Goal: Task Accomplishment & Management: Complete application form

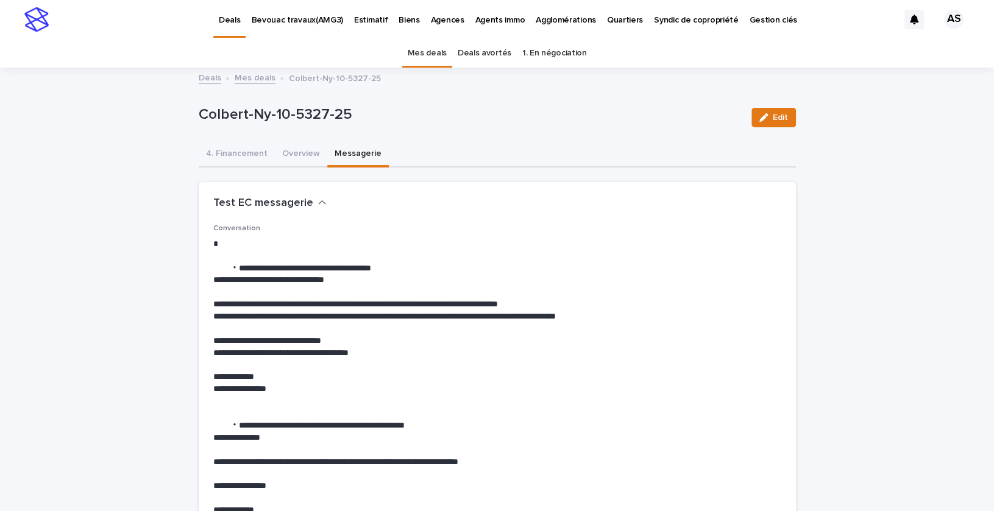
click at [424, 53] on link "Mes deals" at bounding box center [427, 53] width 39 height 29
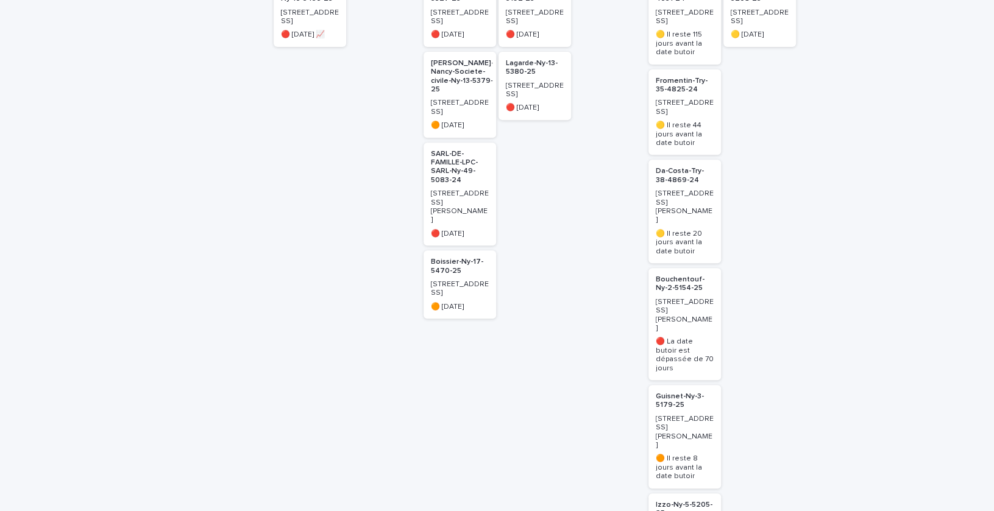
scroll to position [437, 0]
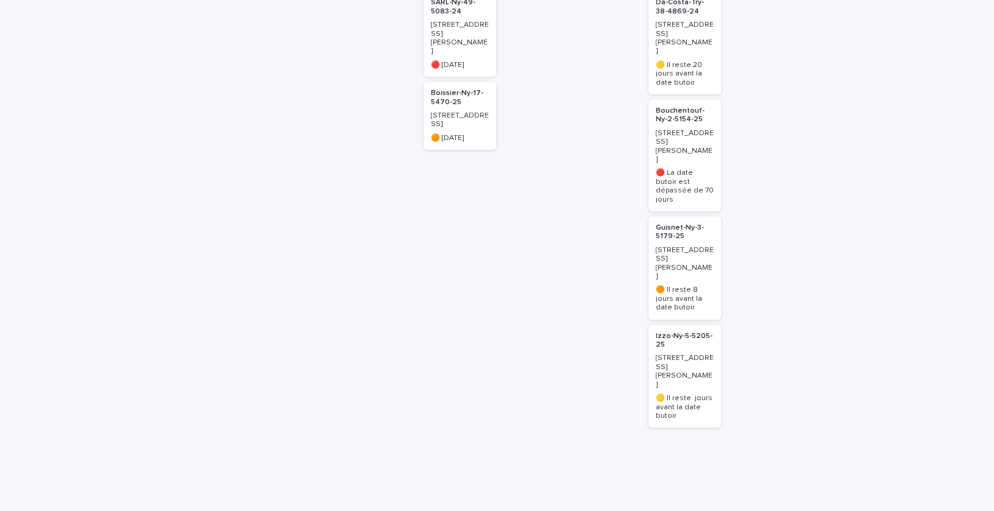
click at [695, 354] on p "[STREET_ADDRESS][PERSON_NAME]" at bounding box center [685, 371] width 58 height 35
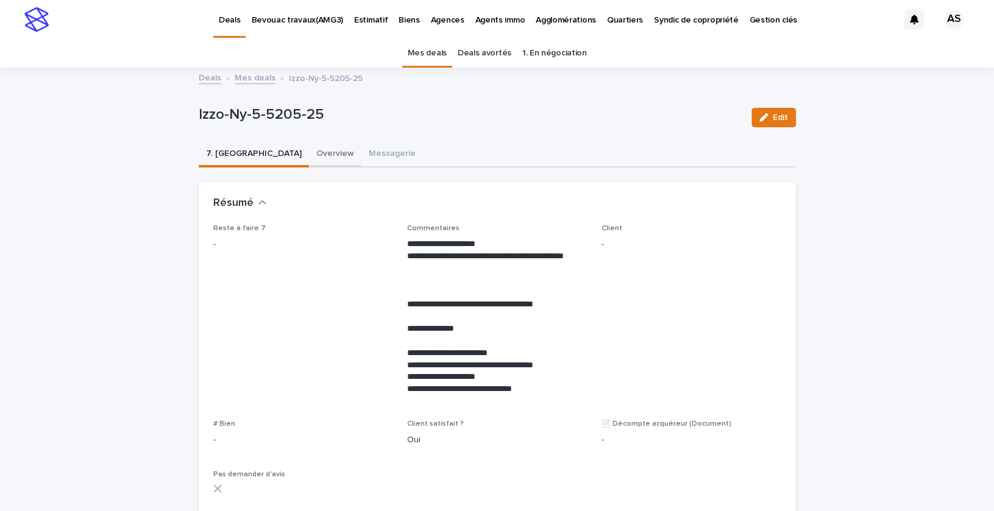
click at [309, 151] on button "Overview" at bounding box center [335, 155] width 52 height 26
click at [309, 157] on button "Overview" at bounding box center [335, 155] width 52 height 26
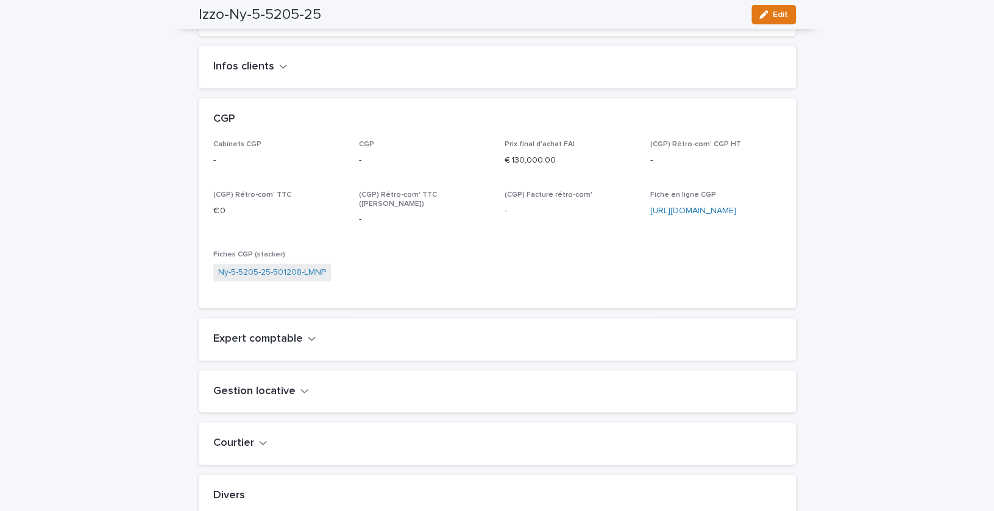
scroll to position [809, 0]
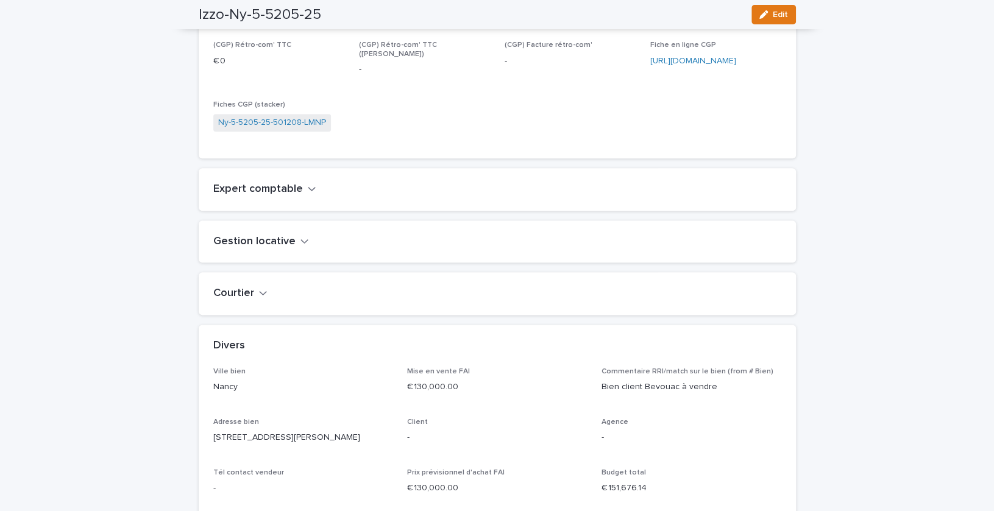
click at [278, 249] on h2 "Gestion locative" at bounding box center [254, 241] width 82 height 13
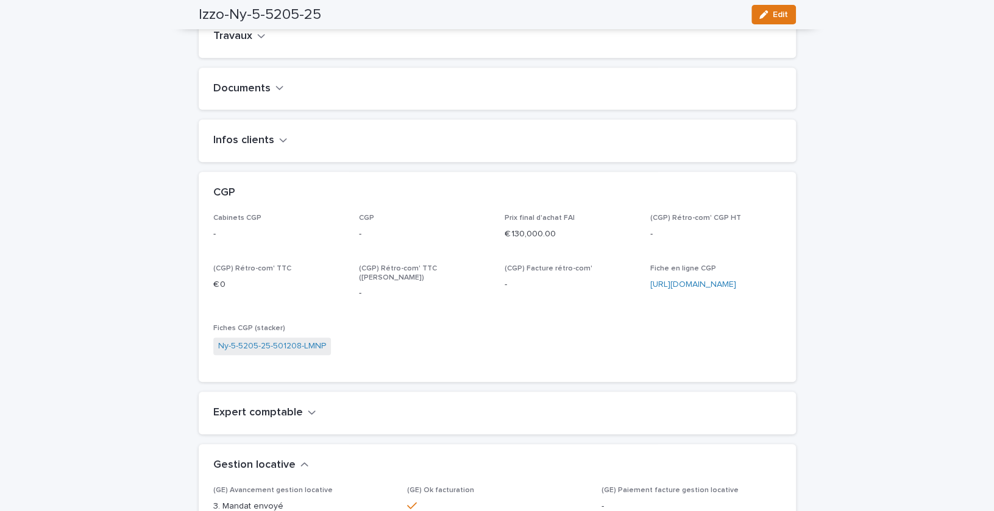
scroll to position [0, 0]
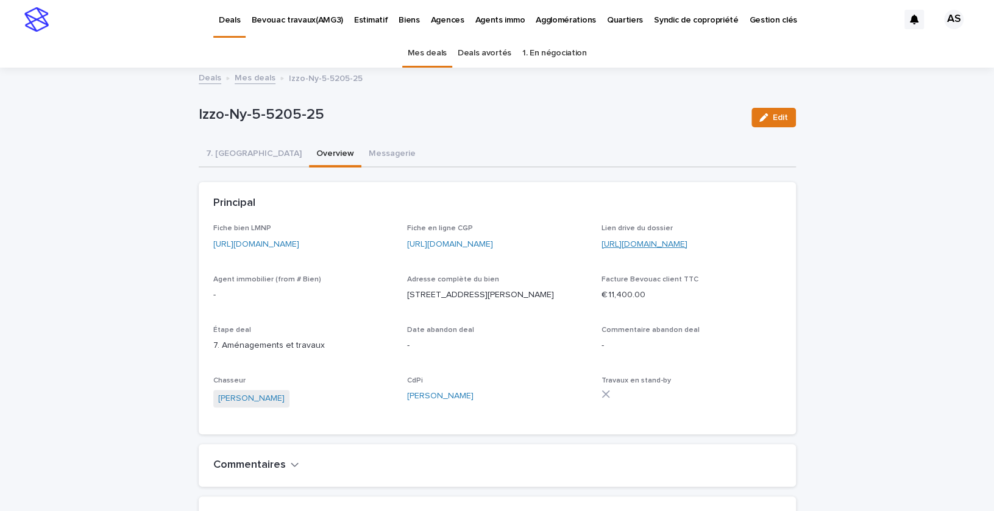
click at [638, 246] on link "https://drive.google.com/drive/folders/1jGD1bCK5s0xSd6k_EjciloLVHcfKELT-" at bounding box center [645, 244] width 86 height 9
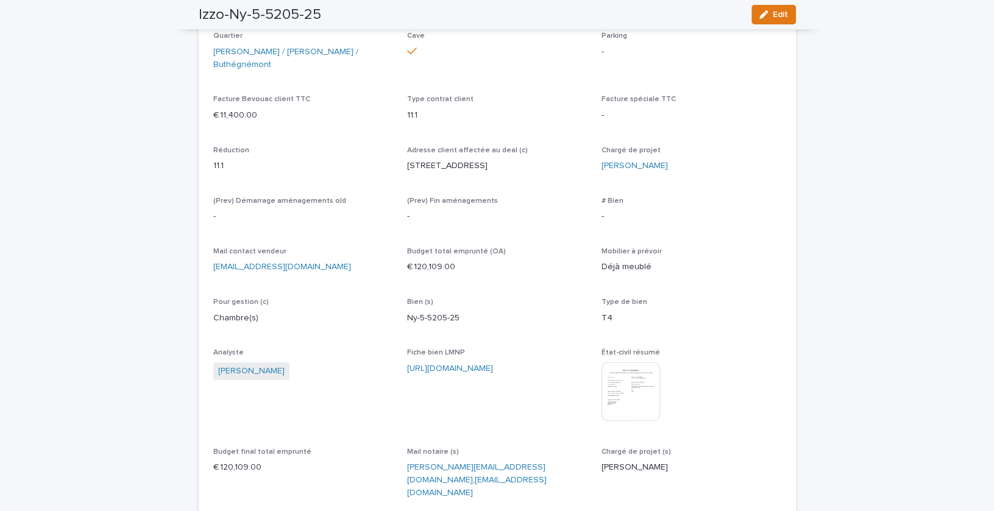
scroll to position [2536, 0]
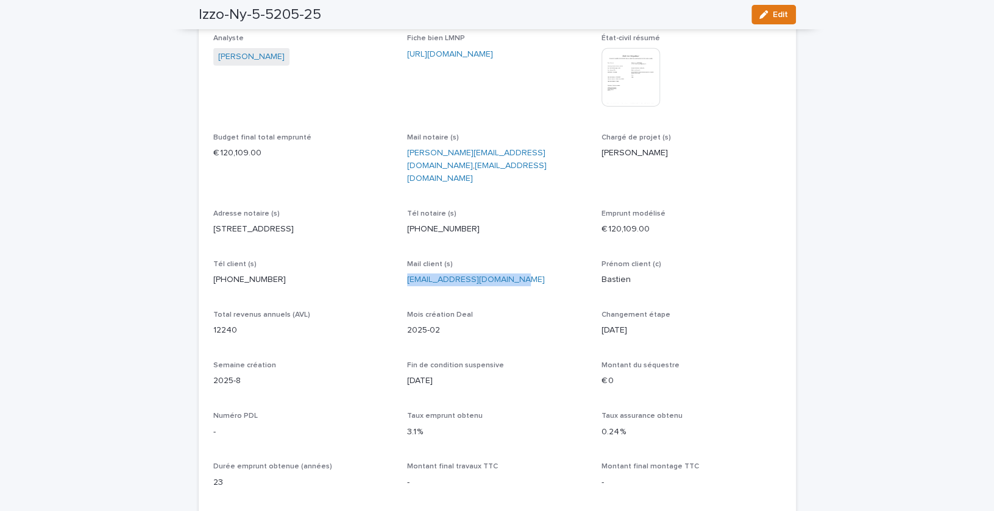
drag, startPoint x: 512, startPoint y: 269, endPoint x: 407, endPoint y: 268, distance: 104.8
click at [407, 274] on p "bastien.izzo.97@gmail.com" at bounding box center [497, 280] width 180 height 13
copy link "bastien.izzo.97@gmail.com"
drag, startPoint x: 271, startPoint y: 269, endPoint x: 202, endPoint y: 268, distance: 68.9
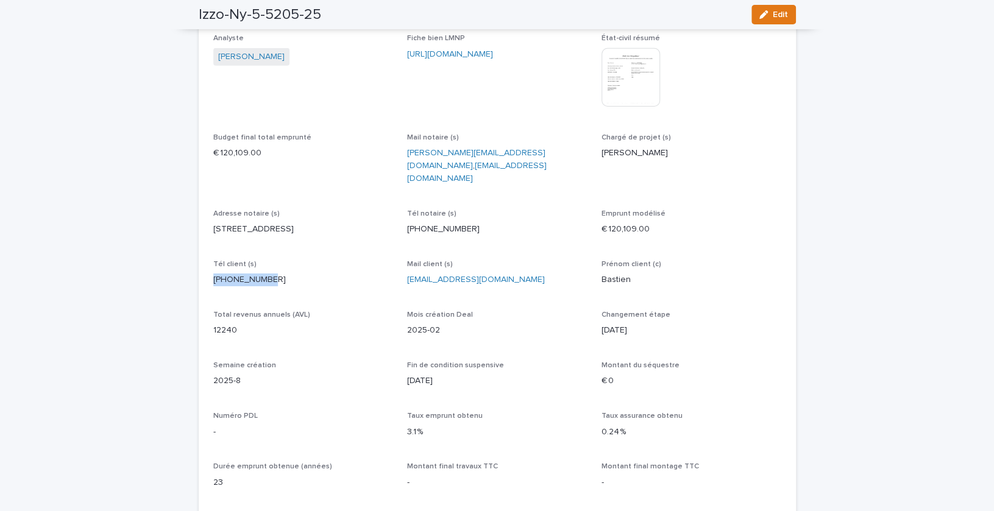
copy p "+33671218016"
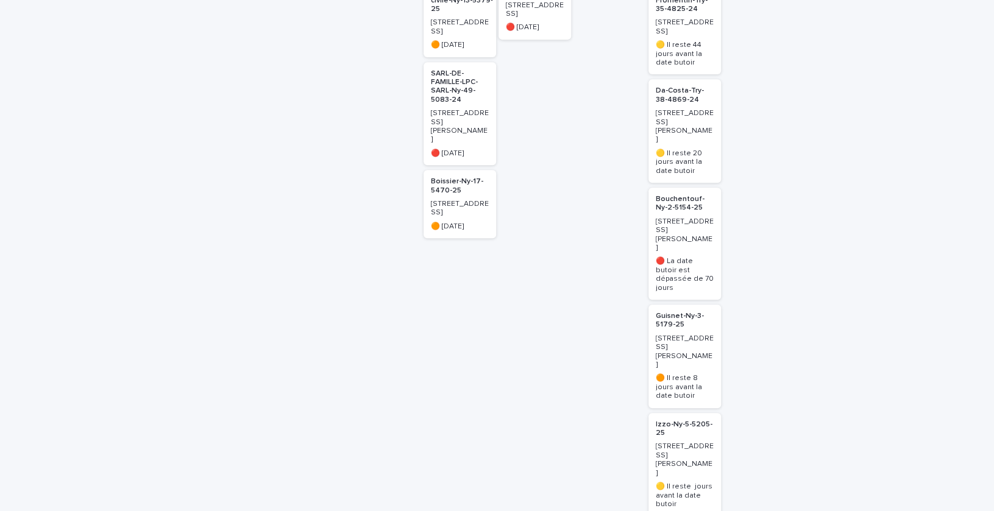
scroll to position [372, 0]
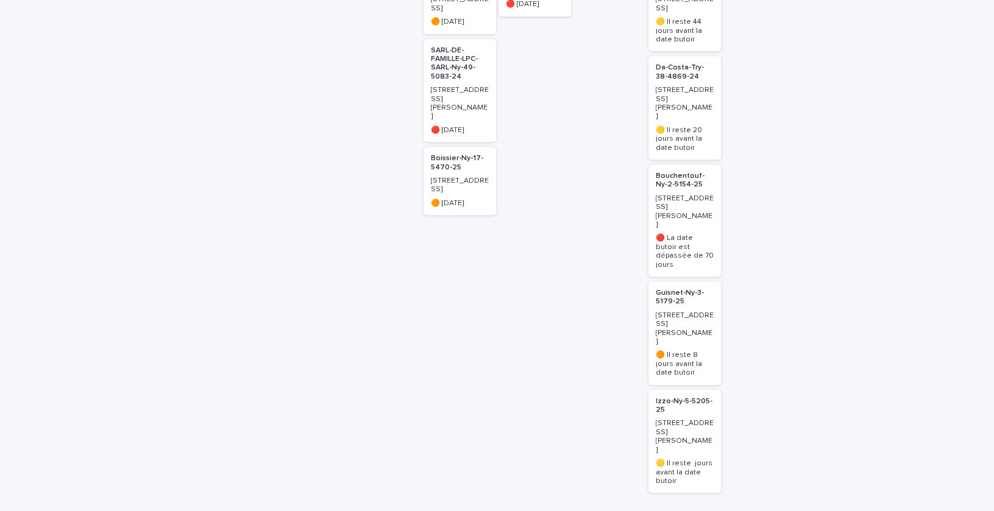
click at [656, 419] on p "10 rue Guy Ropartz 54000 Nancy" at bounding box center [685, 436] width 58 height 35
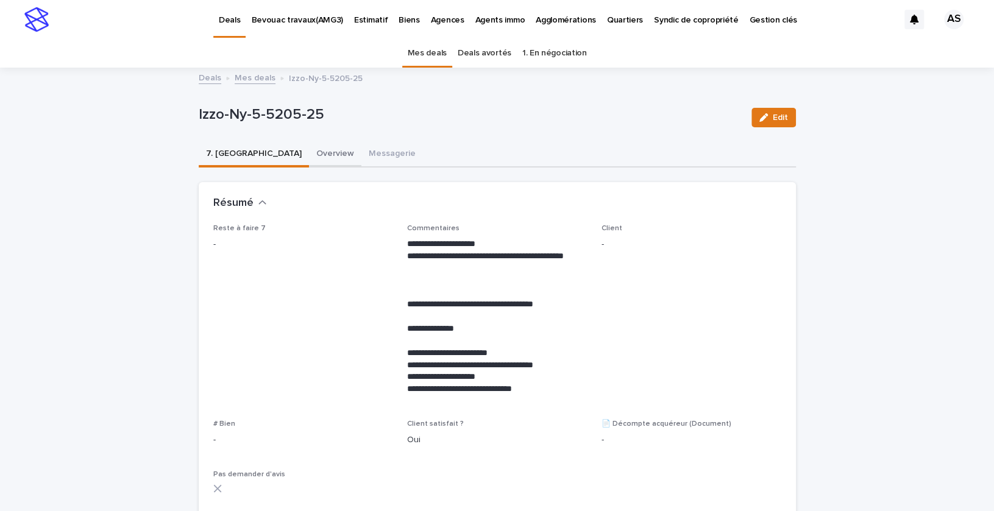
click at [309, 158] on button "Overview" at bounding box center [335, 155] width 52 height 26
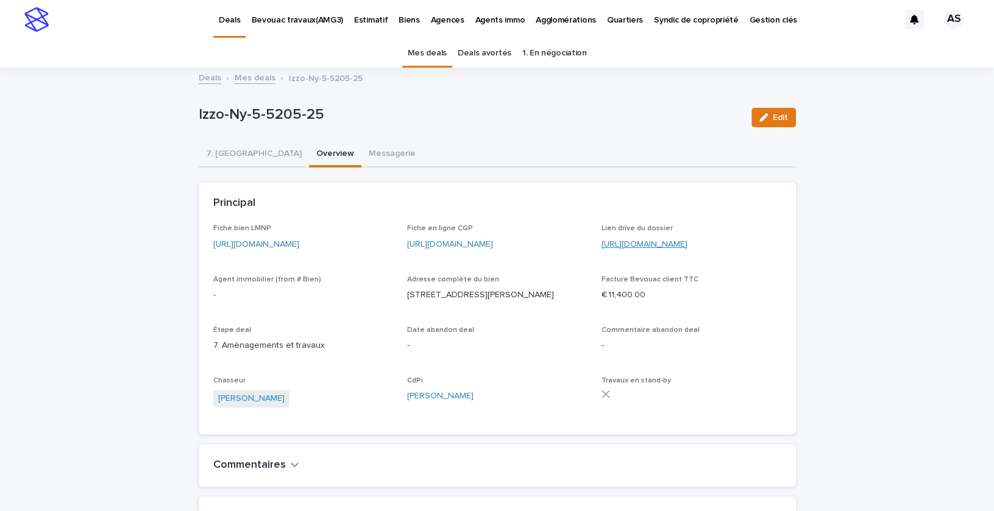
click at [688, 242] on link "https://drive.google.com/drive/folders/1jGD1bCK5s0xSd6k_EjciloLVHcfKELT-" at bounding box center [645, 244] width 86 height 9
click at [403, 23] on p "Biens" at bounding box center [409, 13] width 21 height 26
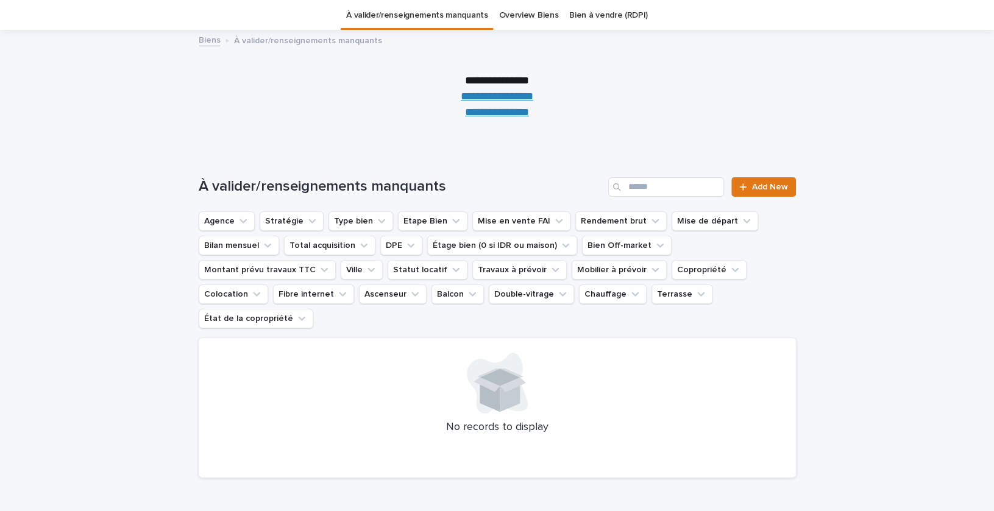
scroll to position [28, 0]
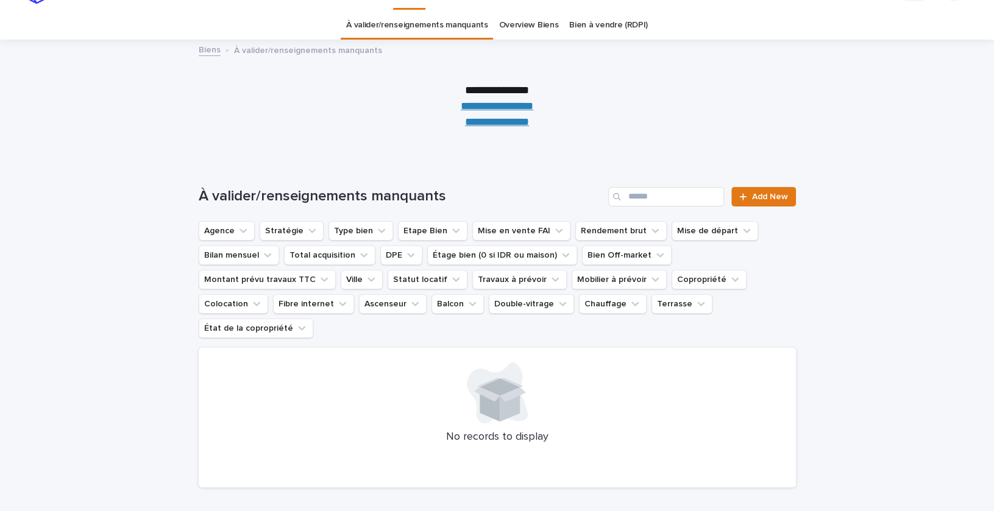
click at [497, 130] on div at bounding box center [497, 101] width 994 height 122
click at [495, 125] on link "**********" at bounding box center [497, 121] width 64 height 11
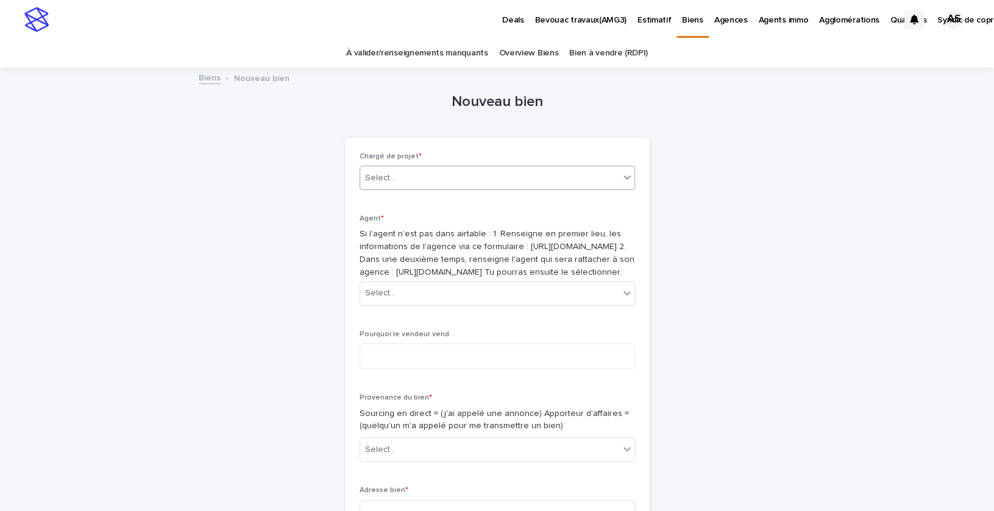
click at [424, 177] on div "Select..." at bounding box center [489, 178] width 259 height 20
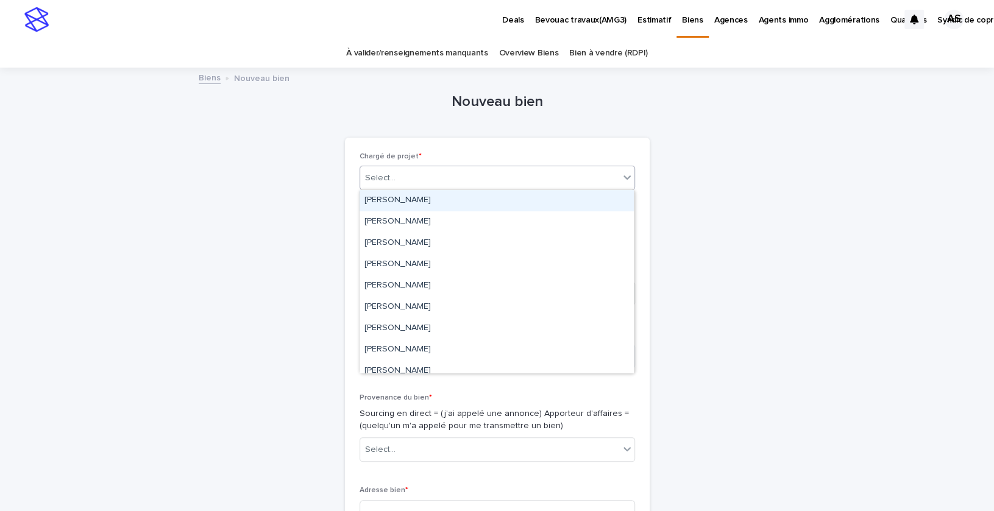
click at [417, 197] on div "Adrien Sergeant" at bounding box center [497, 200] width 274 height 21
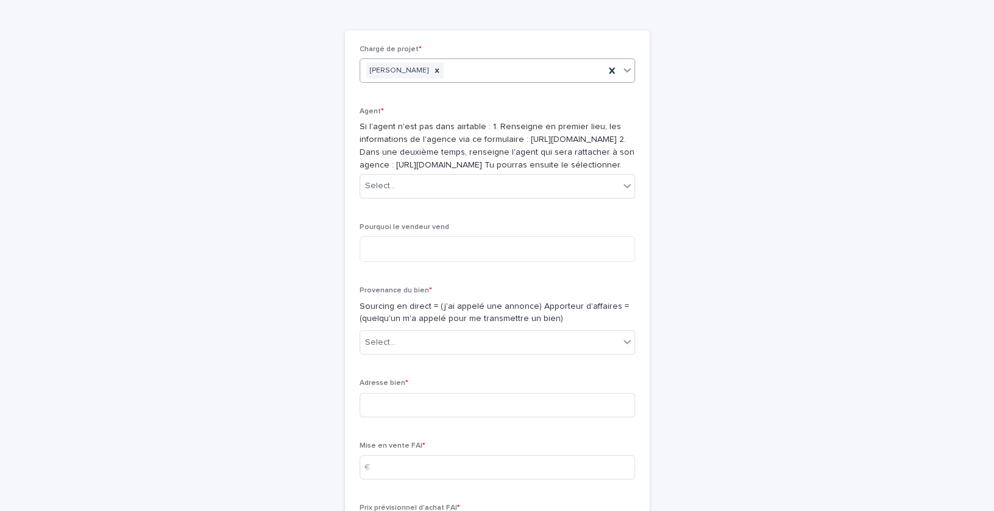
scroll to position [105, 0]
click at [411, 198] on div "Select..." at bounding box center [489, 188] width 259 height 20
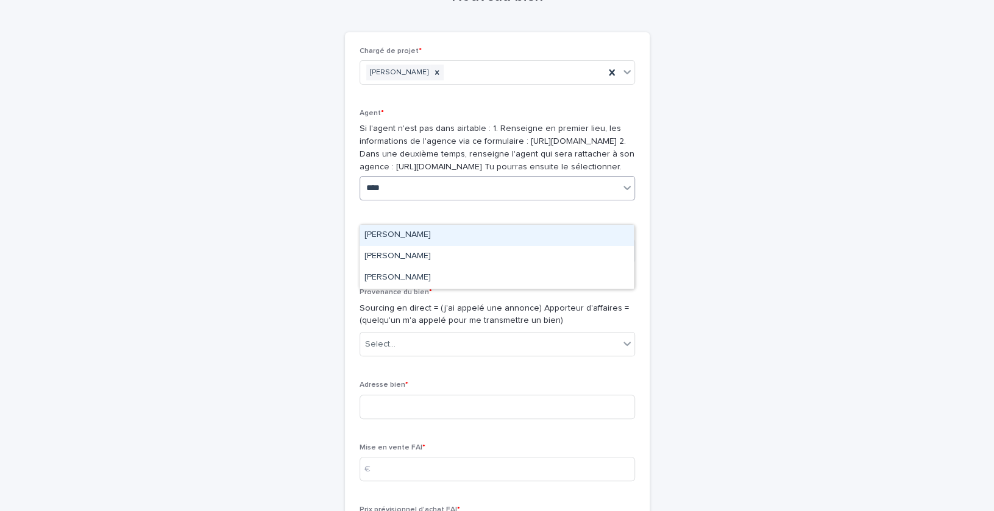
type input "*****"
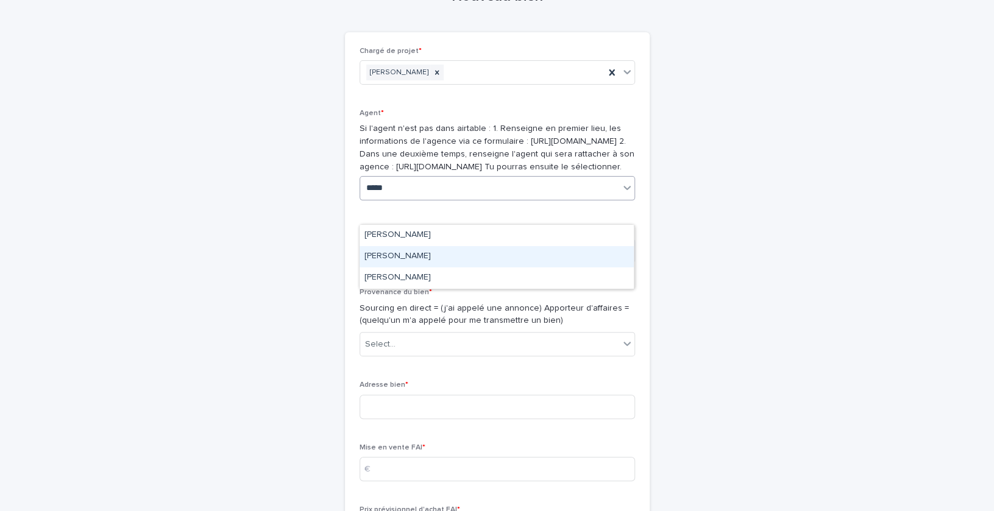
click at [411, 263] on div "[PERSON_NAME]" at bounding box center [497, 256] width 274 height 21
click at [411, 264] on textarea at bounding box center [497, 251] width 275 height 26
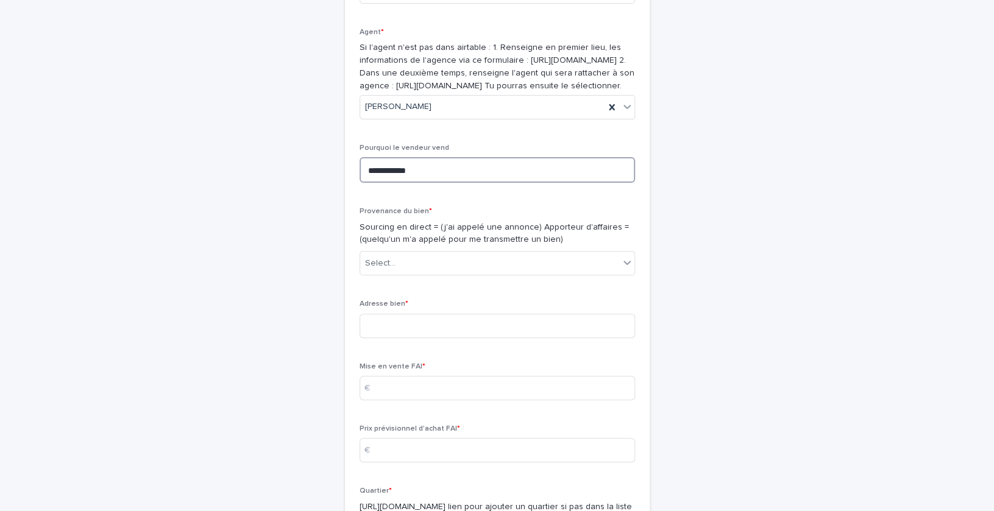
scroll to position [202, 0]
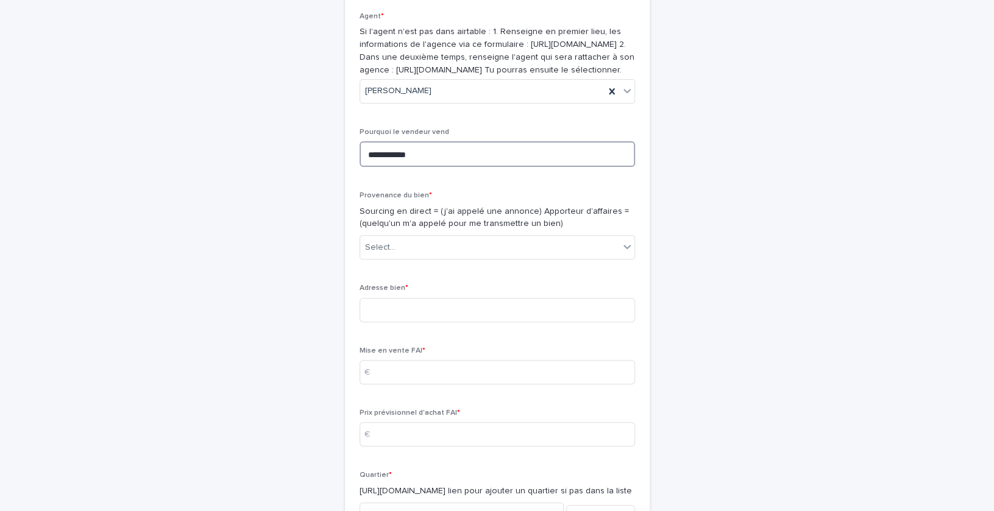
type textarea "**********"
click at [527, 269] on div "Provenance du bien * Sourcing en direct = (j'ai appelé une annonce) Apporteur d…" at bounding box center [497, 230] width 275 height 78
click at [512, 258] on div "Select..." at bounding box center [489, 248] width 259 height 20
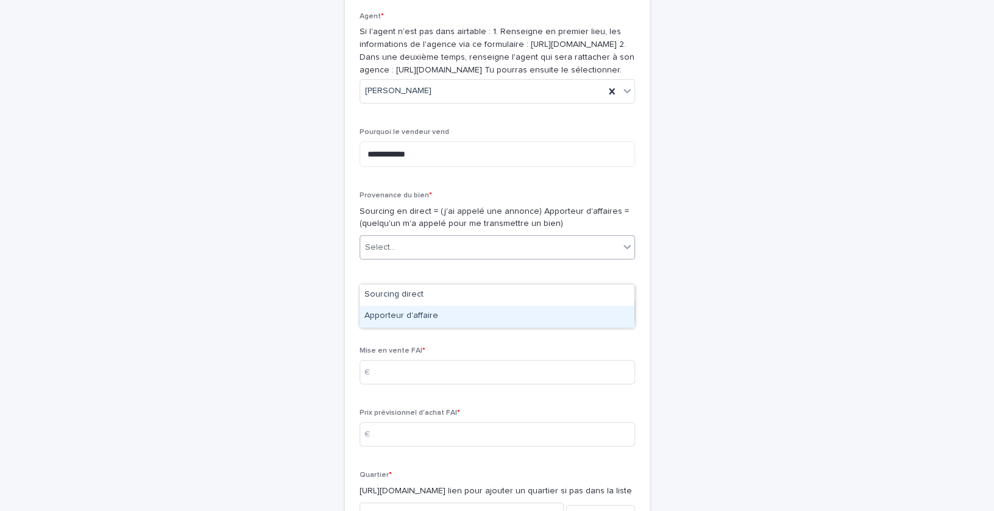
click at [488, 316] on div "Apporteur d'affaire" at bounding box center [497, 316] width 274 height 21
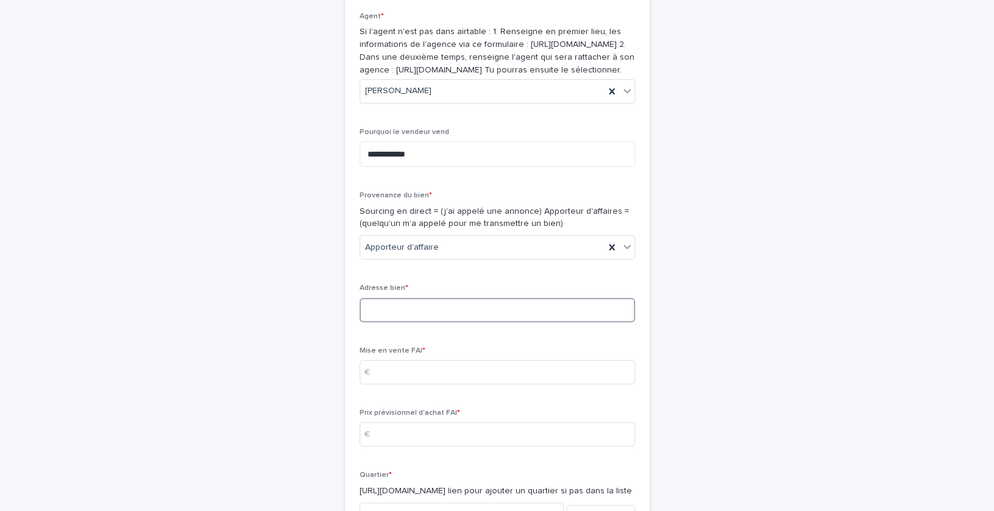
click at [458, 322] on input at bounding box center [497, 310] width 275 height 24
type input "**********"
type input "*****"
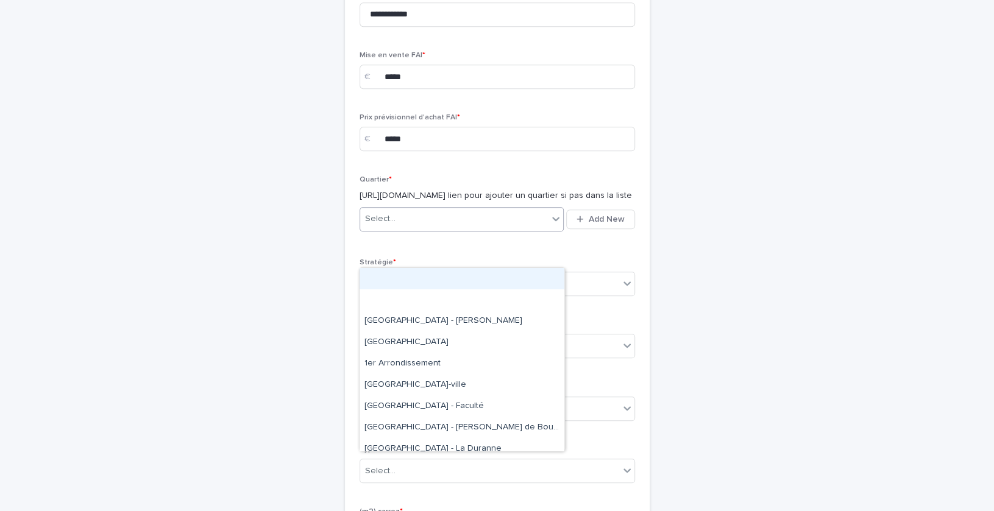
click at [423, 229] on div "Select..." at bounding box center [454, 219] width 188 height 20
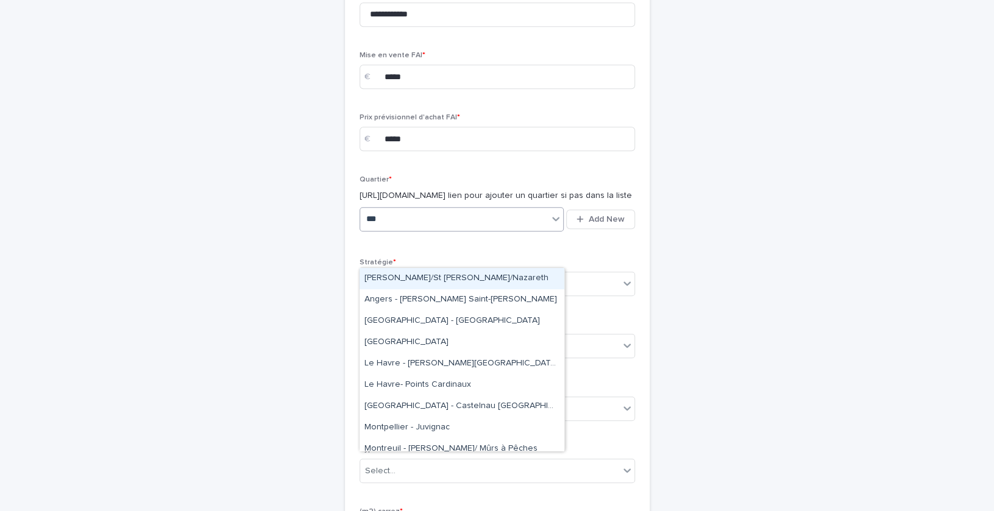
type input "****"
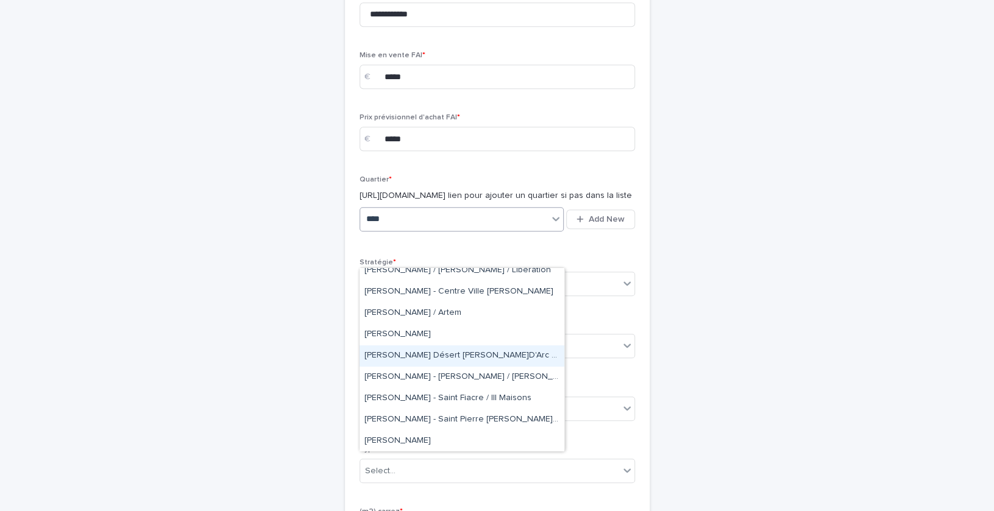
scroll to position [0, 0]
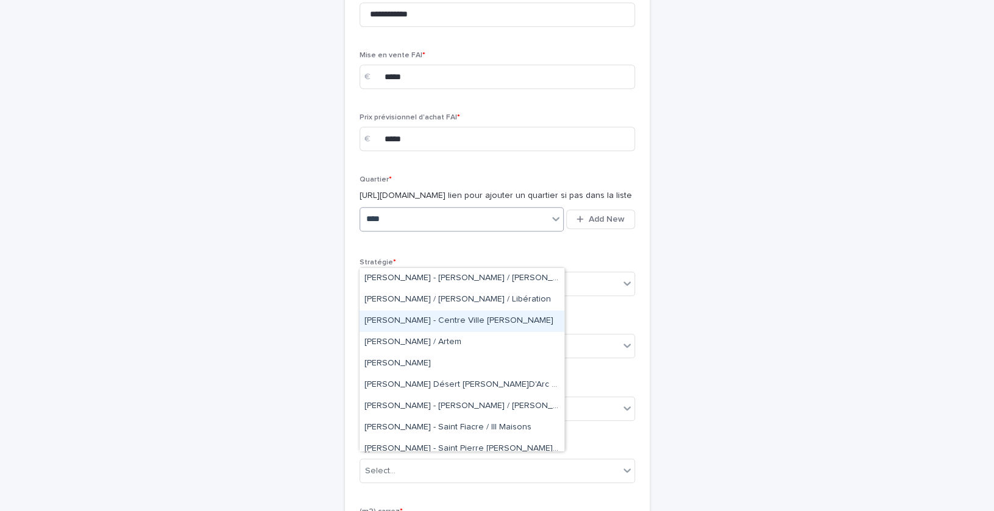
click at [438, 322] on div "Nancy - Centre Ville [PERSON_NAME]" at bounding box center [462, 321] width 205 height 21
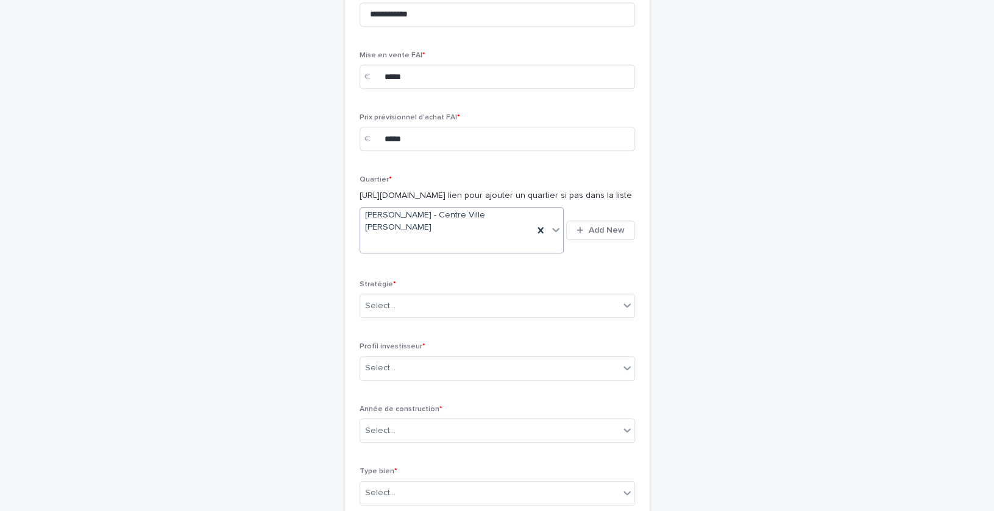
click at [438, 316] on div "Select..." at bounding box center [489, 306] width 259 height 20
drag, startPoint x: 432, startPoint y: 352, endPoint x: 427, endPoint y: 363, distance: 11.2
click at [427, 363] on div "Équilibrée" at bounding box center [497, 364] width 274 height 21
click at [424, 379] on div "Select..." at bounding box center [489, 368] width 259 height 20
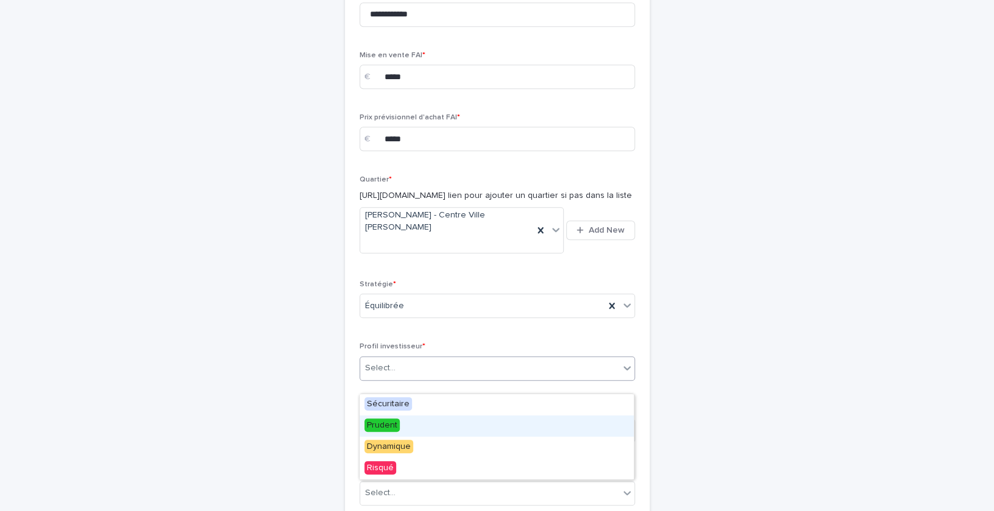
click at [414, 418] on div "Prudent" at bounding box center [497, 426] width 274 height 21
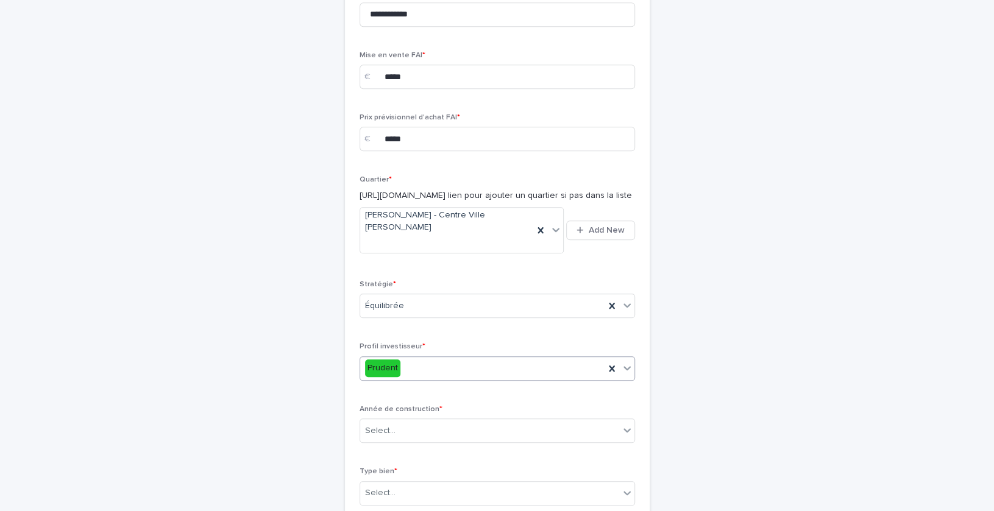
scroll to position [568, 0]
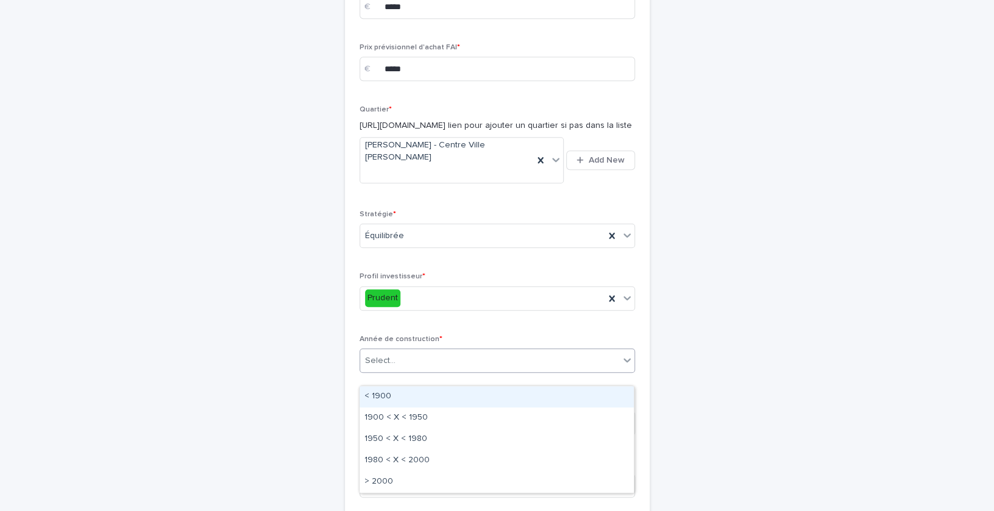
click at [409, 371] on div "Select..." at bounding box center [489, 361] width 259 height 20
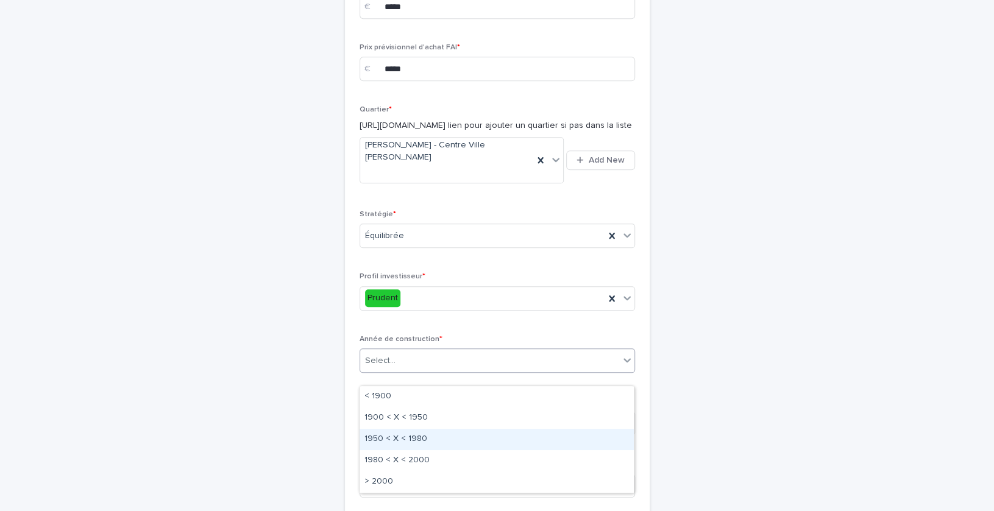
click at [408, 444] on div "1950 < X < 1980" at bounding box center [497, 439] width 274 height 21
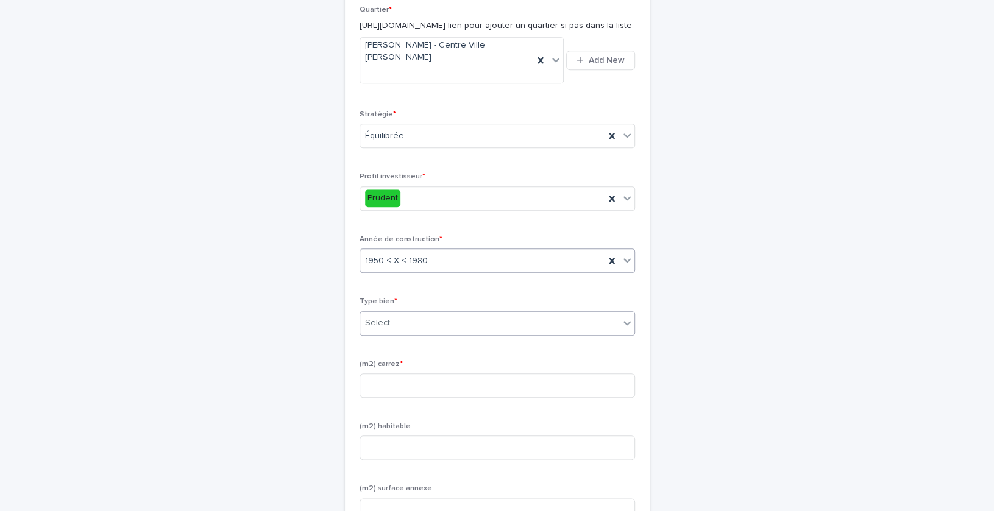
scroll to position [669, 0]
click at [397, 330] on div at bounding box center [397, 322] width 1 height 15
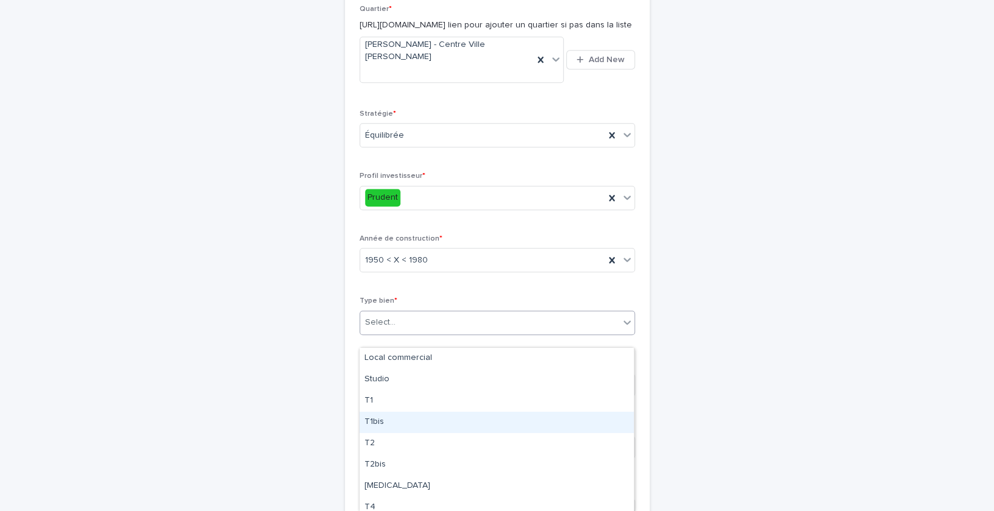
click at [427, 422] on div "T1bis" at bounding box center [497, 422] width 274 height 21
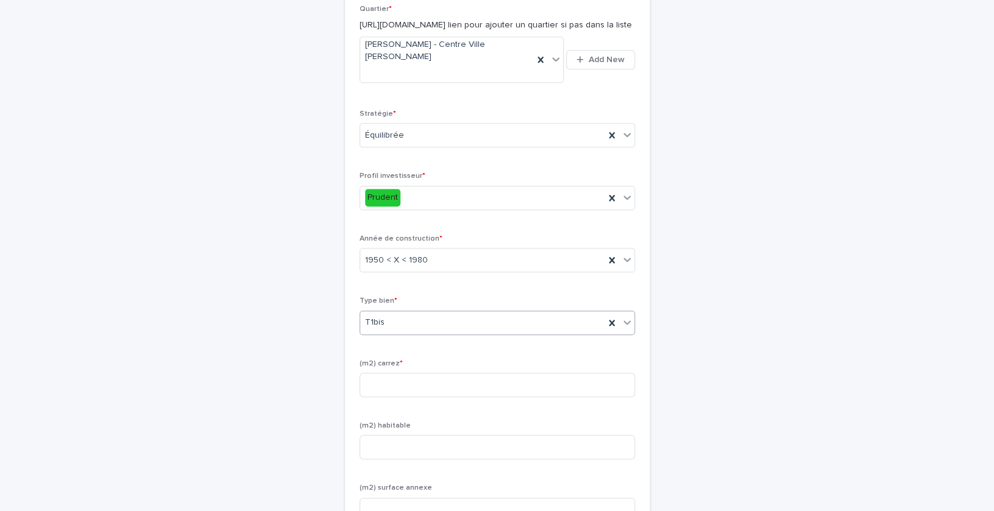
scroll to position [748, 0]
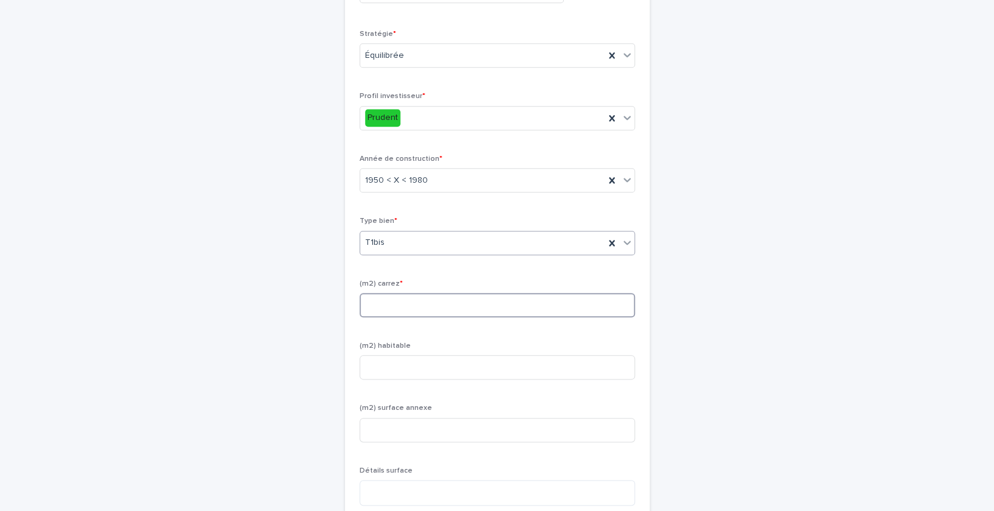
click at [396, 318] on input at bounding box center [497, 305] width 275 height 24
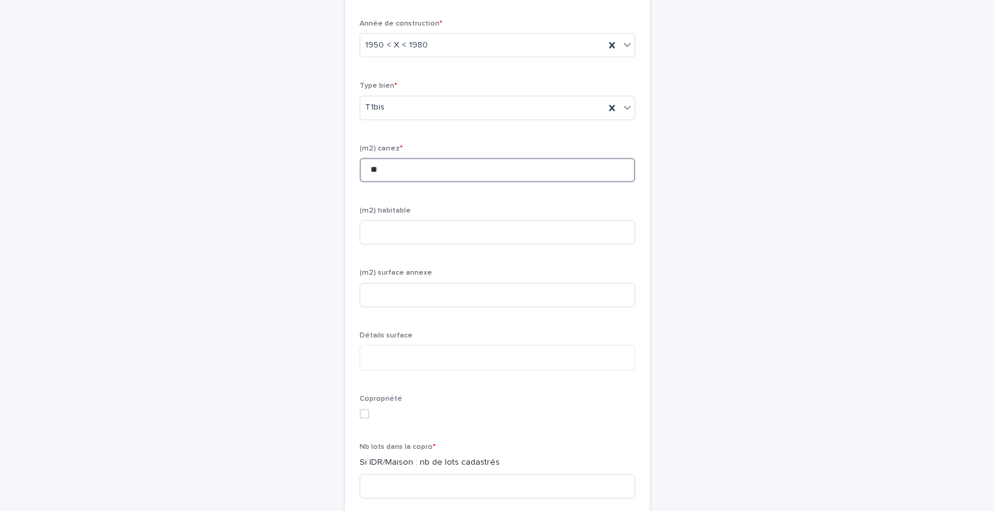
scroll to position [886, 0]
type input "**"
click at [404, 243] on input at bounding box center [497, 230] width 275 height 24
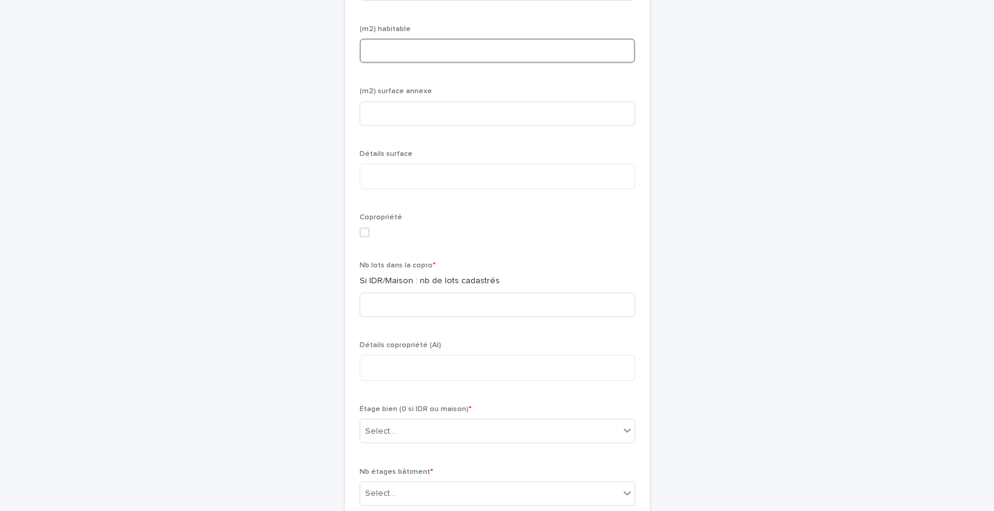
scroll to position [1145, 0]
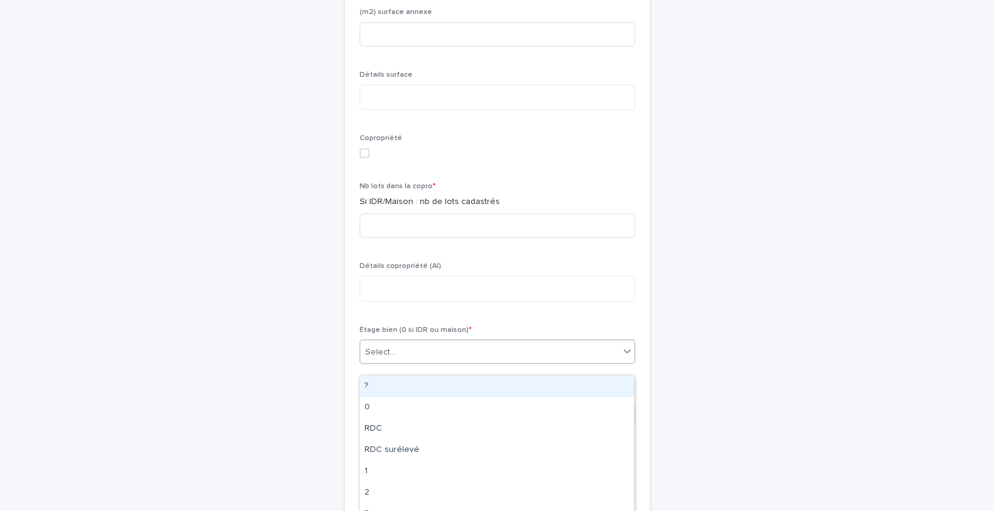
click at [391, 358] on div "Select..." at bounding box center [380, 352] width 30 height 13
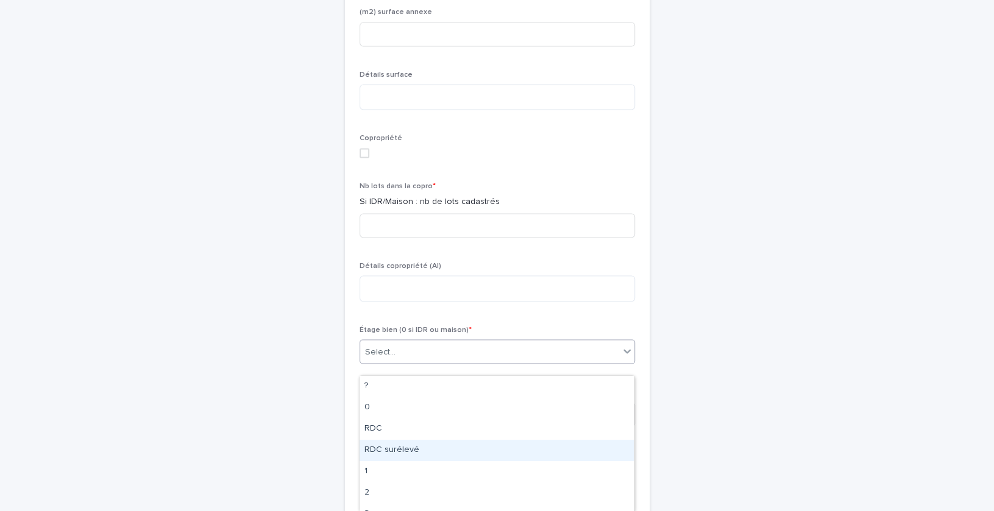
scroll to position [66, 0]
click at [386, 450] on div "3" at bounding box center [497, 448] width 274 height 21
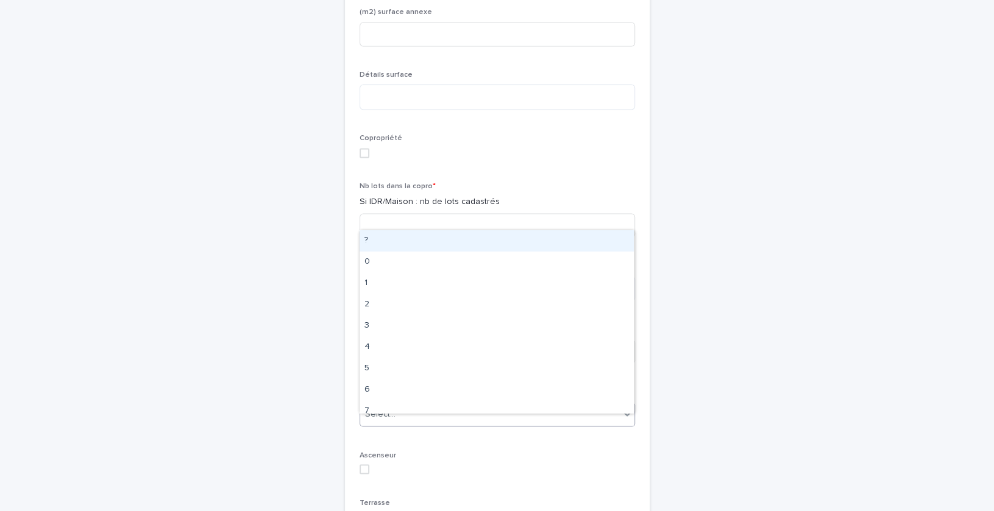
click at [384, 416] on div "Select..." at bounding box center [489, 414] width 259 height 20
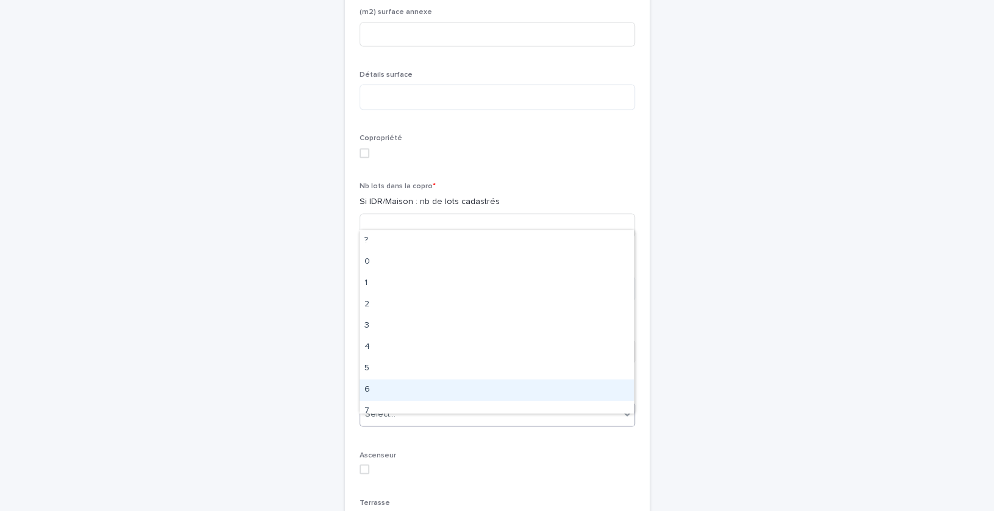
click at [377, 393] on div "6" at bounding box center [497, 390] width 274 height 21
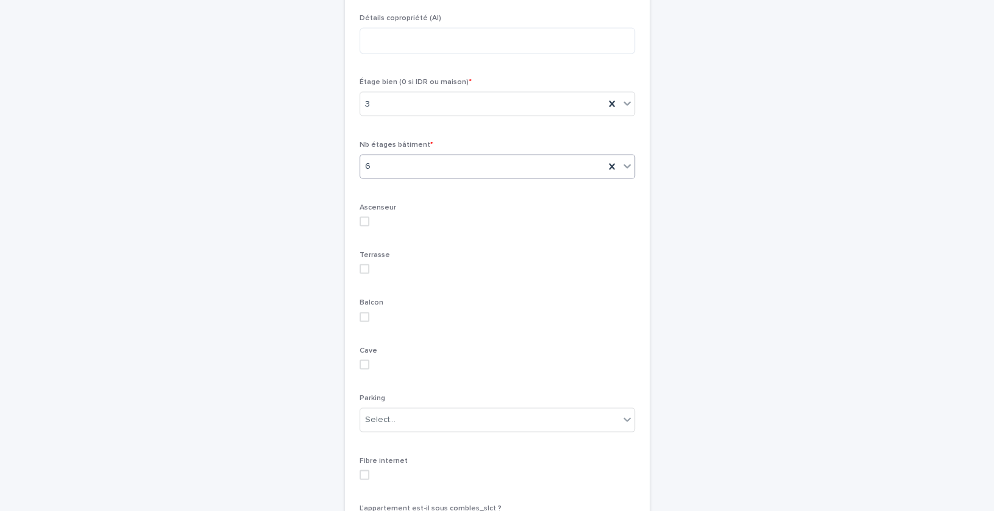
scroll to position [1392, 0]
click at [360, 370] on span at bounding box center [365, 365] width 10 height 10
click at [416, 442] on div "Parking Select..." at bounding box center [497, 418] width 275 height 48
click at [411, 429] on div "Select..." at bounding box center [489, 420] width 259 height 20
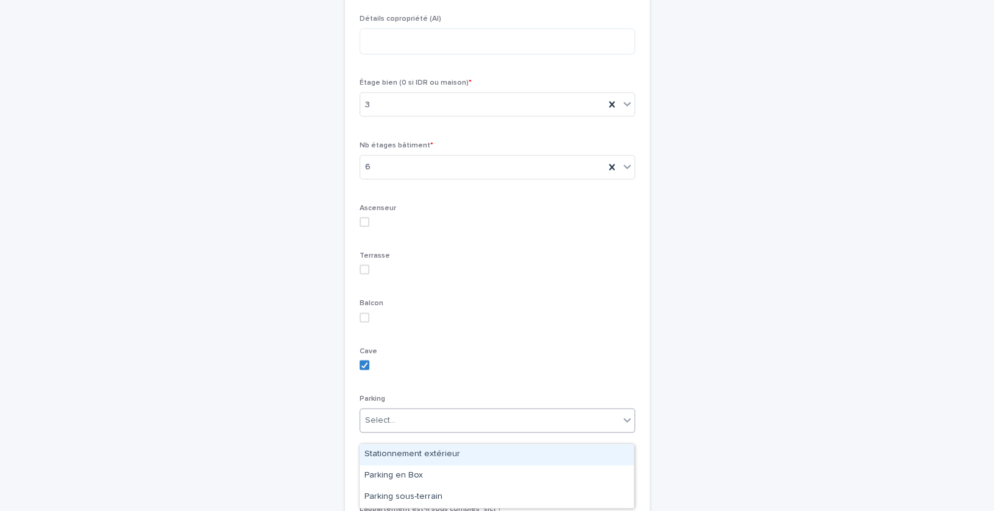
scroll to position [1459, 0]
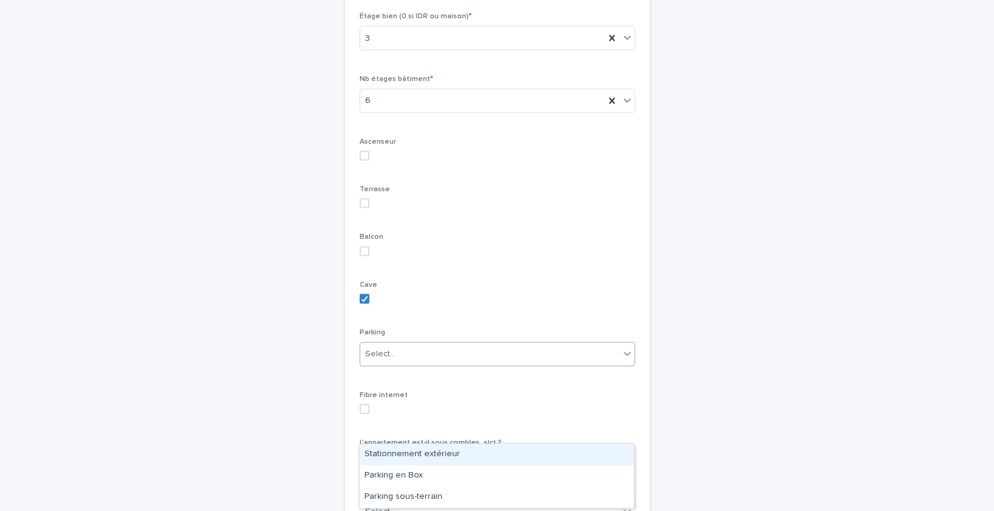
click at [403, 459] on div "Stationnement extérieur" at bounding box center [497, 454] width 274 height 21
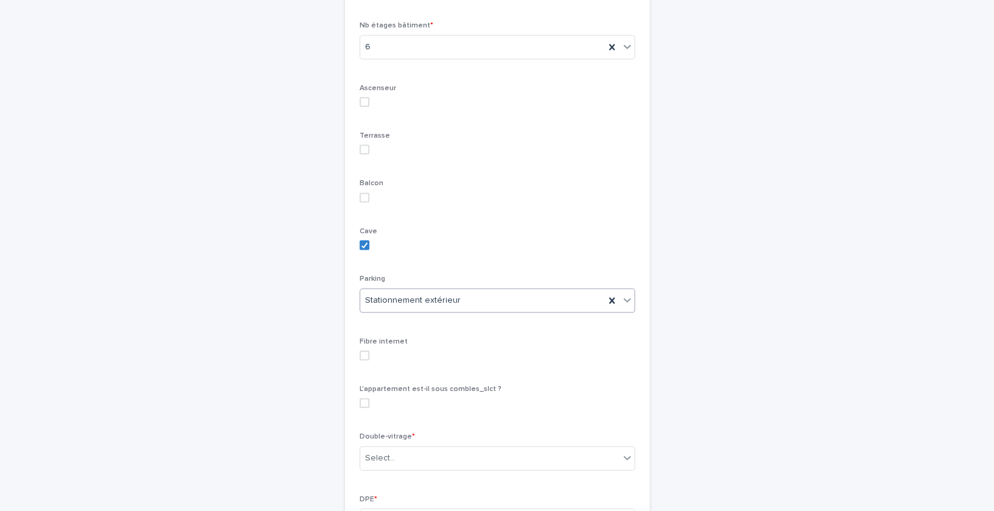
scroll to position [1523, 0]
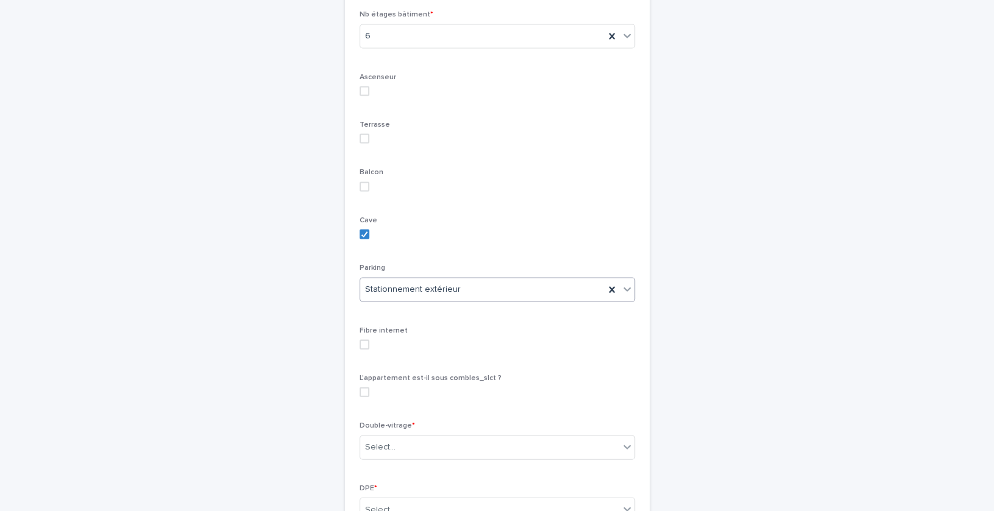
click at [533, 300] on div "Stationnement extérieur" at bounding box center [482, 290] width 244 height 20
click at [529, 300] on div "Stationnement extérieur" at bounding box center [482, 290] width 244 height 20
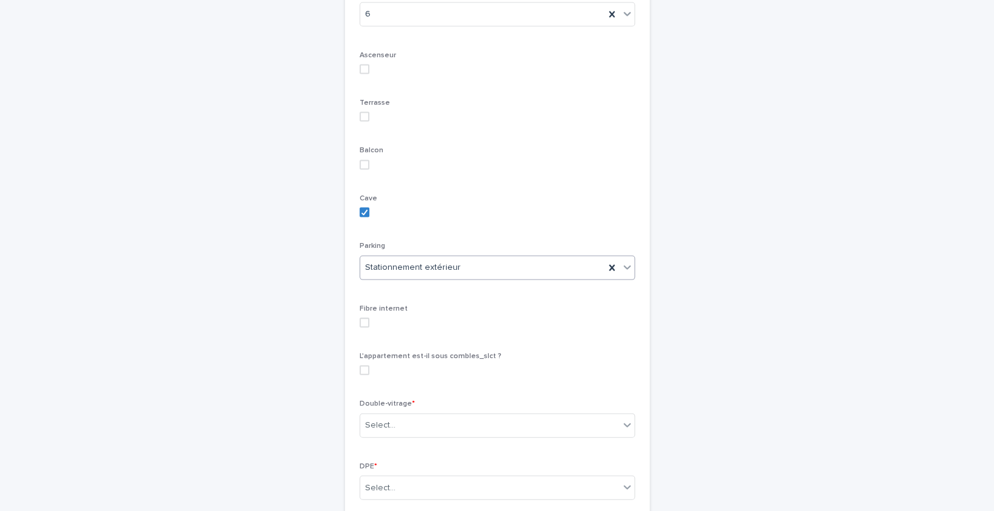
scroll to position [1552, 0]
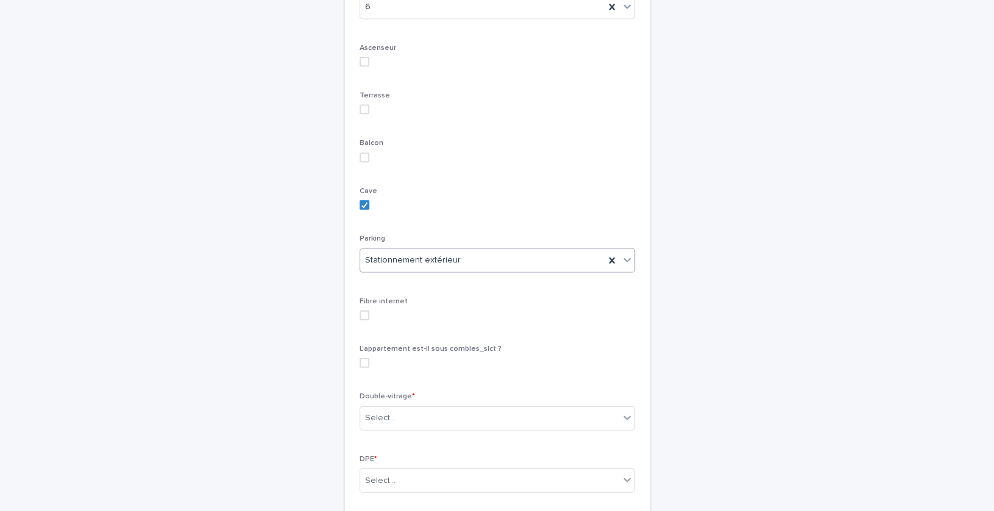
click at [362, 321] on span at bounding box center [365, 316] width 10 height 10
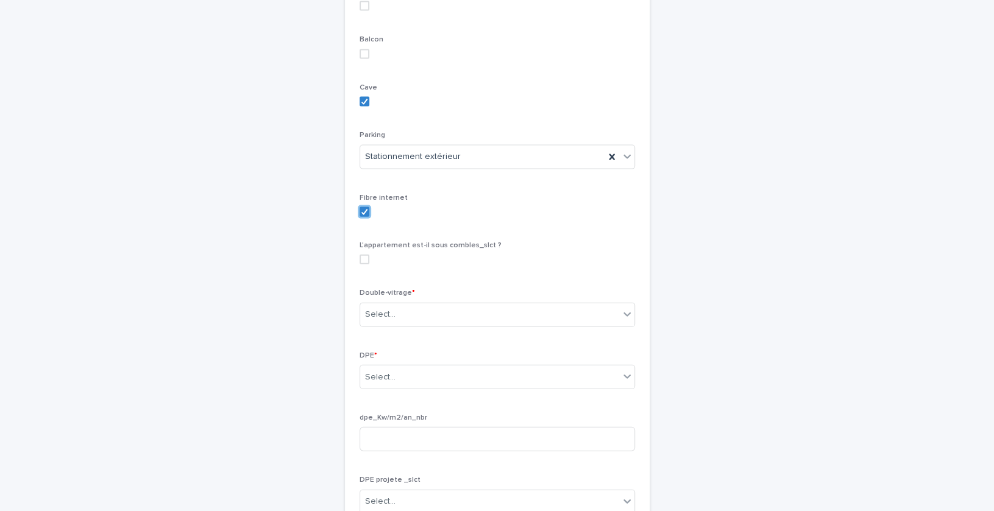
scroll to position [1663, 0]
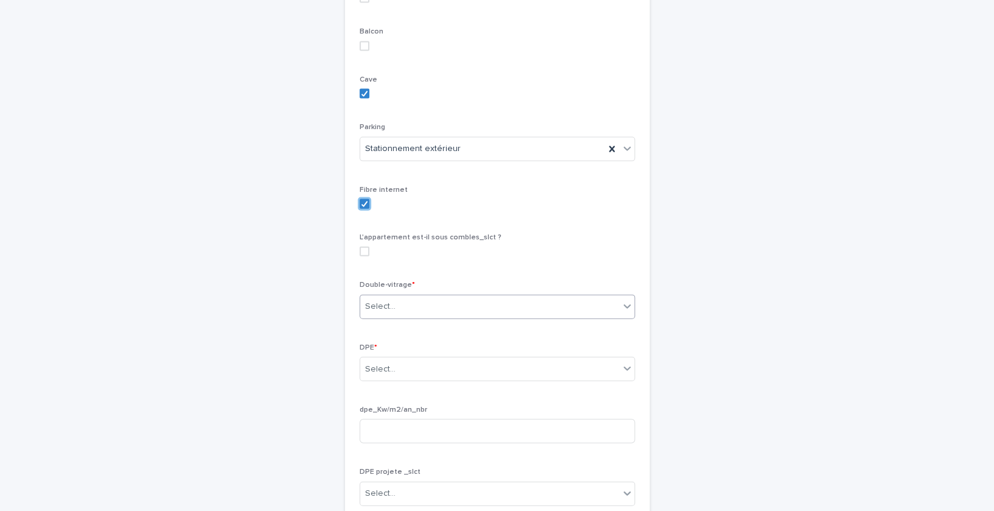
click at [429, 312] on div "Select..." at bounding box center [489, 307] width 259 height 20
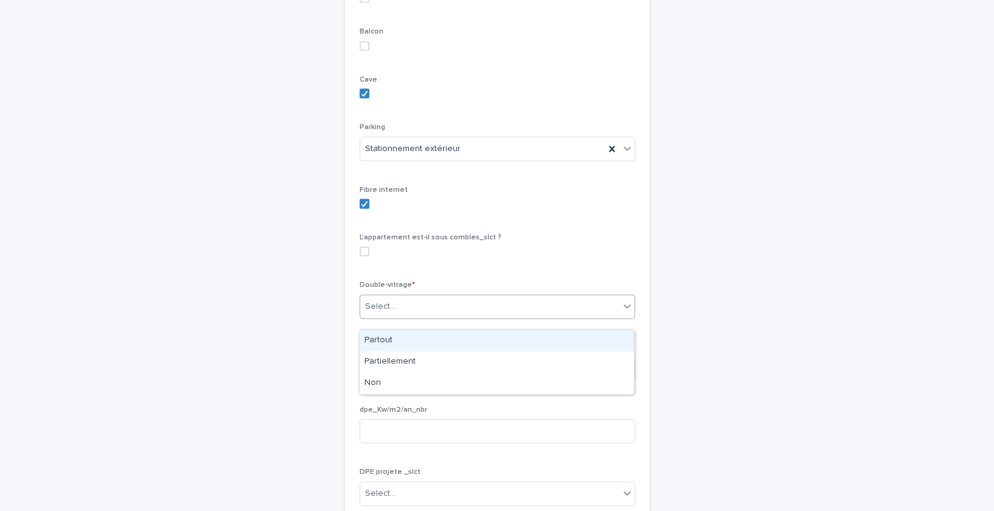
click at [379, 335] on div "Partout" at bounding box center [497, 340] width 274 height 21
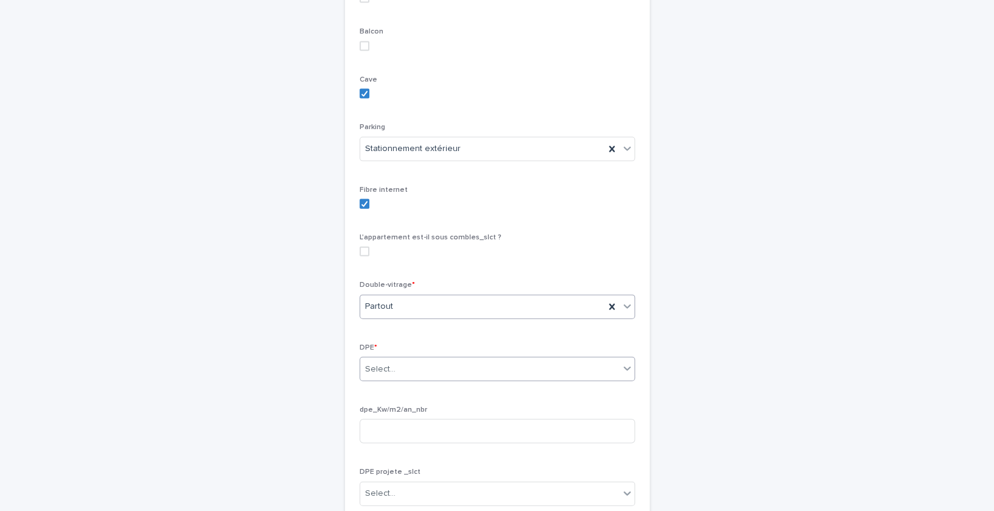
click at [393, 376] on div "Select..." at bounding box center [380, 369] width 30 height 13
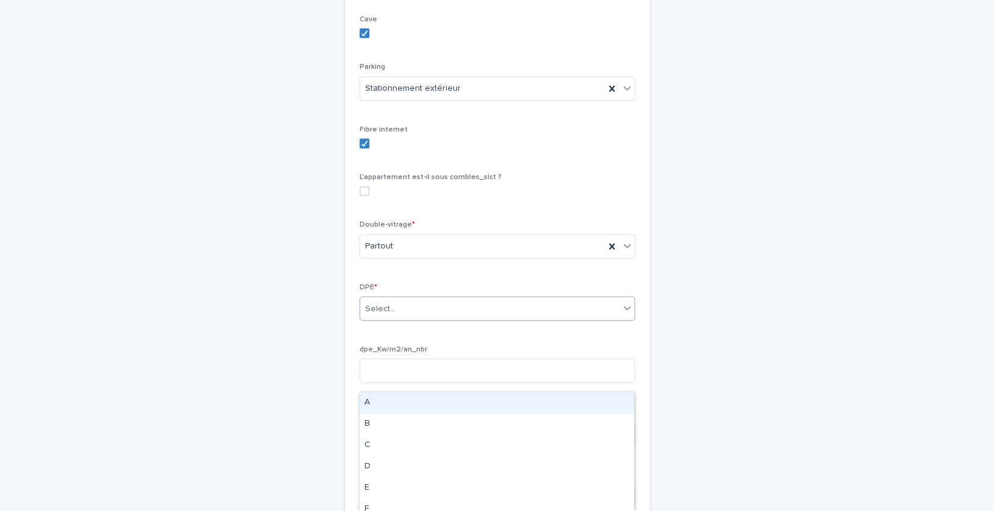
scroll to position [1732, 0]
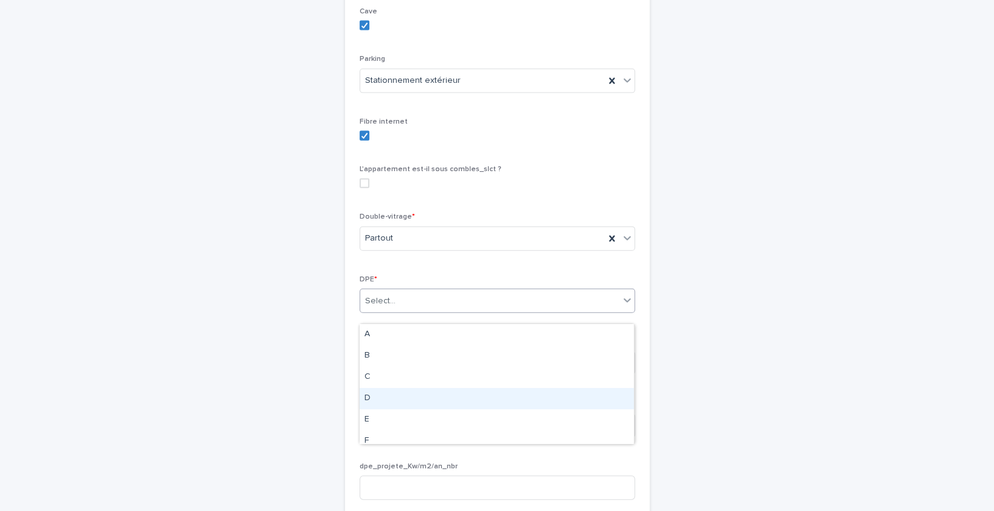
click at [378, 396] on div "D" at bounding box center [497, 398] width 274 height 21
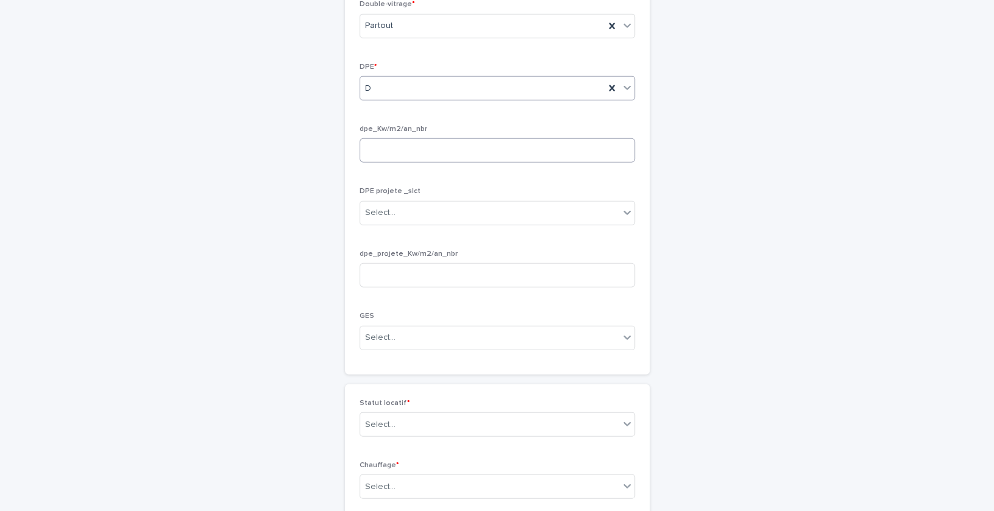
scroll to position [1946, 0]
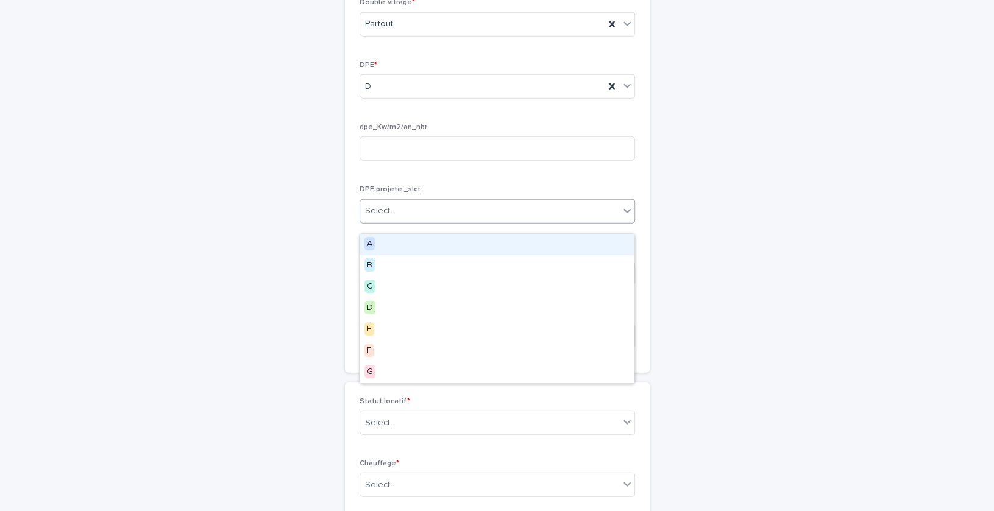
click at [461, 219] on div "Select..." at bounding box center [489, 211] width 259 height 20
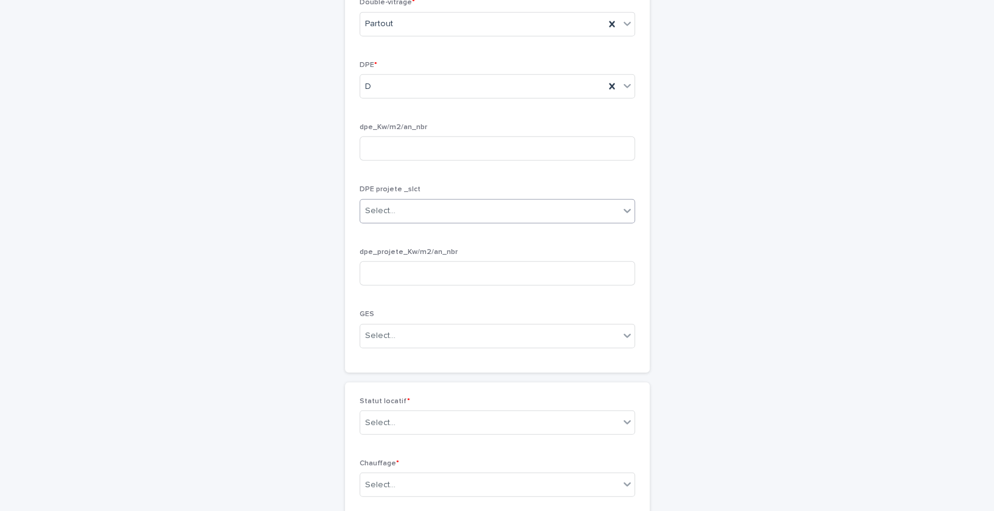
click at [461, 219] on div "Select..." at bounding box center [489, 211] width 259 height 20
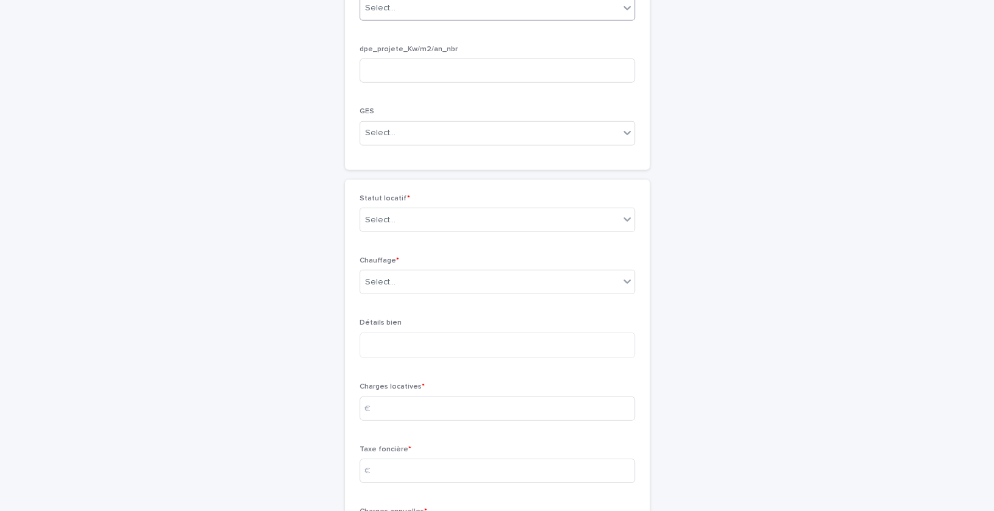
scroll to position [2153, 0]
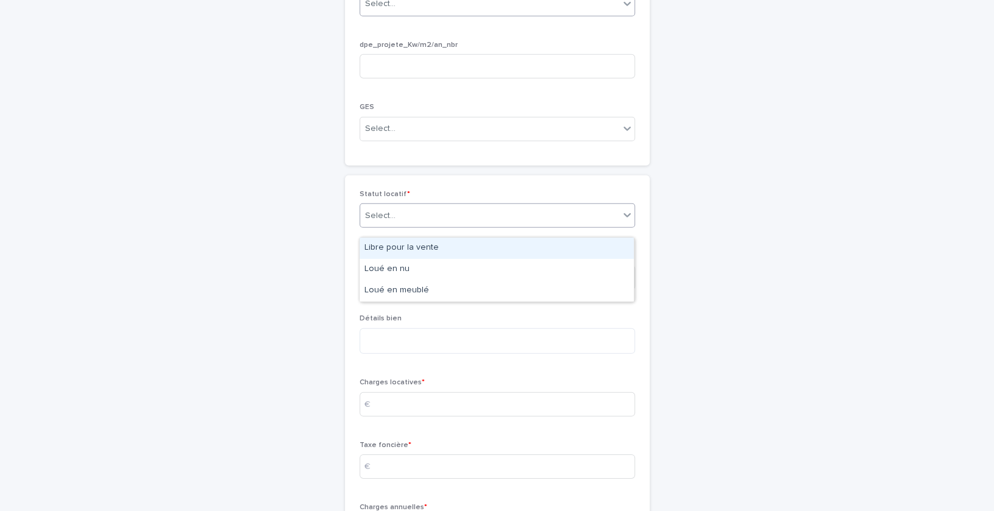
click at [461, 219] on div "Select..." at bounding box center [489, 216] width 259 height 20
click at [436, 247] on div "Libre pour la vente" at bounding box center [497, 248] width 274 height 21
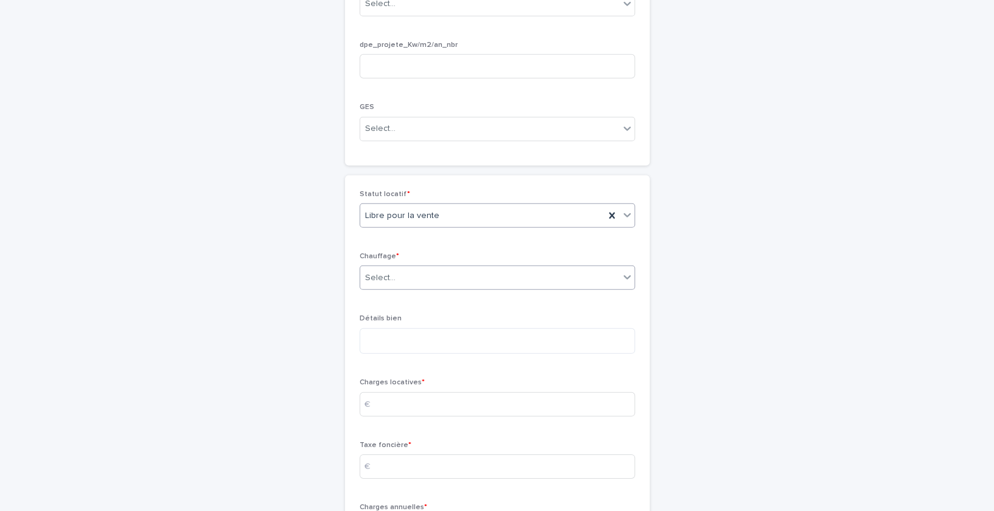
click at [427, 288] on div "Select..." at bounding box center [489, 278] width 259 height 20
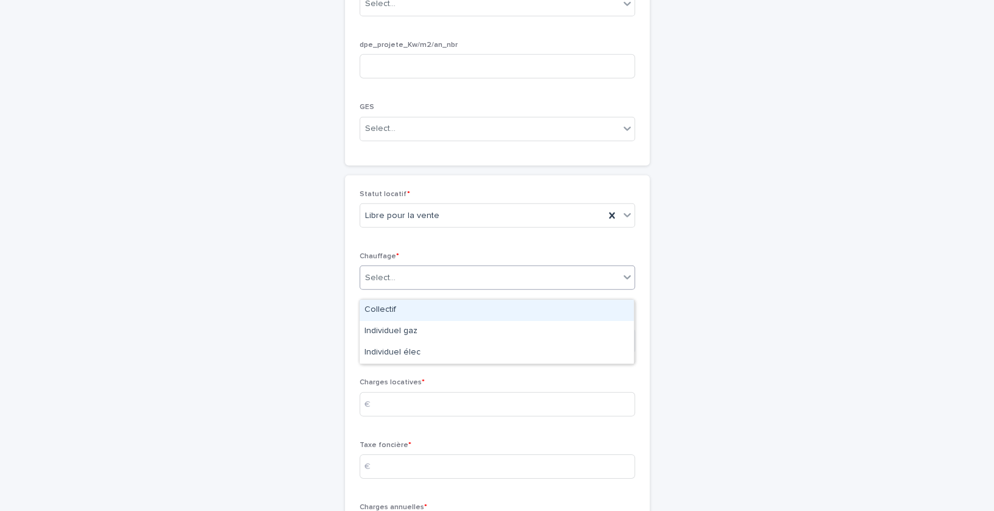
click at [392, 315] on div "Collectif" at bounding box center [497, 310] width 274 height 21
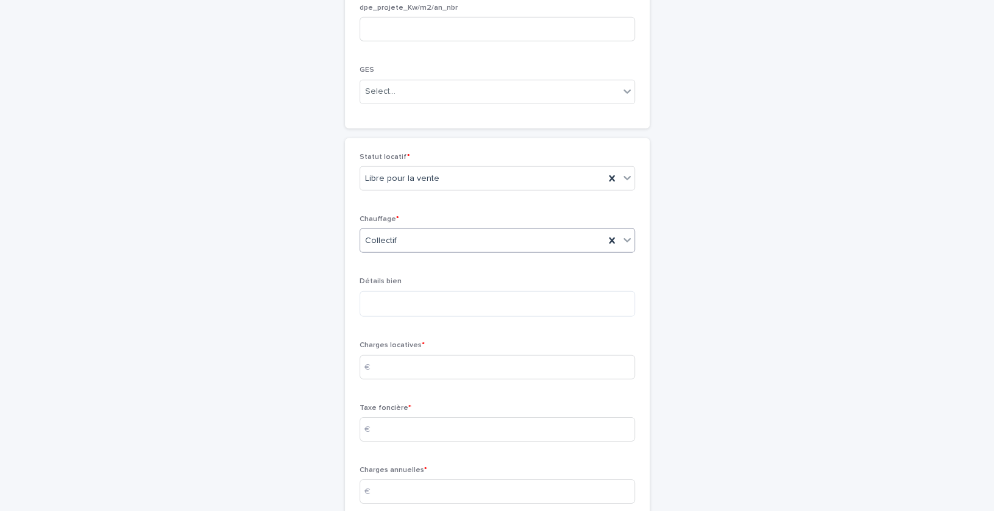
scroll to position [2193, 0]
click at [394, 377] on input at bounding box center [497, 365] width 275 height 24
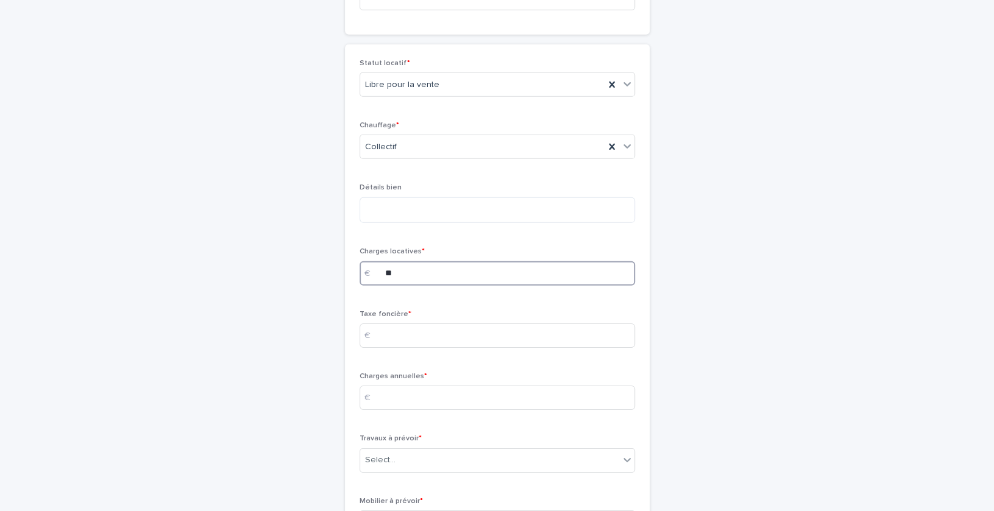
scroll to position [2309, 0]
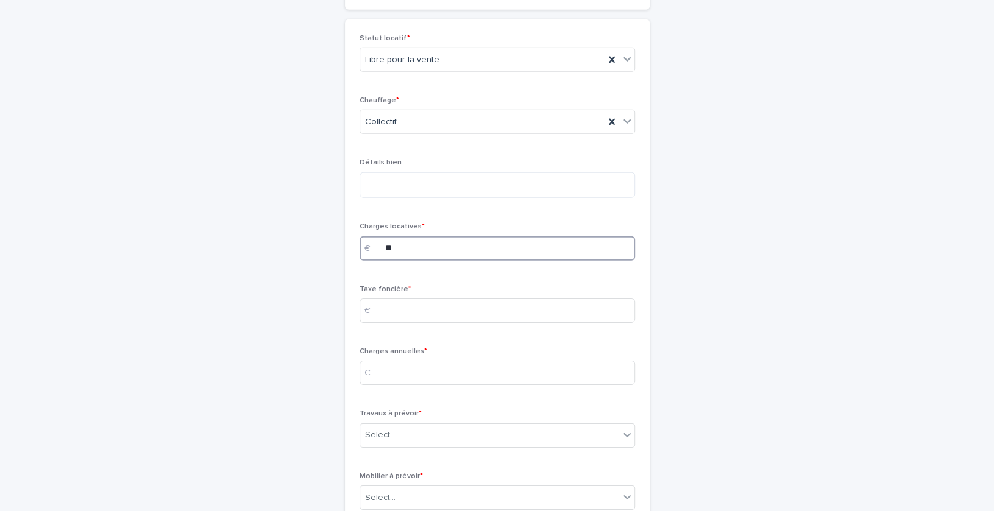
type input "**"
click at [381, 313] on div "€" at bounding box center [372, 311] width 24 height 24
click at [374, 323] on div "€" at bounding box center [372, 311] width 24 height 24
click at [402, 314] on input at bounding box center [497, 311] width 275 height 24
type input "***"
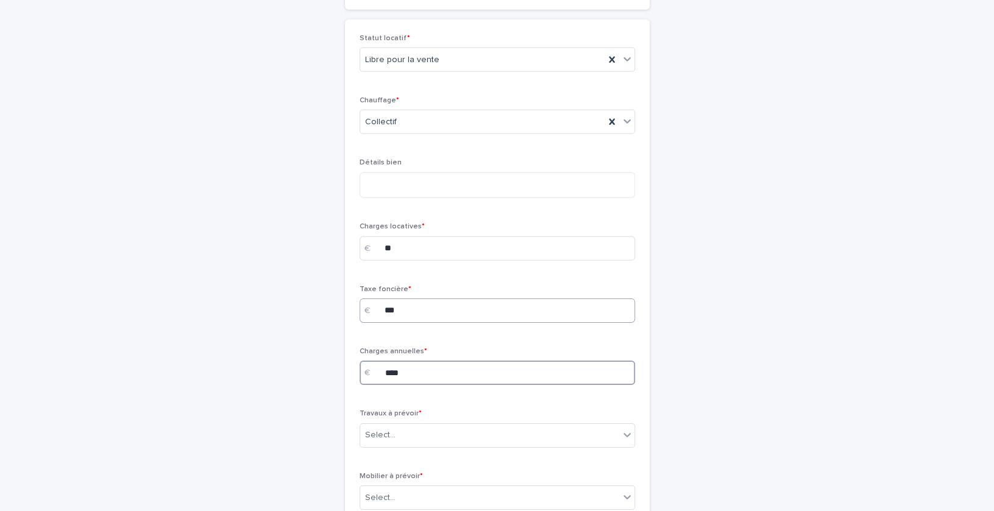
scroll to position [2467, 0]
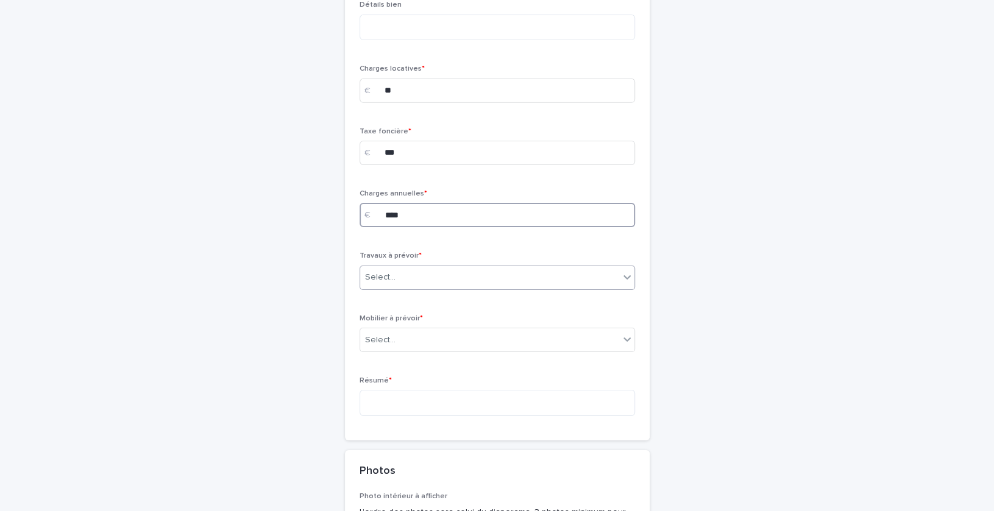
type input "****"
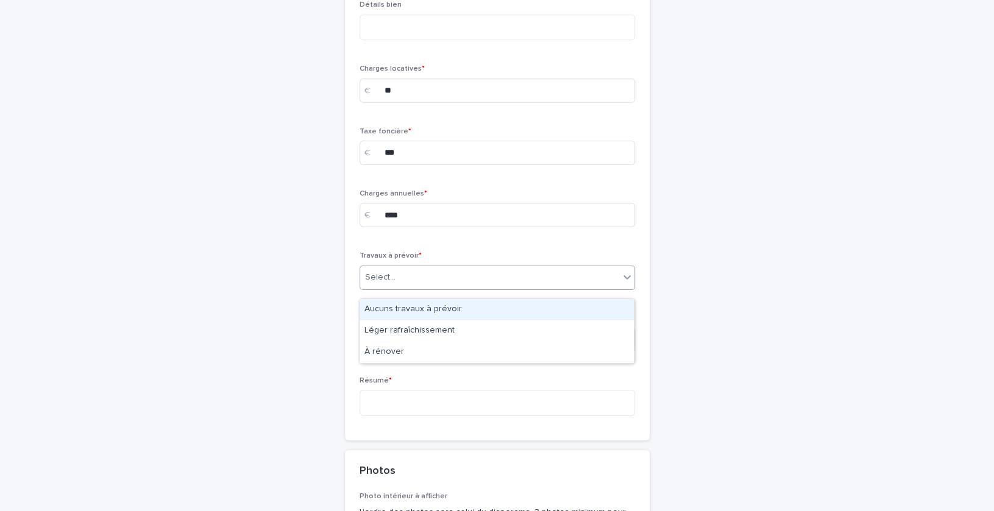
click at [493, 288] on div "Select..." at bounding box center [489, 278] width 259 height 20
click at [460, 311] on div "Aucuns travaux à prévoir" at bounding box center [497, 309] width 274 height 21
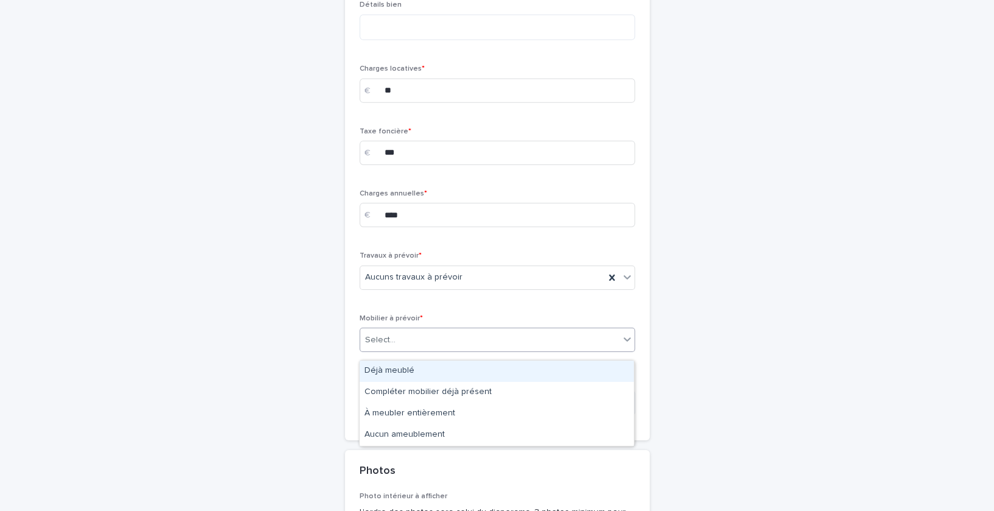
click at [431, 350] on div "Select..." at bounding box center [489, 340] width 259 height 20
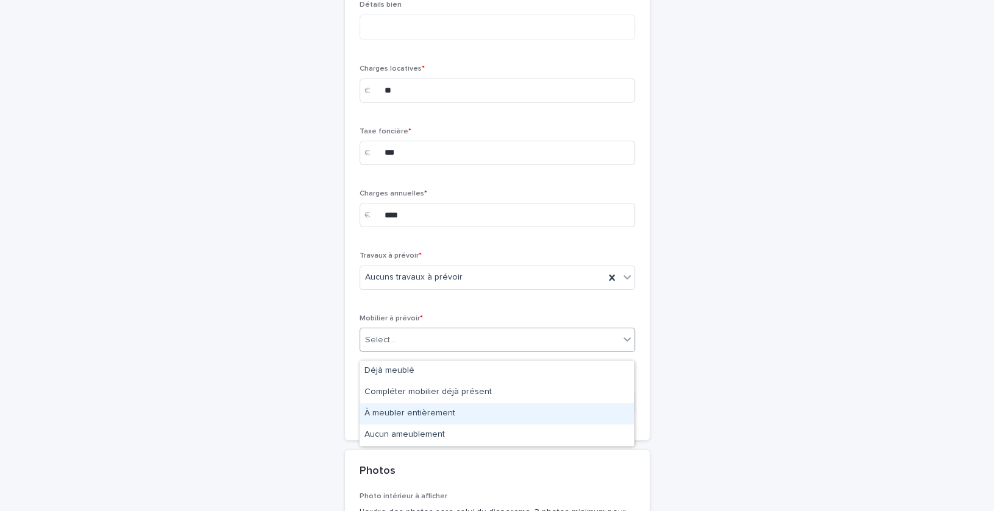
click at [414, 410] on div "À meubler entièrement" at bounding box center [497, 413] width 274 height 21
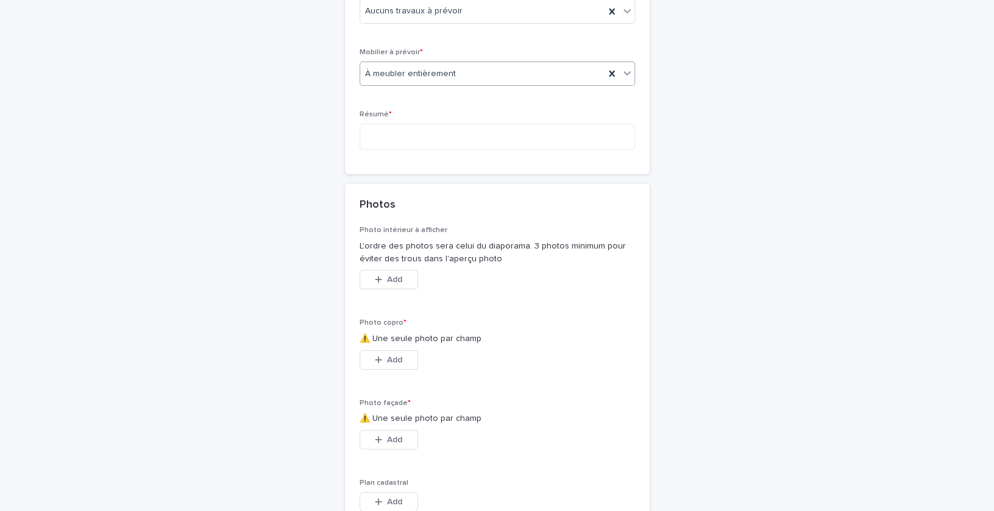
scroll to position [2734, 0]
click at [394, 141] on textarea at bounding box center [497, 136] width 275 height 26
click at [476, 146] on textarea "**********" at bounding box center [497, 136] width 275 height 26
click at [594, 141] on textarea "**********" at bounding box center [497, 136] width 275 height 26
click at [0, 0] on lt-em "**********" at bounding box center [0, 0] width 0 height 0
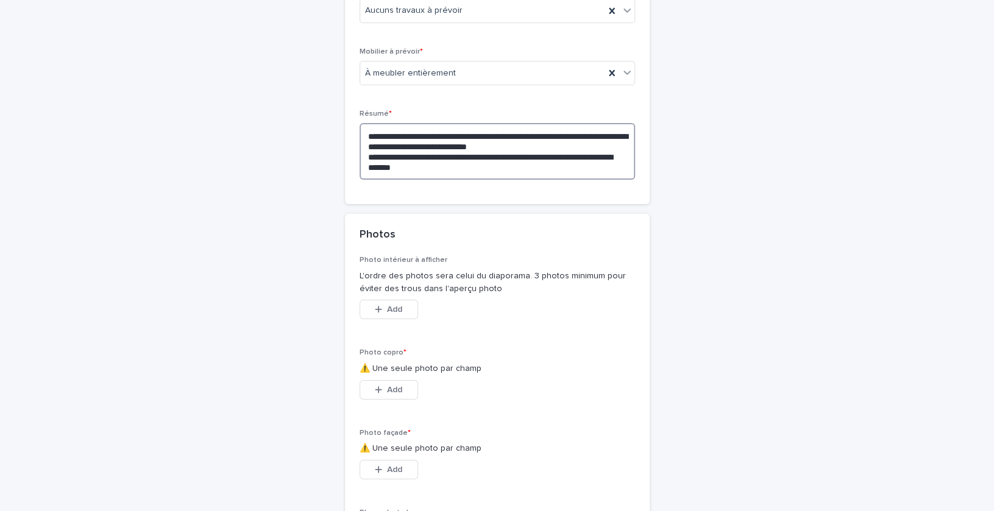
click at [419, 172] on textarea "**********" at bounding box center [497, 151] width 275 height 56
click at [0, 0] on lt-span "********" at bounding box center [0, 0] width 0 height 0
click at [403, 165] on textarea "**********" at bounding box center [497, 151] width 275 height 56
click at [0, 0] on lt-span "****" at bounding box center [0, 0] width 0 height 0
click at [447, 169] on textarea "**********" at bounding box center [497, 151] width 275 height 56
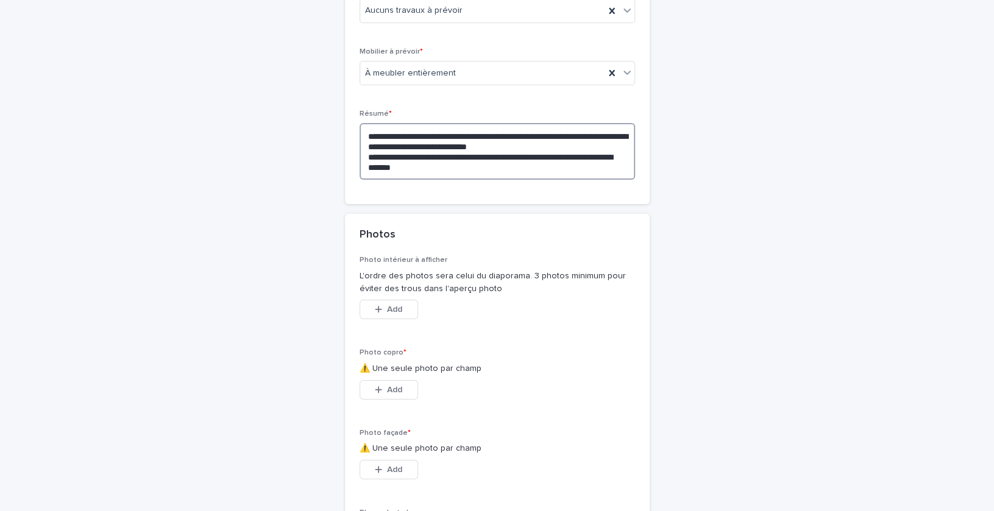
click at [446, 178] on textarea "**********" at bounding box center [497, 151] width 275 height 56
click at [434, 176] on textarea "**********" at bounding box center [497, 151] width 275 height 56
click at [572, 165] on textarea "**********" at bounding box center [497, 151] width 275 height 56
click at [0, 0] on lt-strong "*" at bounding box center [0, 0] width 0 height 0
click at [494, 171] on textarea "**********" at bounding box center [497, 151] width 275 height 56
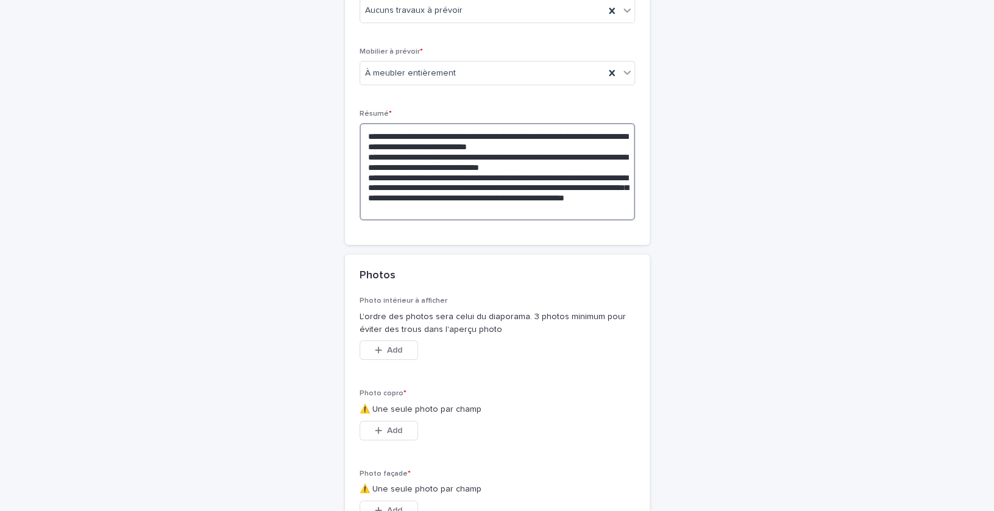
click at [388, 218] on textarea "**********" at bounding box center [497, 171] width 275 height 97
click at [408, 214] on textarea "**********" at bounding box center [497, 171] width 275 height 97
click at [497, 220] on textarea "**********" at bounding box center [497, 171] width 275 height 97
click at [416, 193] on textarea "**********" at bounding box center [497, 171] width 275 height 97
click at [0, 0] on lt-span "**********" at bounding box center [0, 0] width 0 height 0
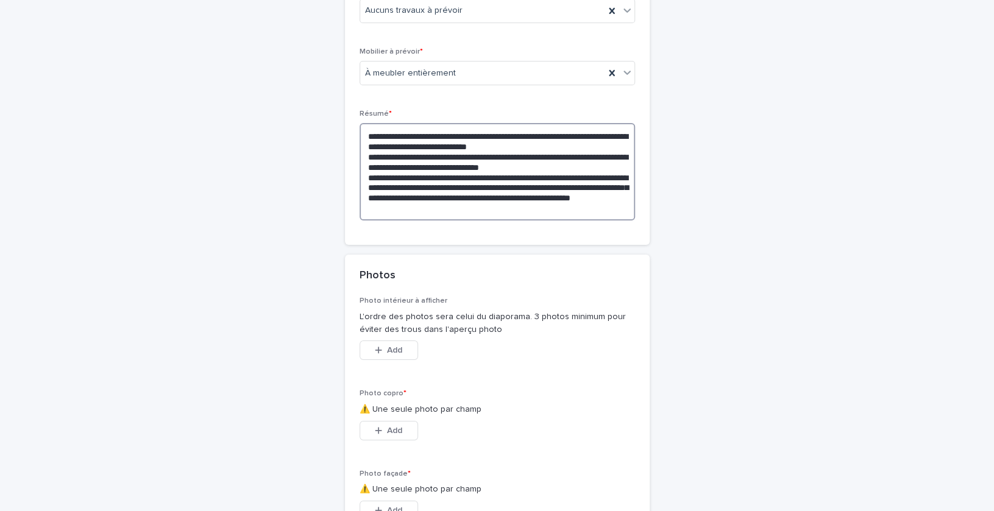
click at [382, 214] on textarea "**********" at bounding box center [497, 171] width 275 height 97
click at [0, 0] on lt-span "** * ******" at bounding box center [0, 0] width 0 height 0
click at [489, 220] on textarea "**********" at bounding box center [497, 171] width 275 height 97
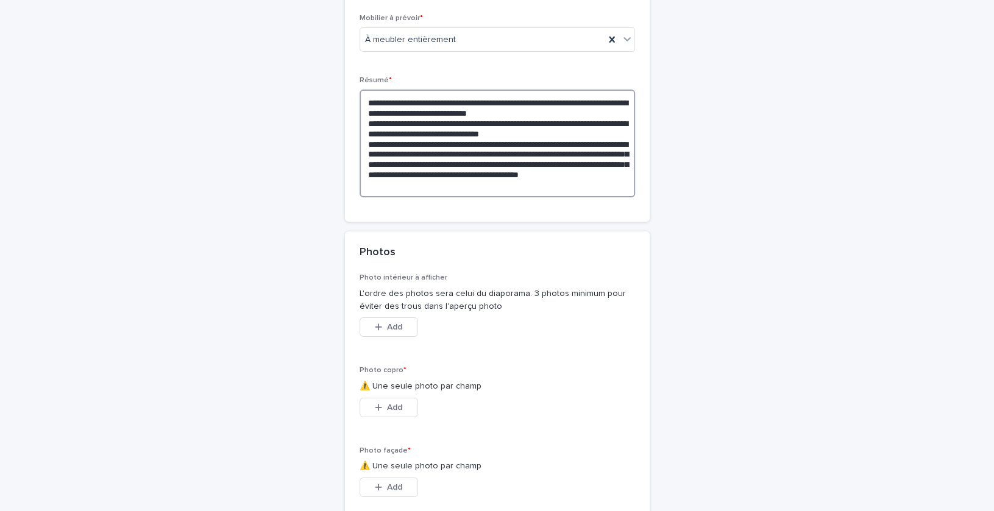
scroll to position [2772, 0]
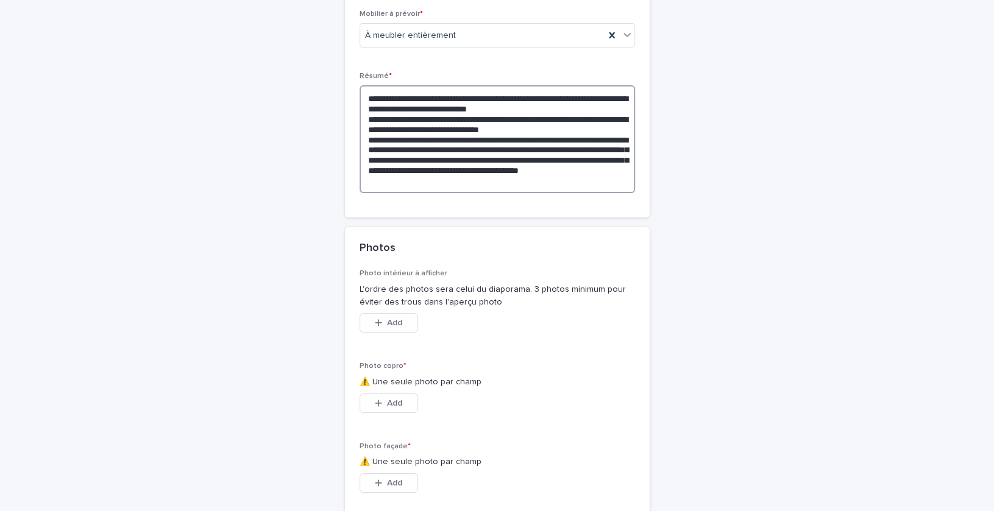
click at [563, 180] on textarea "**********" at bounding box center [497, 138] width 275 height 107
click at [0, 0] on lt-span "******* *" at bounding box center [0, 0] width 0 height 0
click at [391, 150] on textarea "**********" at bounding box center [497, 138] width 275 height 107
click at [0, 0] on lt-span "***** *" at bounding box center [0, 0] width 0 height 0
click at [472, 191] on textarea "**********" at bounding box center [497, 138] width 275 height 107
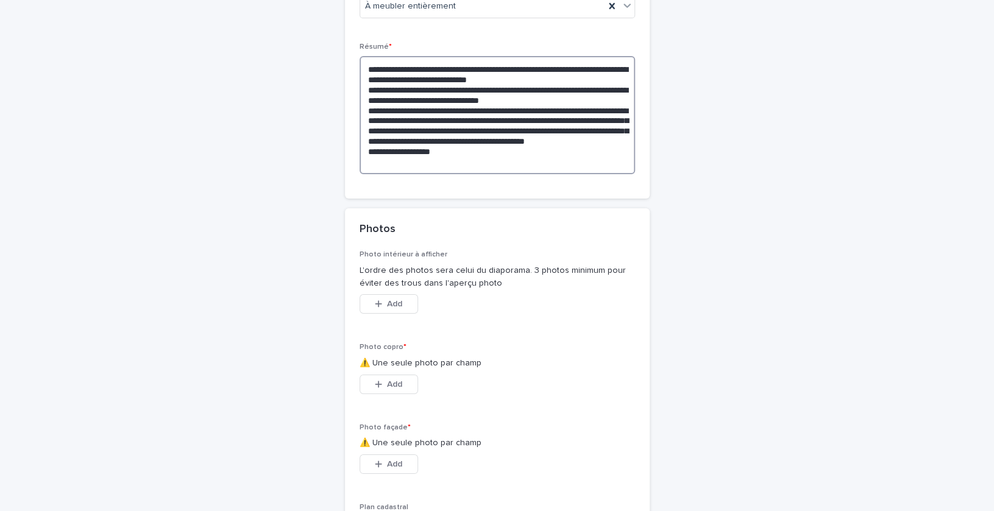
scroll to position [2803, 0]
type textarea "**********"
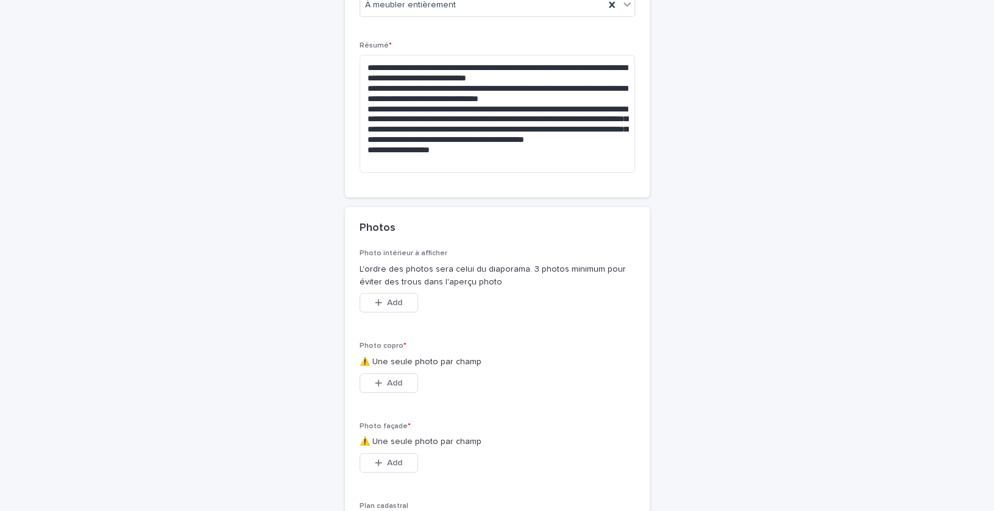
click at [382, 398] on div "Add" at bounding box center [389, 386] width 59 height 24
click at [381, 381] on button "Add" at bounding box center [389, 384] width 59 height 20
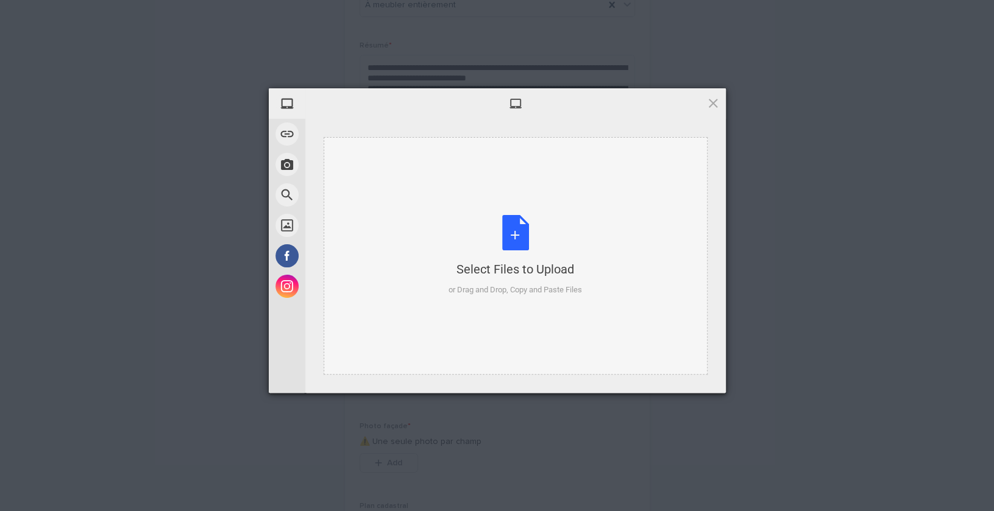
click at [513, 223] on div "Select Files to Upload or Drag and Drop, Copy and Paste Files" at bounding box center [515, 255] width 133 height 81
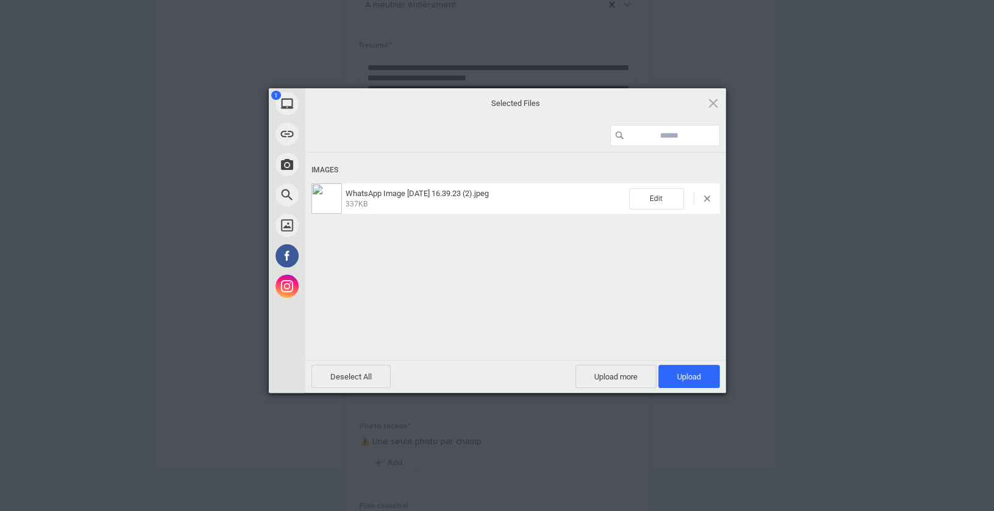
click at [689, 361] on div "Deselect All Upload more Upload 1" at bounding box center [515, 376] width 421 height 33
click at [689, 370] on span "Upload 1" at bounding box center [689, 376] width 62 height 23
click at [469, 211] on div "WhatsApp Image 2025-08-18 at 16.39.23 (2).jpeg 0.00B / 337KB" at bounding box center [515, 198] width 408 height 30
click at [446, 197] on span "WhatsApp Image 2025-08-18 at 16.39.23 (2).jpeg" at bounding box center [417, 193] width 143 height 9
click at [594, 271] on div "Uploading WhatsApp Image 2025-08-18 at 16.39.23 (2).jpeg 0.00B / 337KB" at bounding box center [515, 275] width 421 height 244
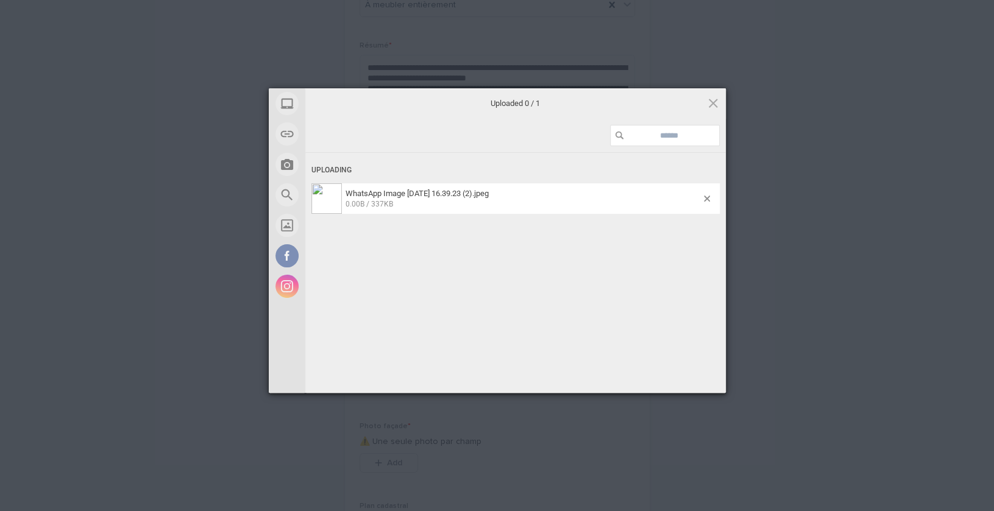
click at [640, 135] on input at bounding box center [665, 135] width 110 height 21
click at [719, 101] on div "Uploaded 0 / 1" at bounding box center [515, 103] width 421 height 30
click at [711, 102] on span at bounding box center [712, 102] width 13 height 13
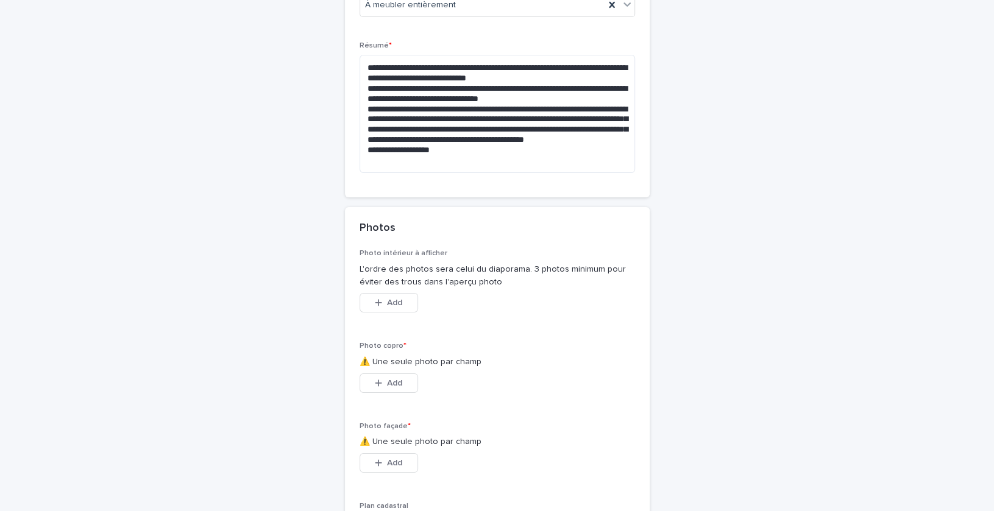
click at [387, 398] on div "Add" at bounding box center [389, 386] width 59 height 24
click at [379, 386] on icon "button" at bounding box center [378, 383] width 7 height 9
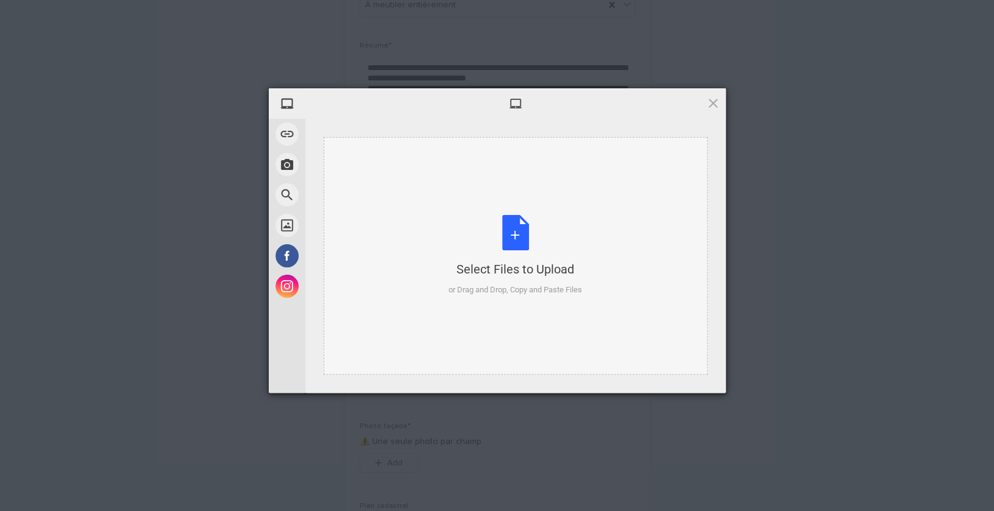
click at [510, 243] on div "Select Files to Upload or Drag and Drop, Copy and Paste Files" at bounding box center [515, 255] width 133 height 81
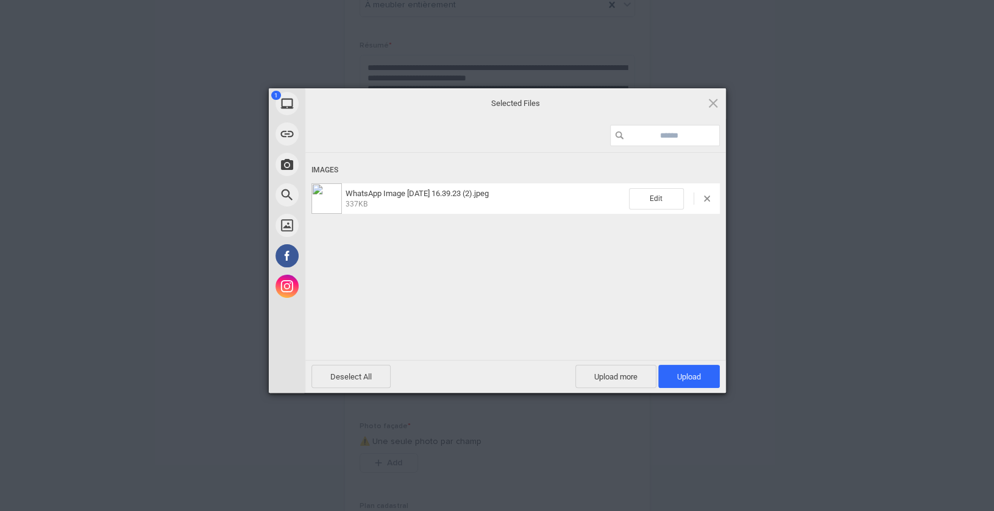
click at [698, 357] on div "Images WhatsApp Image 2025-08-18 at 16.39.23 (2).jpeg 337KB Edit" at bounding box center [515, 256] width 421 height 274
click at [697, 378] on span "Upload 1" at bounding box center [689, 376] width 24 height 9
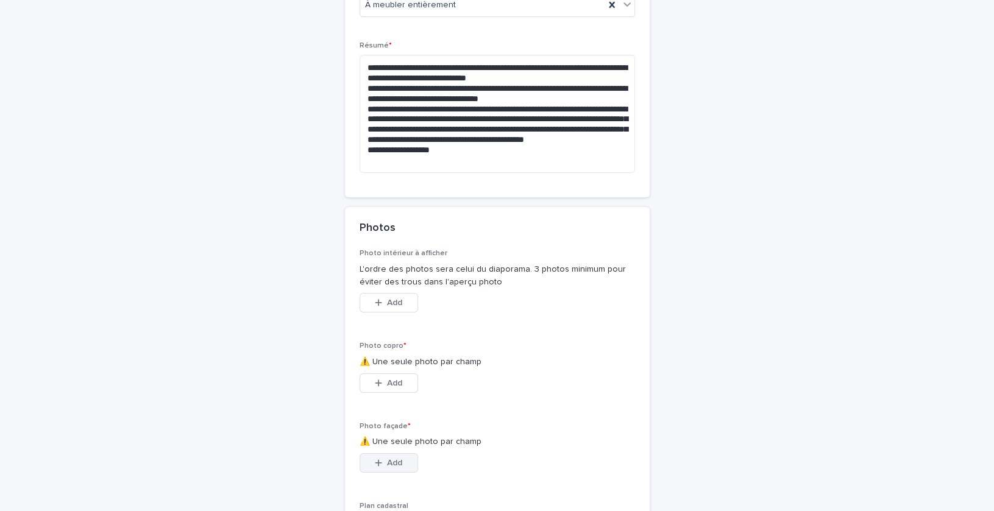
click at [388, 467] on span "Add" at bounding box center [394, 463] width 15 height 9
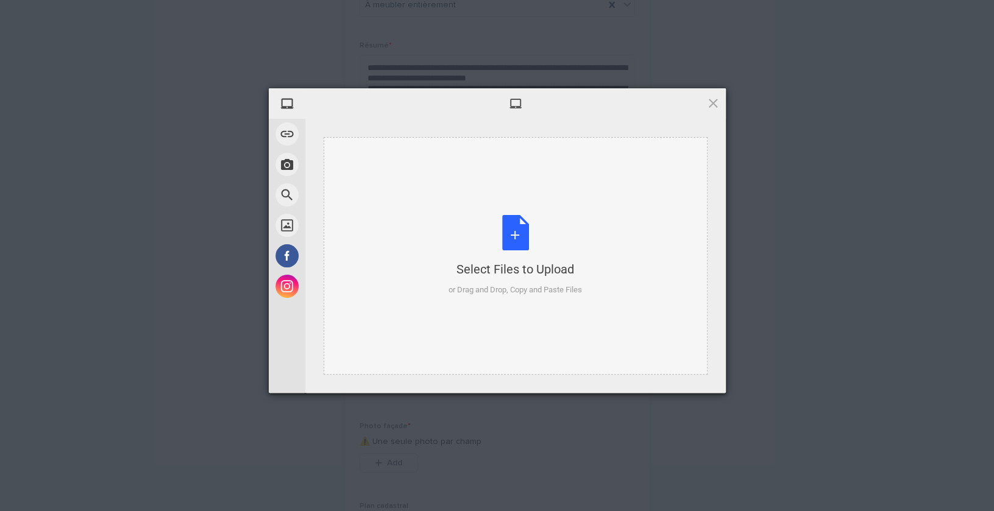
click at [542, 202] on div "Select Files to Upload or Drag and Drop, Copy and Paste Files" at bounding box center [516, 256] width 384 height 238
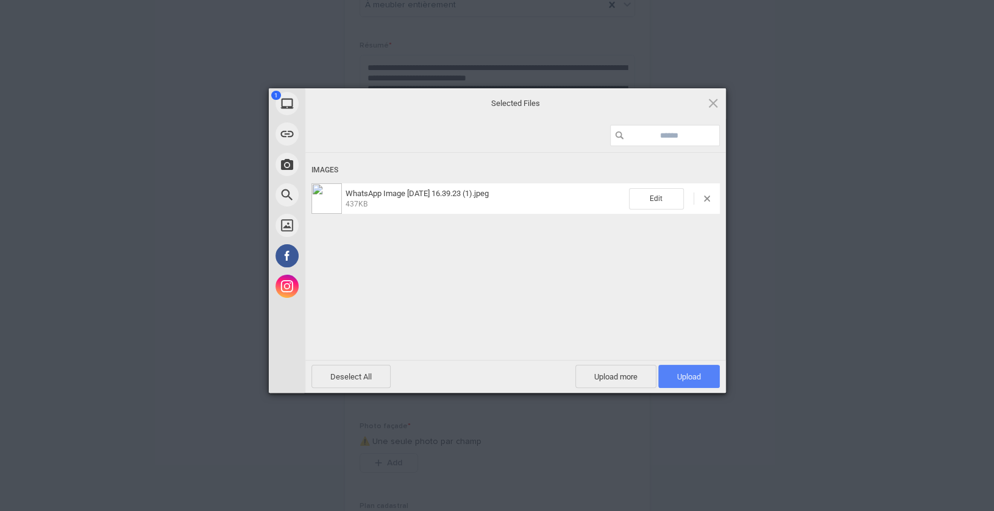
click at [709, 372] on span "Upload 1" at bounding box center [689, 376] width 62 height 23
click at [606, 255] on div "Uploading WhatsApp Image 2025-08-18 at 16.39.23 (1).jpeg 0.00B / 437KB" at bounding box center [515, 275] width 421 height 244
click at [713, 101] on span at bounding box center [712, 102] width 13 height 13
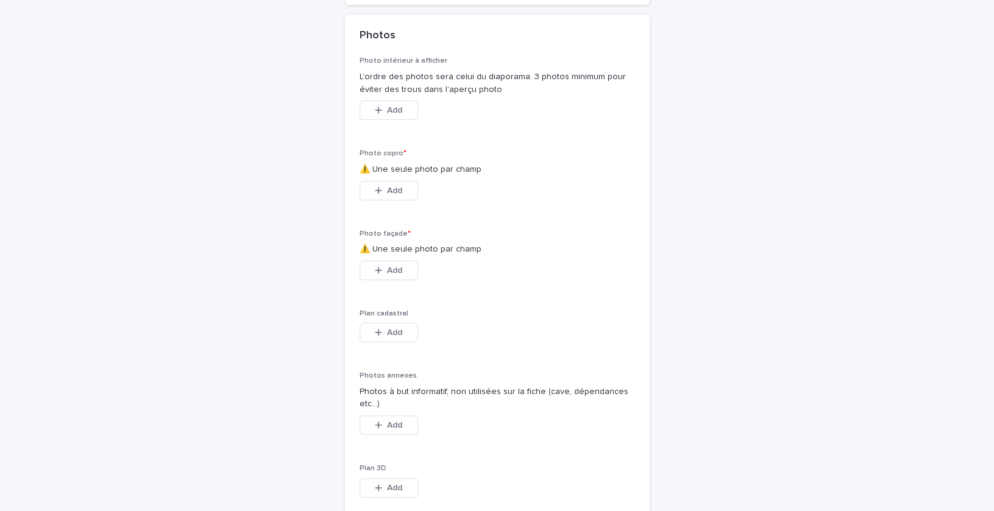
scroll to position [2995, 0]
click at [508, 335] on div "This file cannot be opened Download File Add" at bounding box center [497, 336] width 275 height 24
click at [391, 275] on span "Add" at bounding box center [394, 271] width 15 height 9
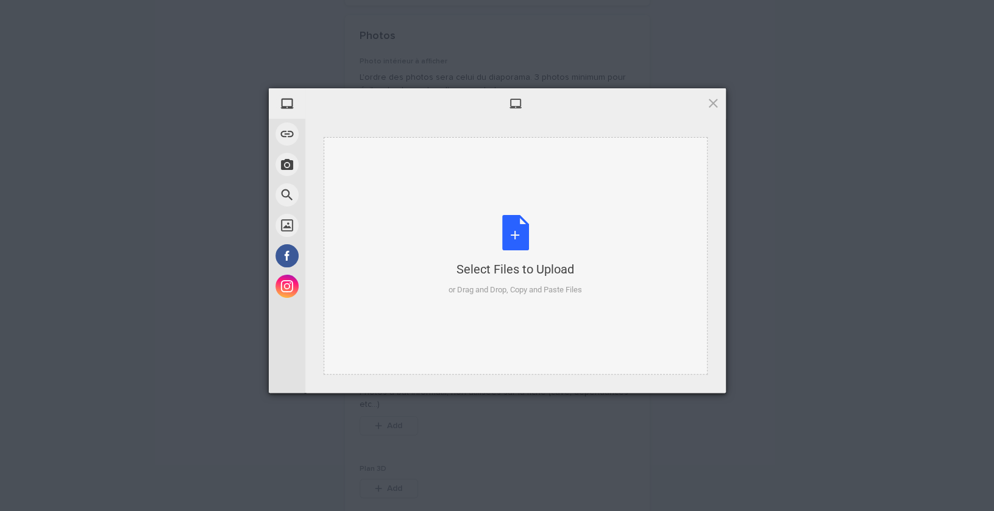
click at [517, 236] on div "Select Files to Upload or Drag and Drop, Copy and Paste Files" at bounding box center [515, 255] width 133 height 81
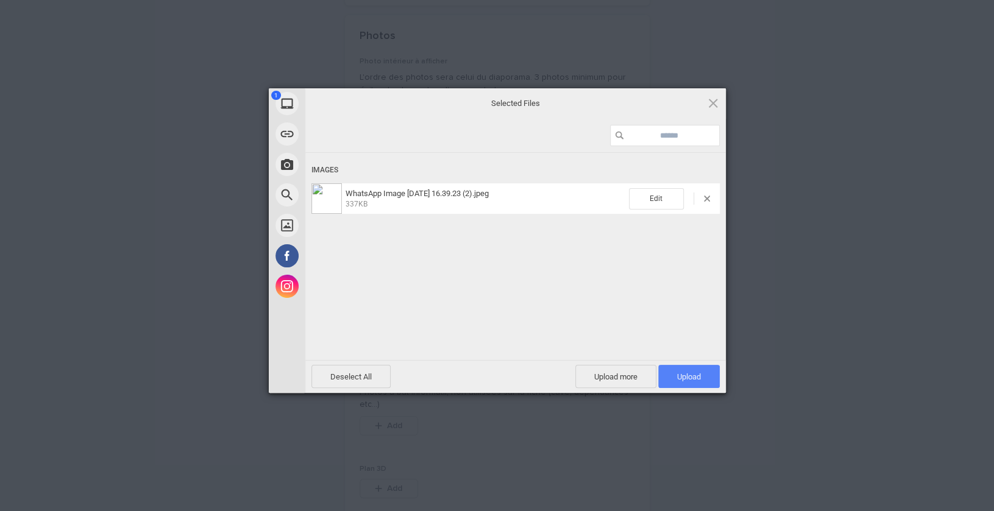
click at [709, 369] on span "Upload 1" at bounding box center [689, 376] width 62 height 23
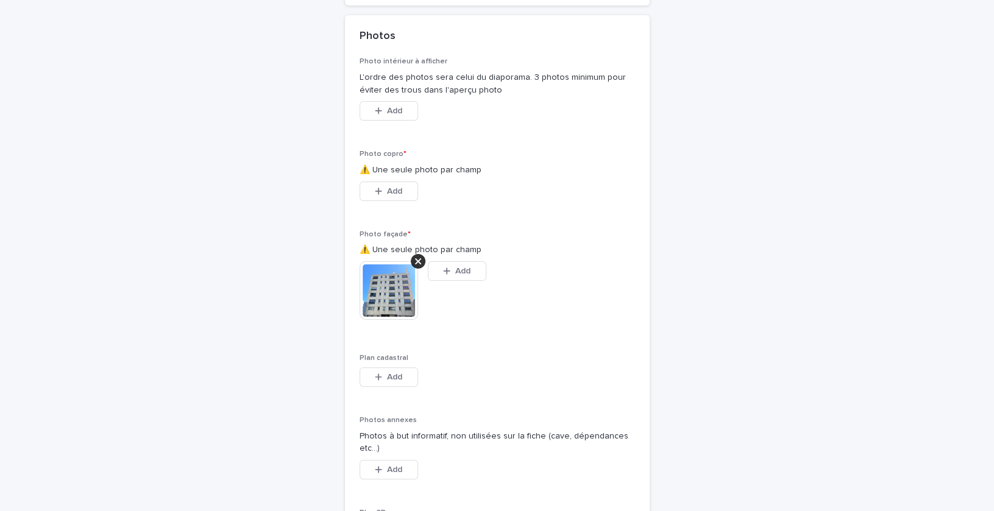
drag, startPoint x: 395, startPoint y: 389, endPoint x: 309, endPoint y: 370, distance: 88.1
click at [405, 191] on button "Add" at bounding box center [389, 192] width 59 height 20
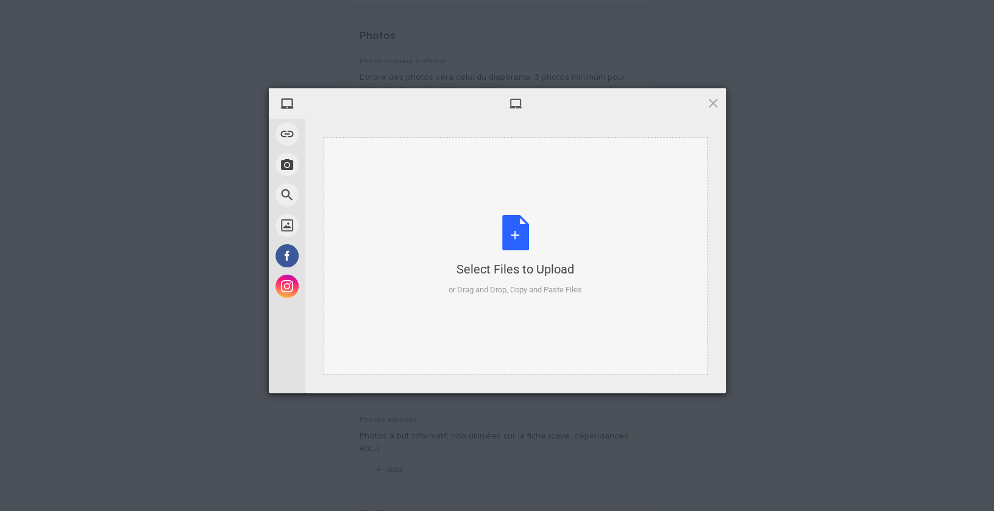
click at [516, 213] on div "Select Files to Upload or Drag and Drop, Copy and Paste Files" at bounding box center [516, 256] width 384 height 238
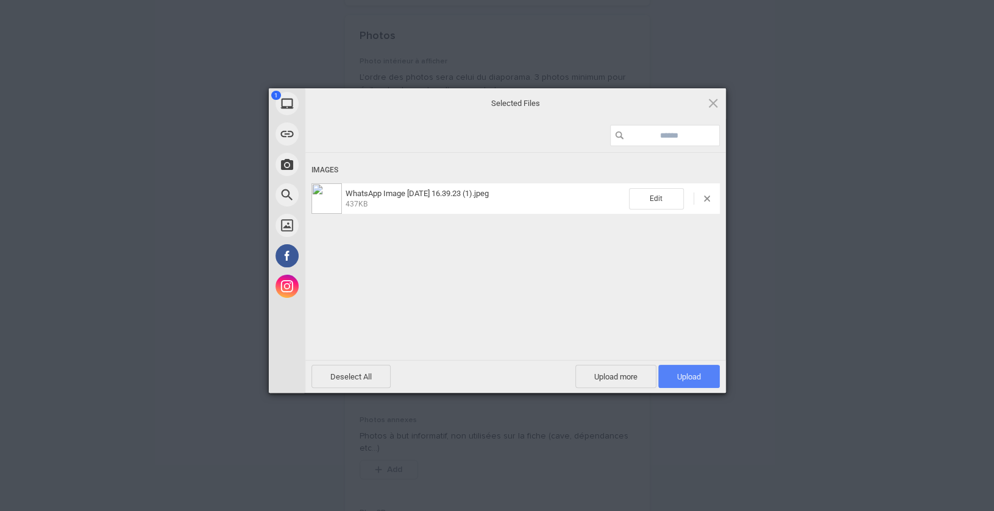
click at [703, 377] on span "Upload 1" at bounding box center [689, 376] width 62 height 23
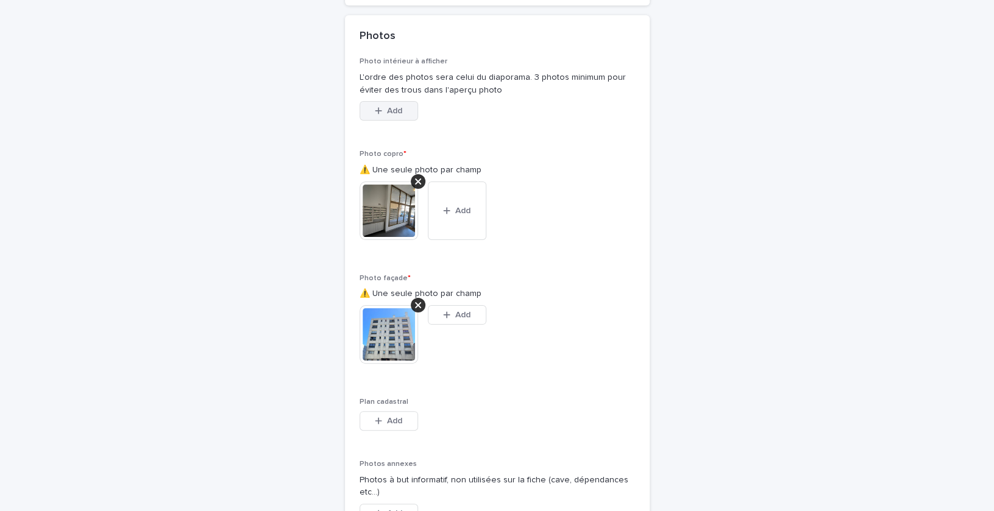
click at [405, 121] on button "Add" at bounding box center [389, 111] width 59 height 20
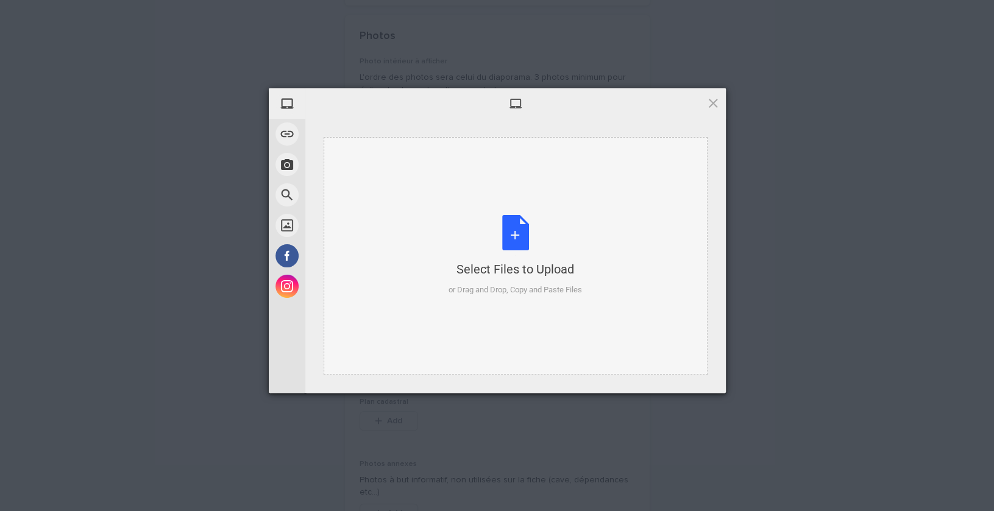
click at [521, 238] on div "Select Files to Upload or Drag and Drop, Copy and Paste Files" at bounding box center [515, 255] width 133 height 81
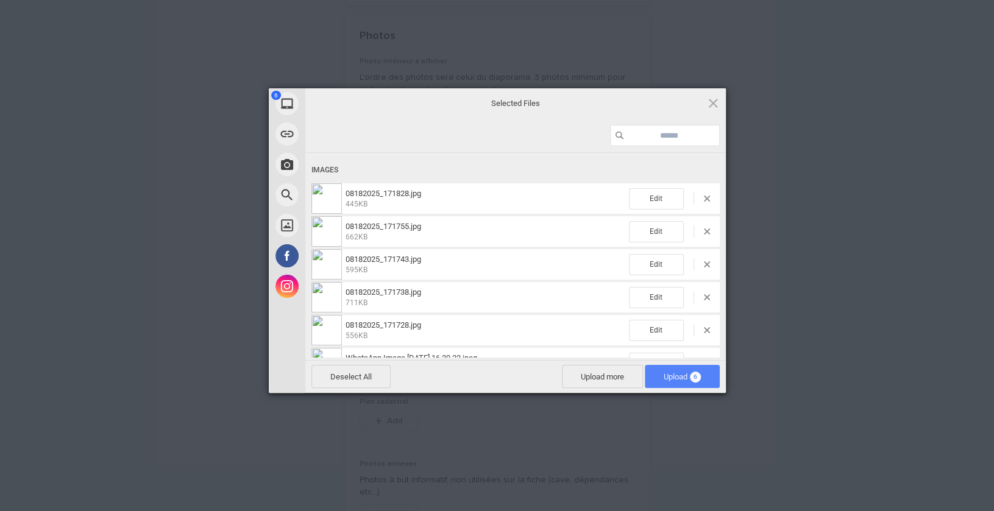
click at [674, 377] on span "Upload 6" at bounding box center [682, 376] width 37 height 9
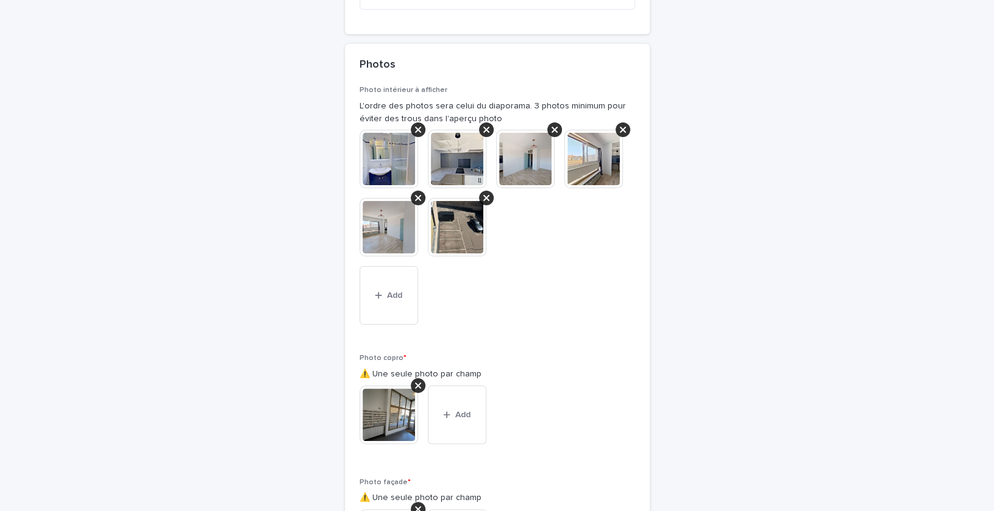
scroll to position [2963, 0]
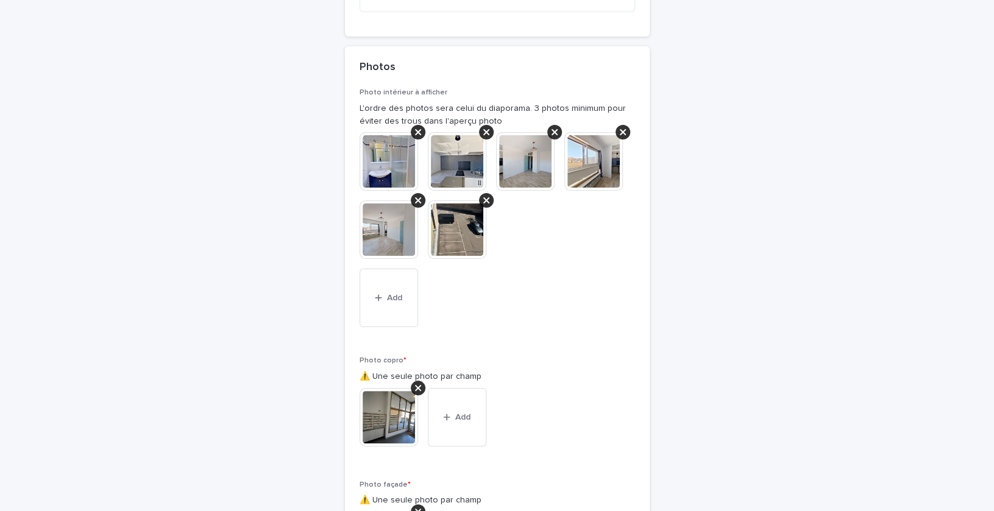
drag, startPoint x: 381, startPoint y: 242, endPoint x: 365, endPoint y: 167, distance: 76.6
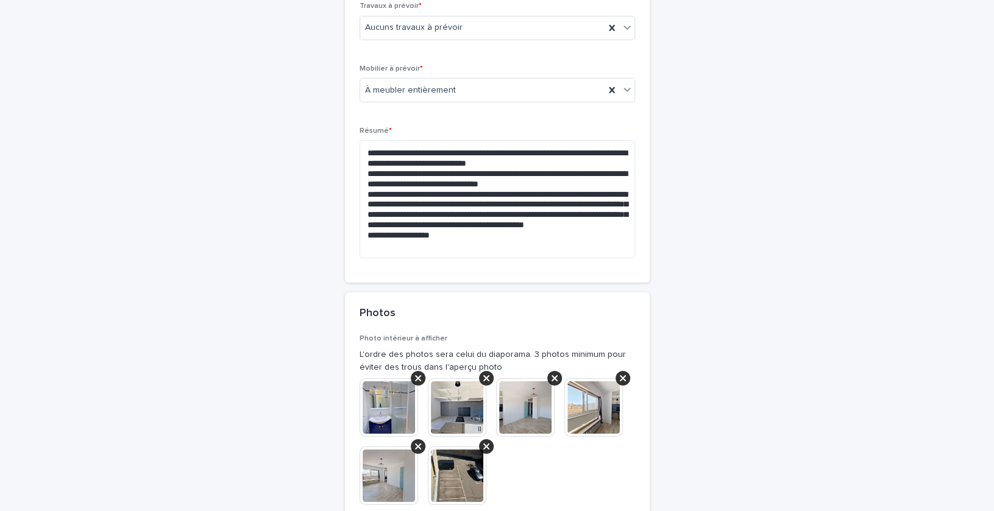
scroll to position [2714, 0]
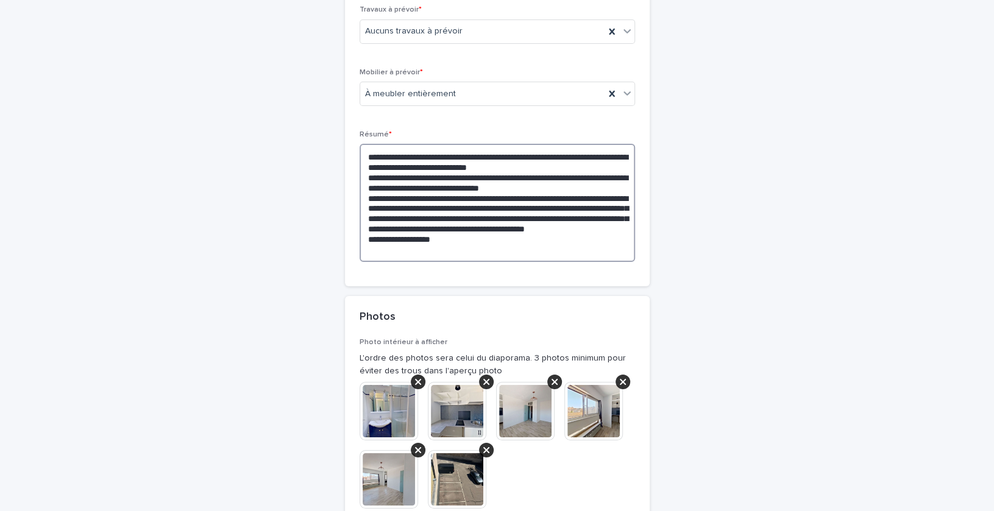
click at [578, 174] on textarea "**********" at bounding box center [497, 203] width 275 height 118
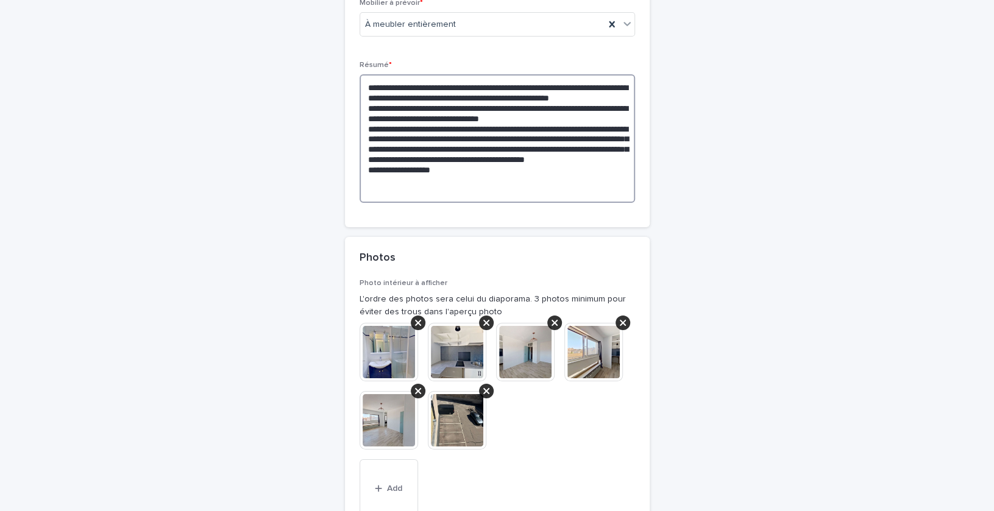
scroll to position [2953, 0]
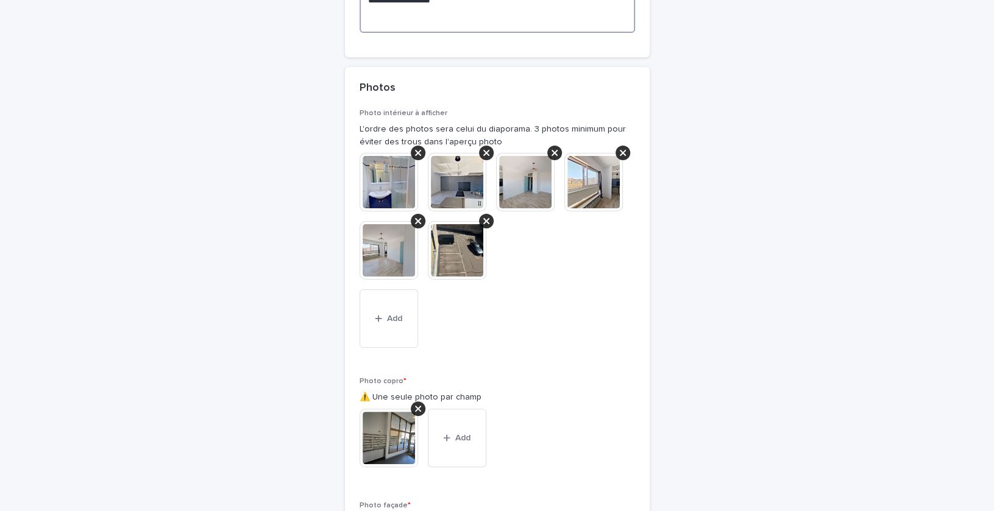
click at [0, 0] on lt-span "* ******" at bounding box center [0, 0] width 0 height 0
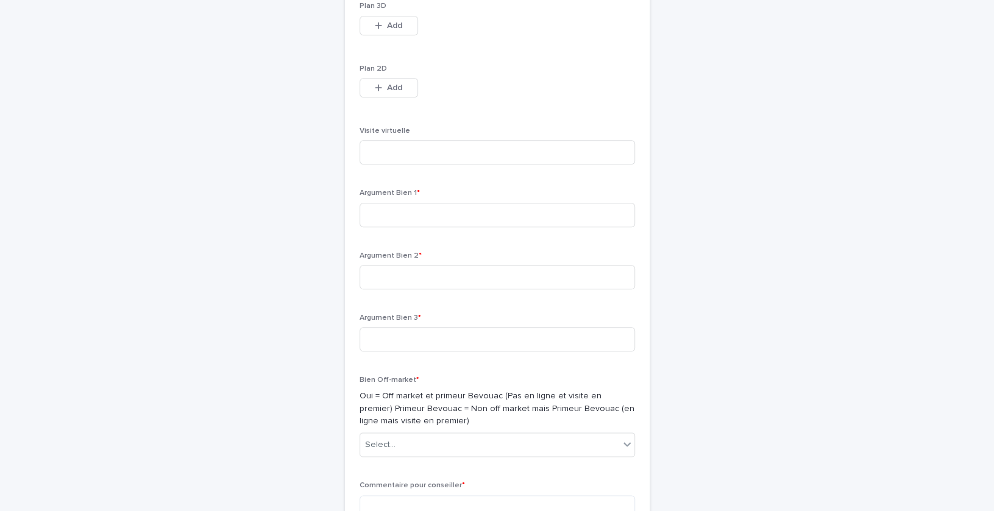
scroll to position [3731, 0]
type textarea "**********"
click at [432, 155] on input at bounding box center [497, 153] width 275 height 24
paste input "**********"
type input "**********"
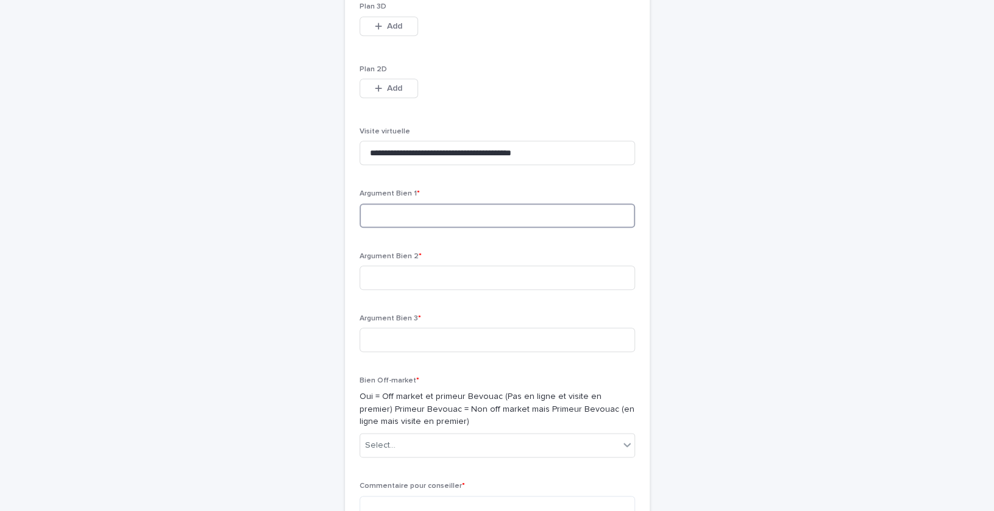
click at [385, 228] on input at bounding box center [497, 216] width 275 height 24
type input "**********"
click at [441, 452] on div "Select..." at bounding box center [489, 446] width 259 height 20
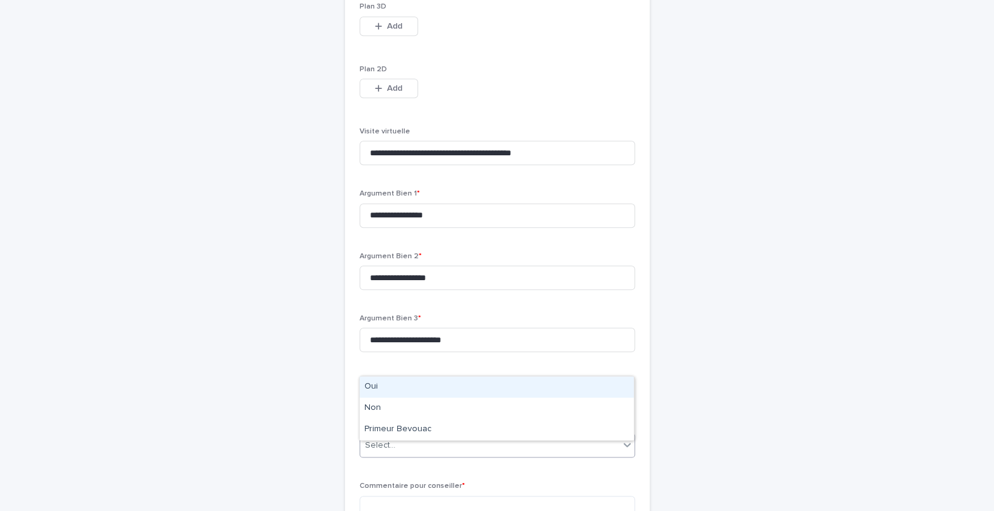
click at [391, 380] on div "Oui" at bounding box center [497, 387] width 274 height 21
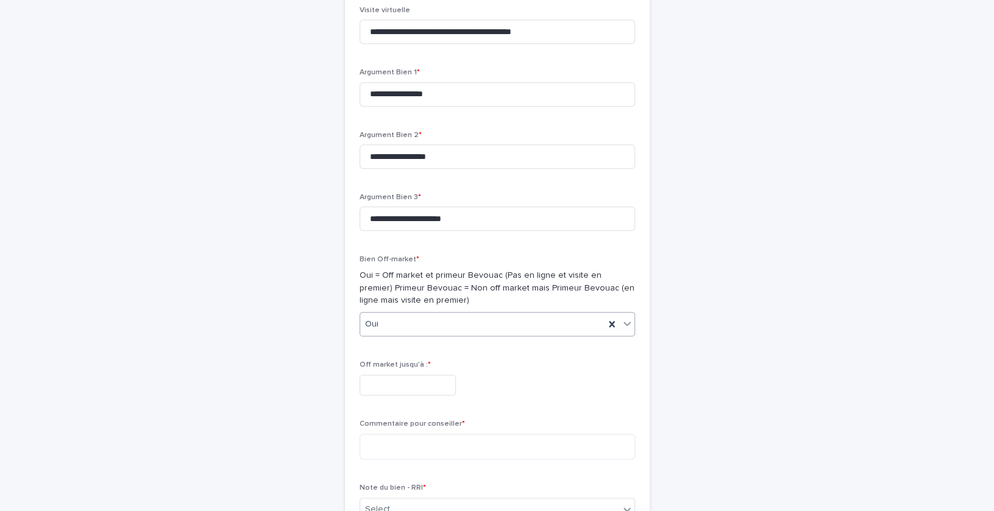
scroll to position [3894, 0]
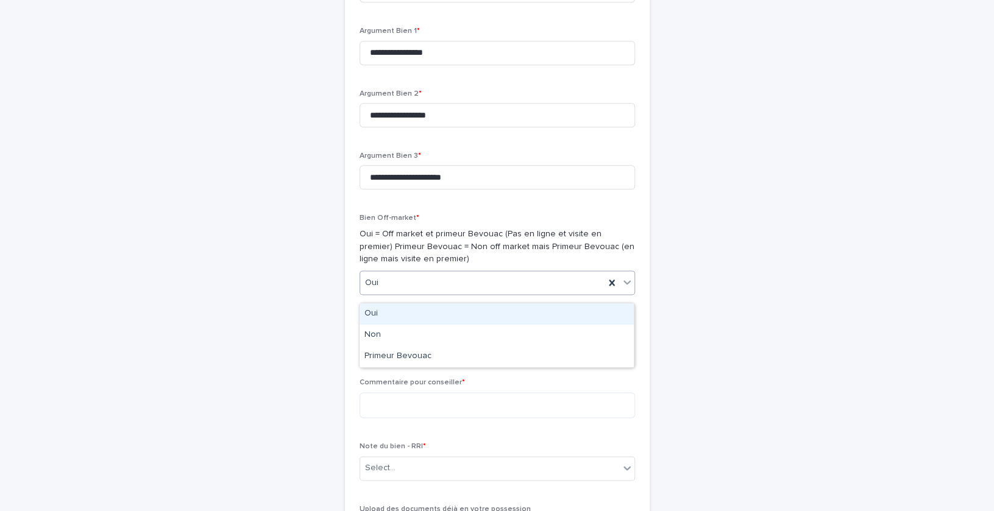
click at [408, 285] on div "Oui" at bounding box center [482, 283] width 244 height 20
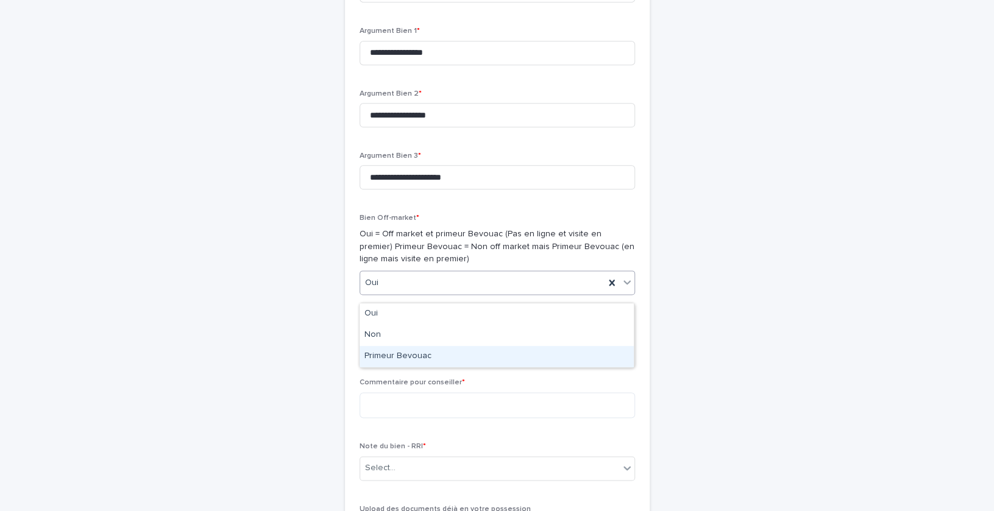
click at [391, 347] on div "Primeur Bevouac" at bounding box center [497, 356] width 274 height 21
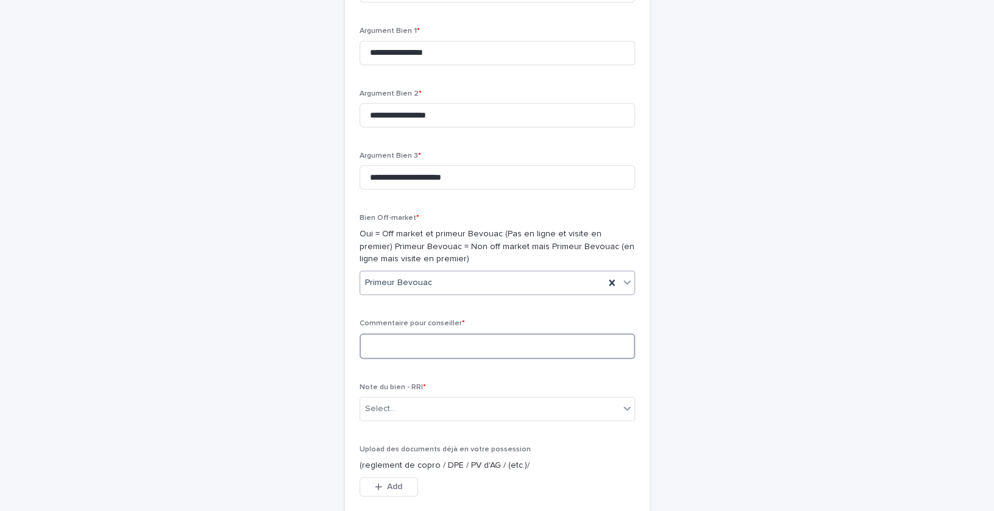
click at [391, 357] on textarea at bounding box center [497, 346] width 275 height 26
type textarea "**********"
click at [391, 410] on div "Select..." at bounding box center [380, 409] width 30 height 13
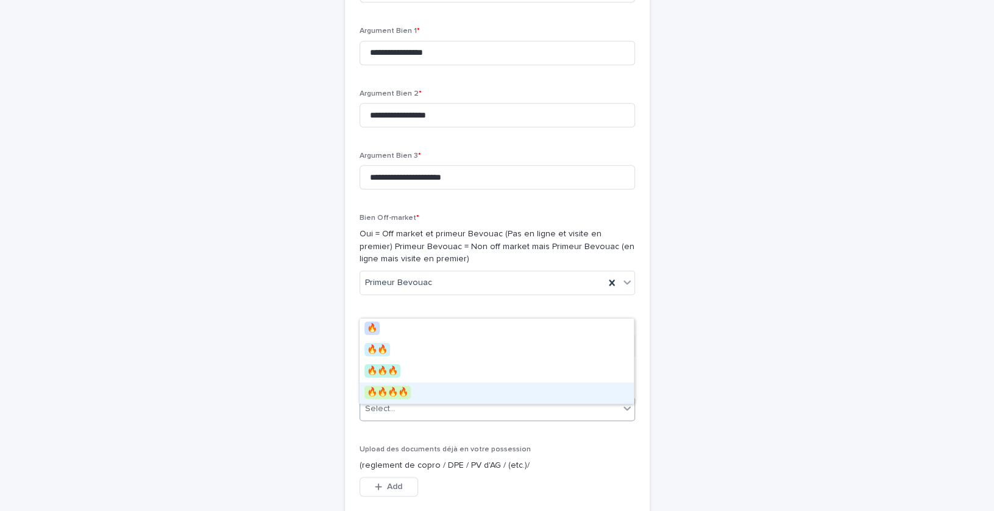
click at [391, 389] on span "🔥🔥🔥🔥" at bounding box center [387, 392] width 46 height 13
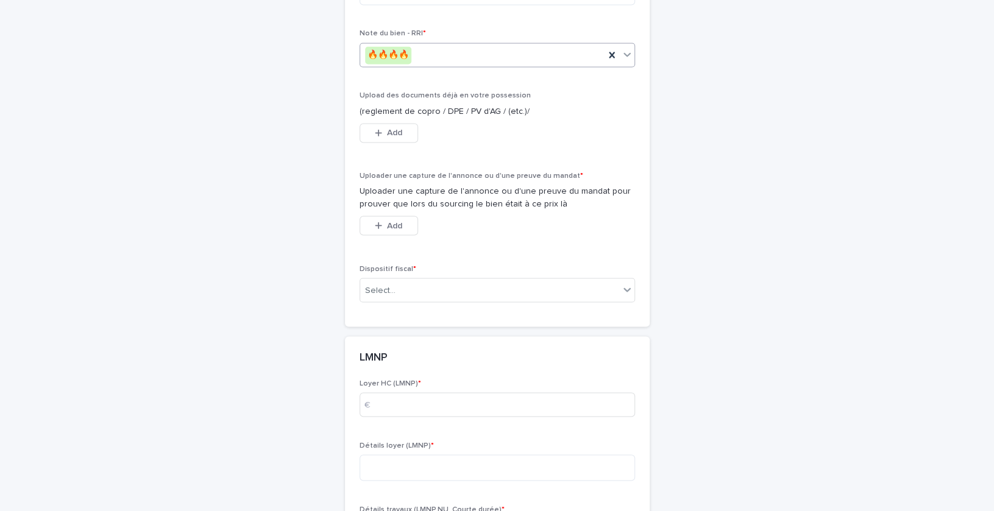
scroll to position [4251, 0]
click at [502, 291] on div "Select..." at bounding box center [489, 287] width 259 height 20
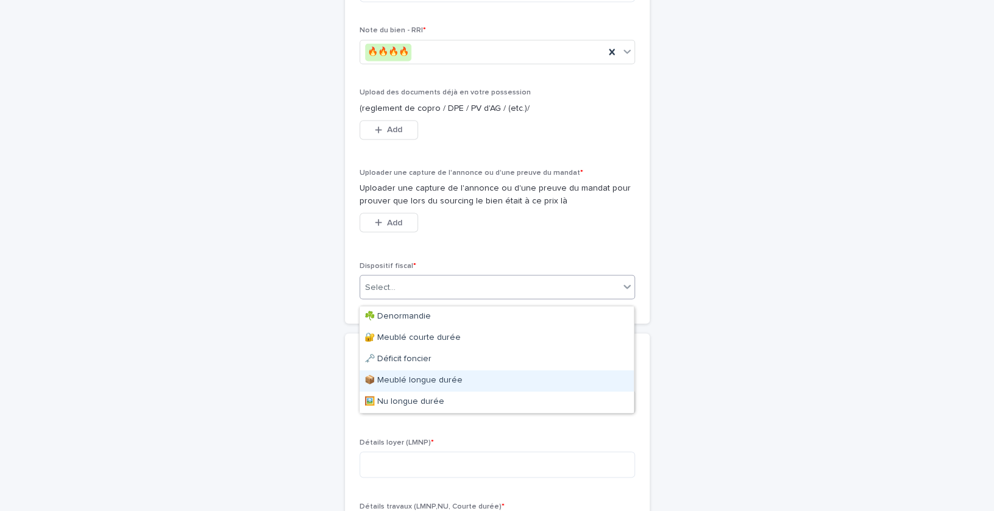
click at [466, 375] on div "📦 Meublé longue durée" at bounding box center [497, 381] width 274 height 21
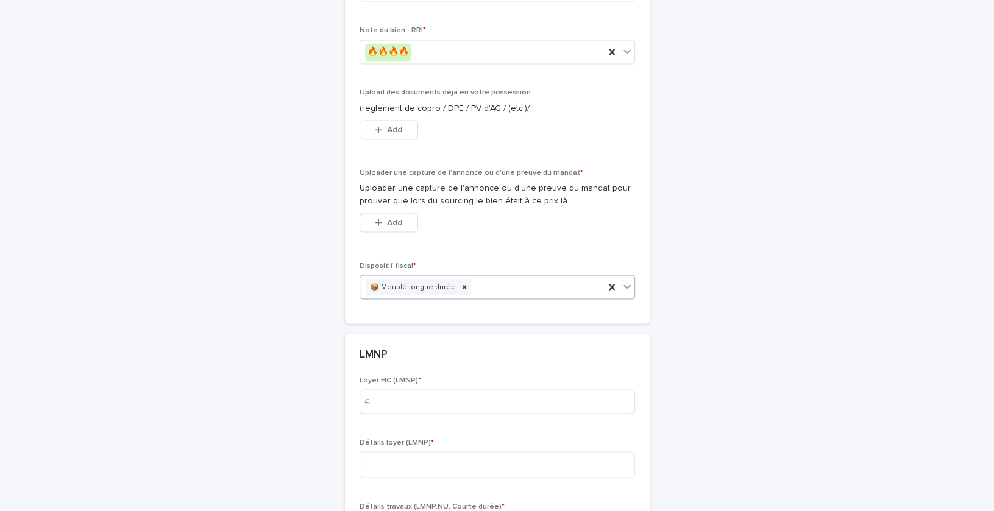
scroll to position [4357, 0]
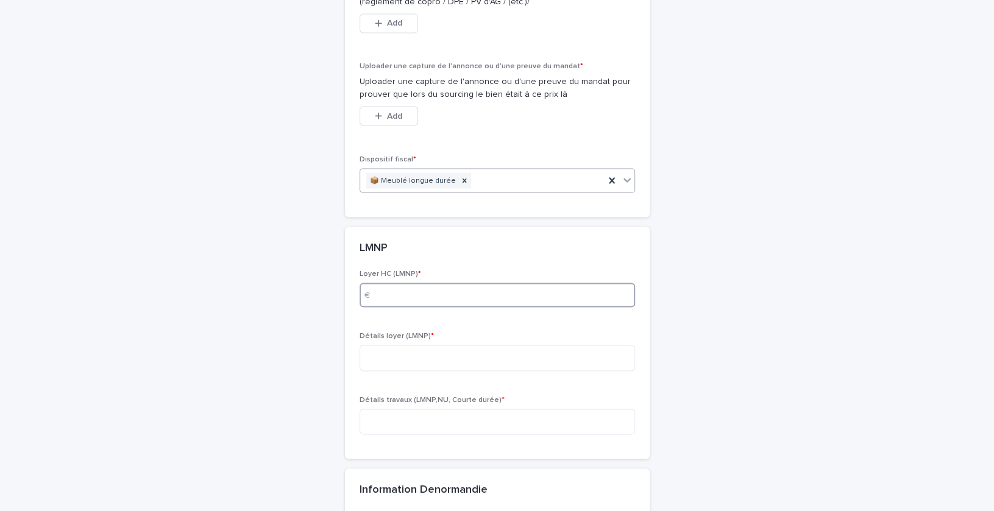
click at [391, 294] on input at bounding box center [497, 295] width 275 height 24
type input "*"
type input "***"
click at [383, 359] on textarea at bounding box center [497, 358] width 275 height 26
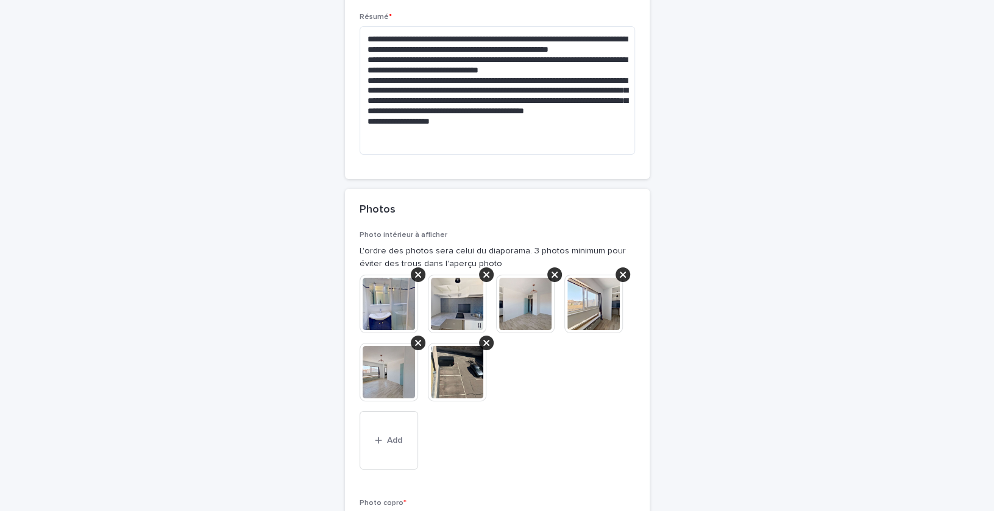
scroll to position [2656, 0]
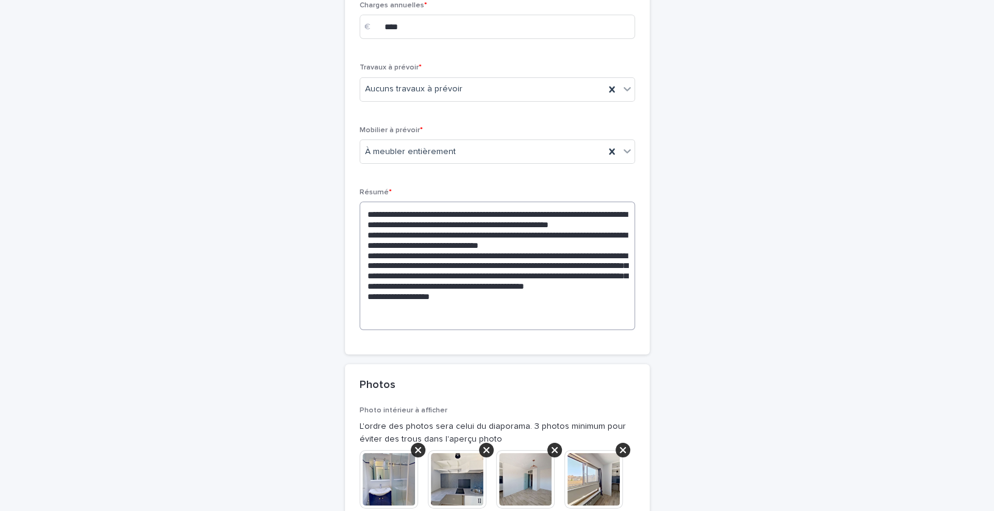
type textarea "**********"
click at [485, 319] on textarea "**********" at bounding box center [497, 266] width 275 height 128
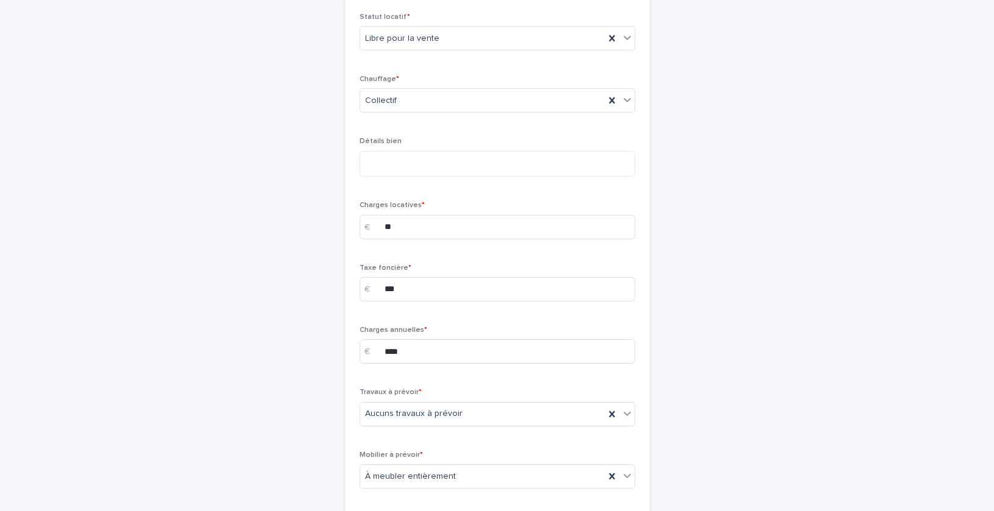
scroll to position [2731, 0]
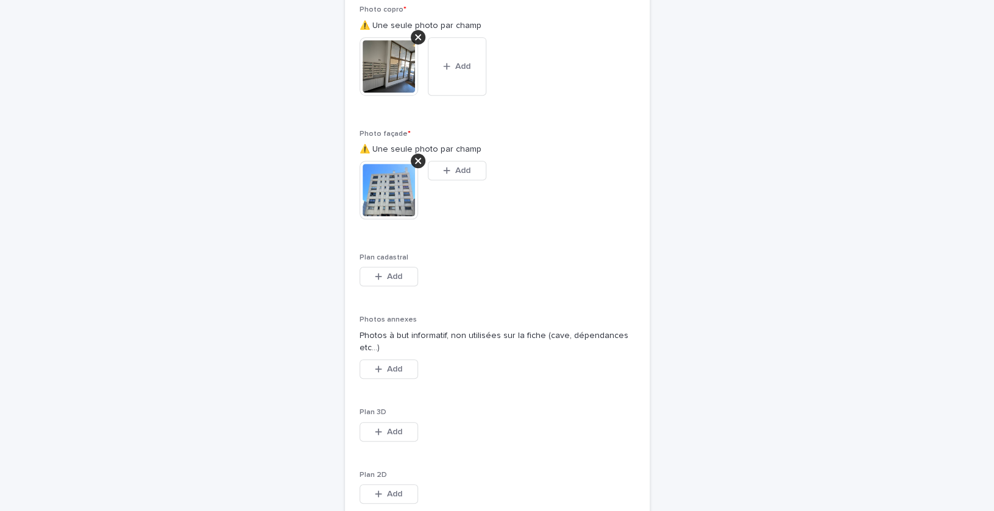
type textarea "**********"
click at [410, 115] on div "Photo copro * ⚠️ Une seule photo par champ This file cannot be opened Download …" at bounding box center [497, 59] width 275 height 109
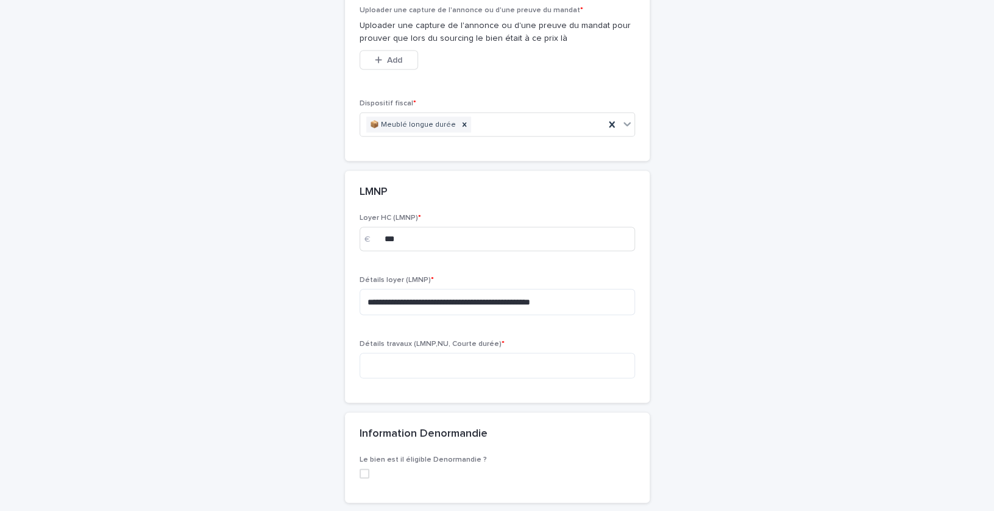
scroll to position [4423, 0]
click at [462, 374] on textarea at bounding box center [497, 367] width 275 height 26
click at [456, 379] on textarea "**********" at bounding box center [497, 367] width 275 height 26
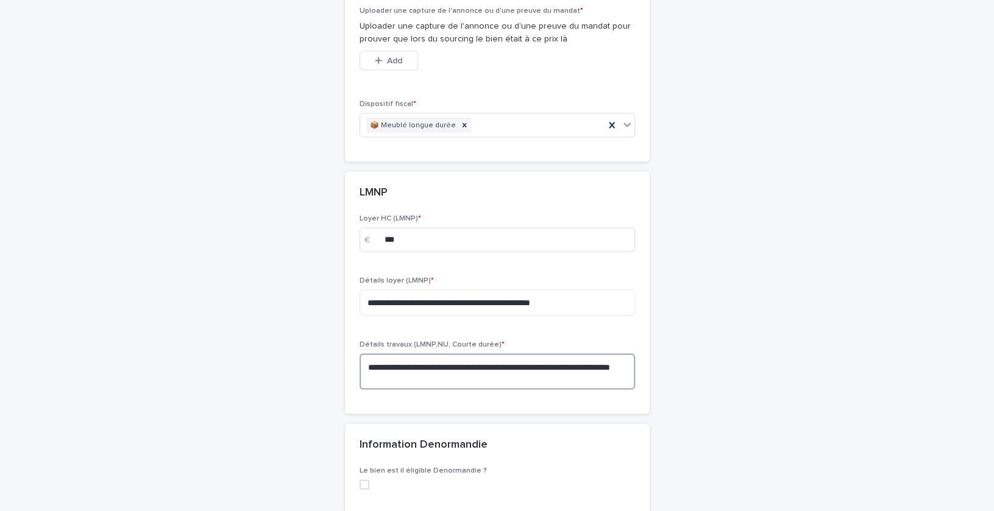
click at [554, 375] on textarea "**********" at bounding box center [497, 372] width 275 height 36
click at [589, 373] on textarea "**********" at bounding box center [497, 372] width 275 height 36
type textarea "**********"
click at [494, 396] on div "**********" at bounding box center [497, 370] width 275 height 60
click at [477, 384] on textarea "**********" at bounding box center [497, 372] width 275 height 36
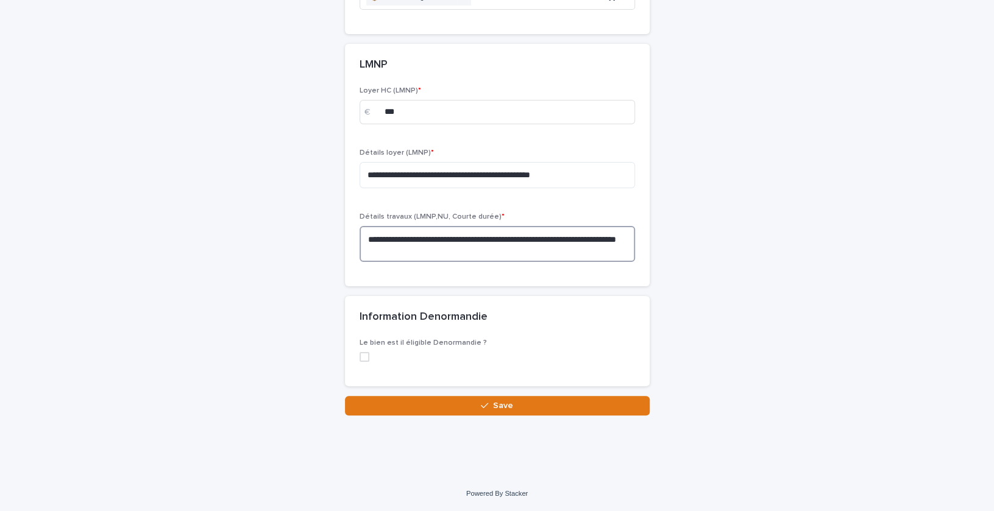
scroll to position [4558, 0]
click at [463, 408] on button "Save" at bounding box center [497, 406] width 305 height 20
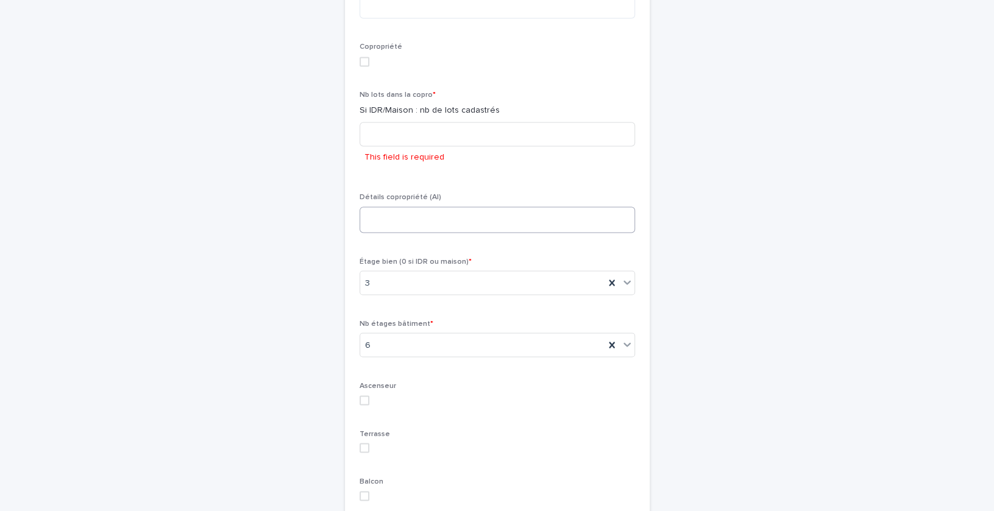
scroll to position [1235, 0]
click at [429, 140] on input at bounding box center [497, 135] width 275 height 24
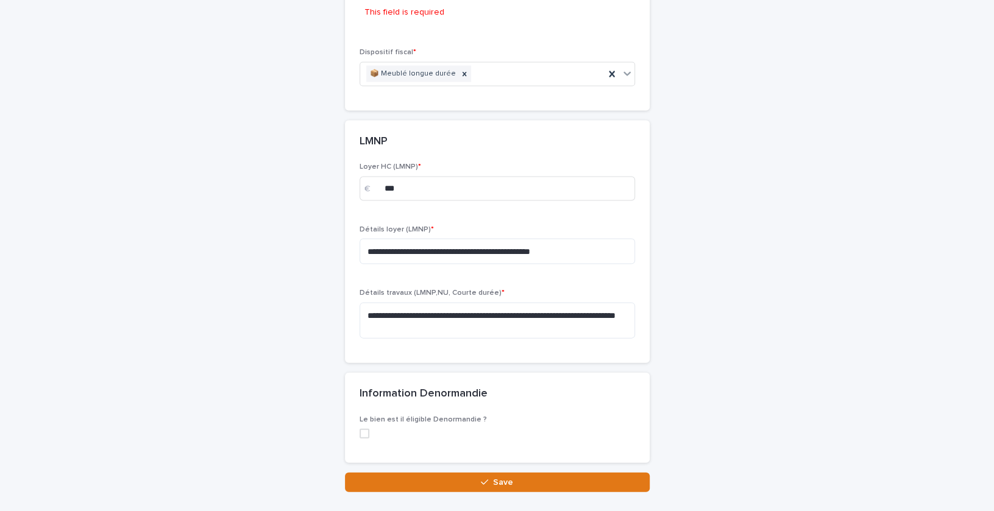
scroll to position [4602, 0]
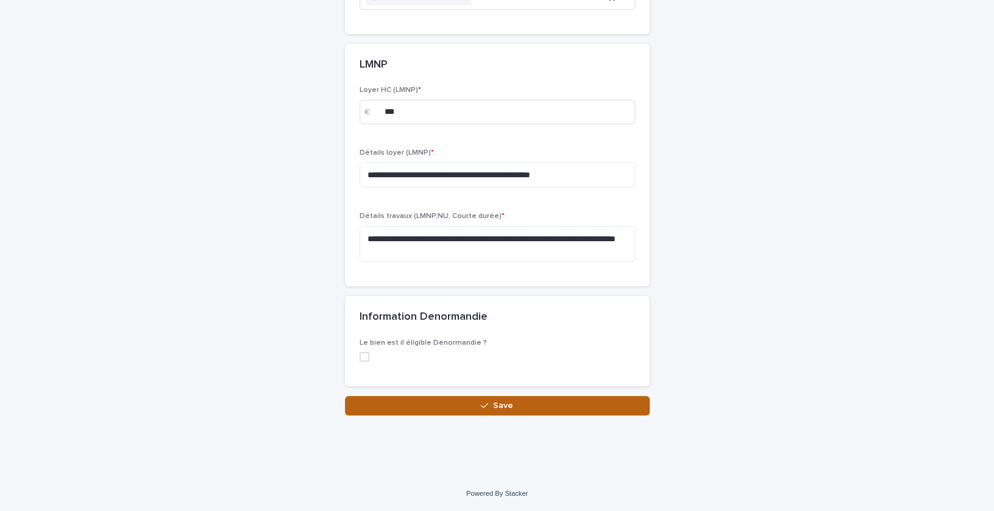
type input "**"
click at [438, 410] on button "Save" at bounding box center [497, 406] width 305 height 20
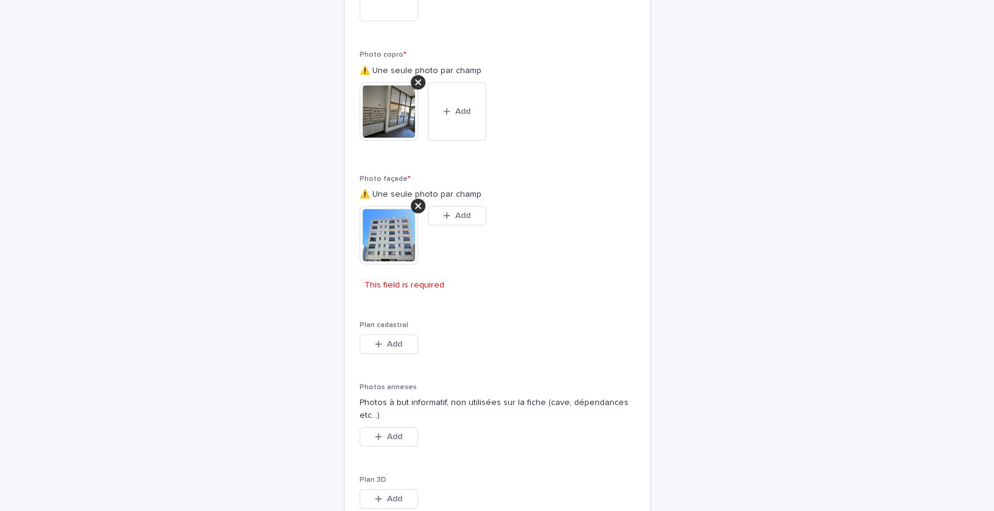
scroll to position [3273, 0]
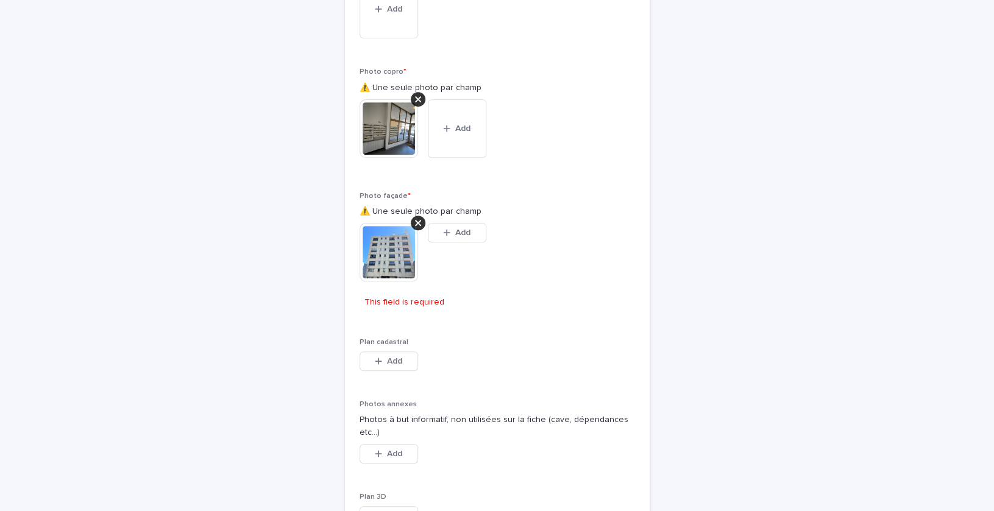
click at [398, 309] on p "This field is required" at bounding box center [404, 302] width 80 height 13
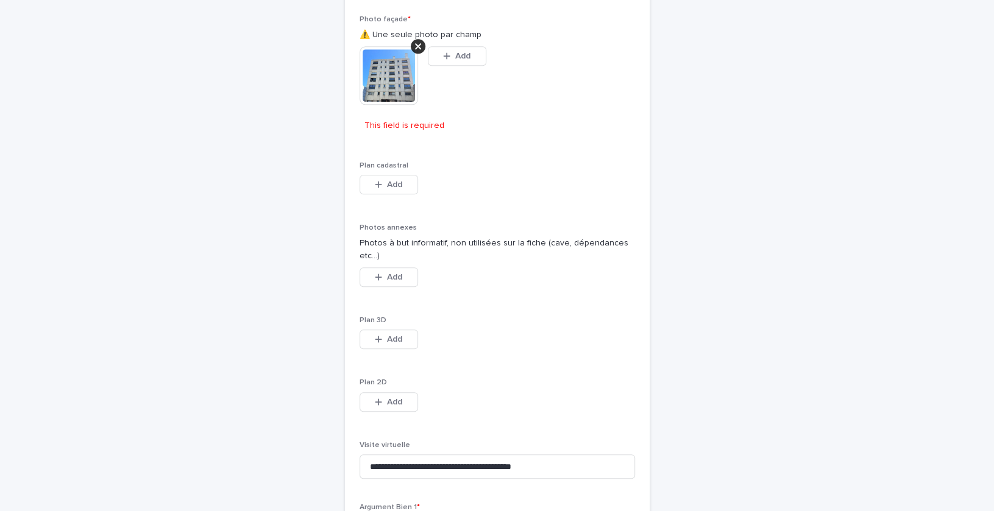
scroll to position [3366, 0]
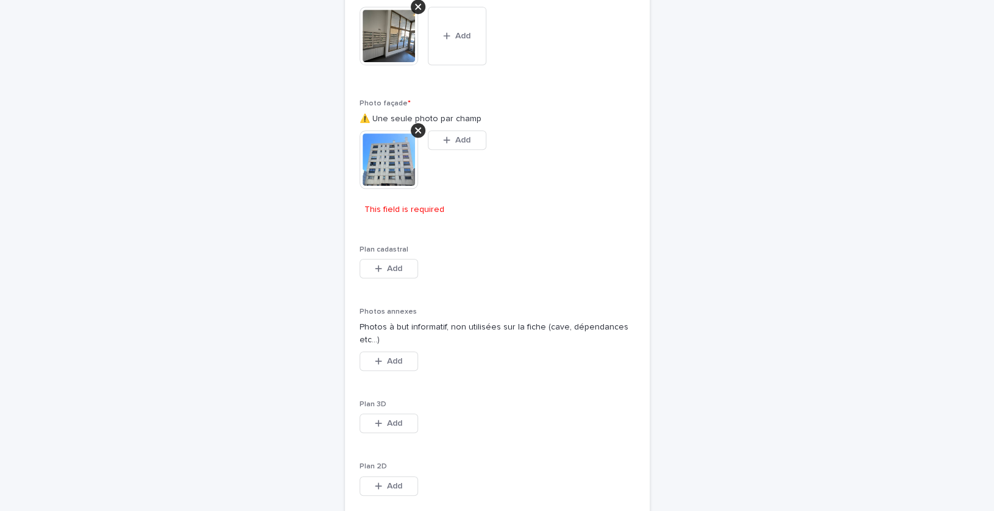
click at [462, 293] on div "Plan cadastral This file cannot be opened Download File Add" at bounding box center [497, 270] width 275 height 48
click at [398, 187] on img at bounding box center [389, 159] width 59 height 59
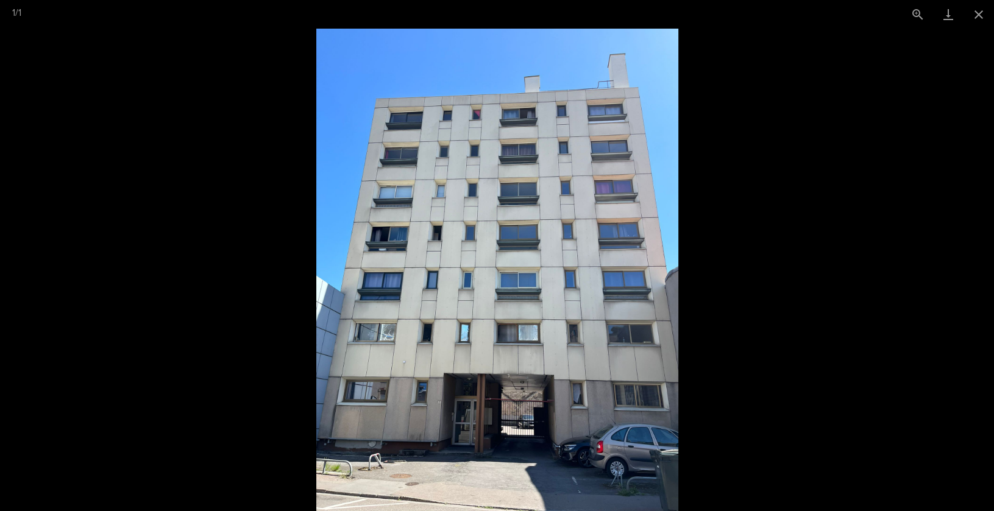
click at [697, 137] on picture at bounding box center [497, 270] width 994 height 483
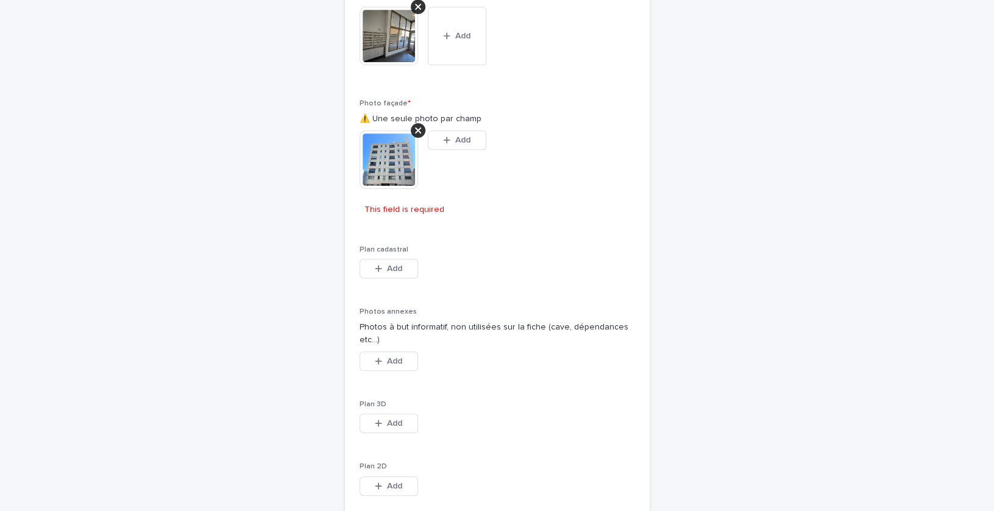
scroll to position [4620, 0]
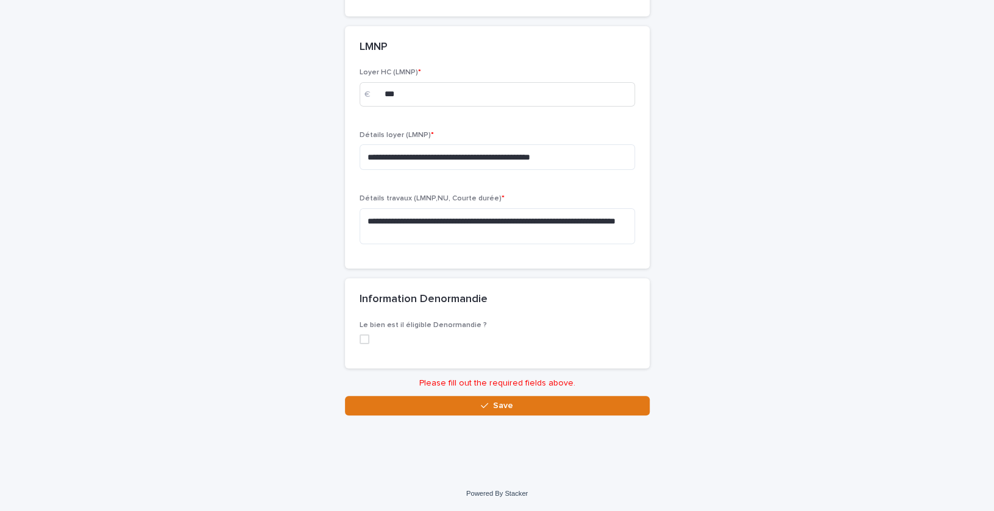
click at [488, 414] on button "Save" at bounding box center [497, 406] width 305 height 20
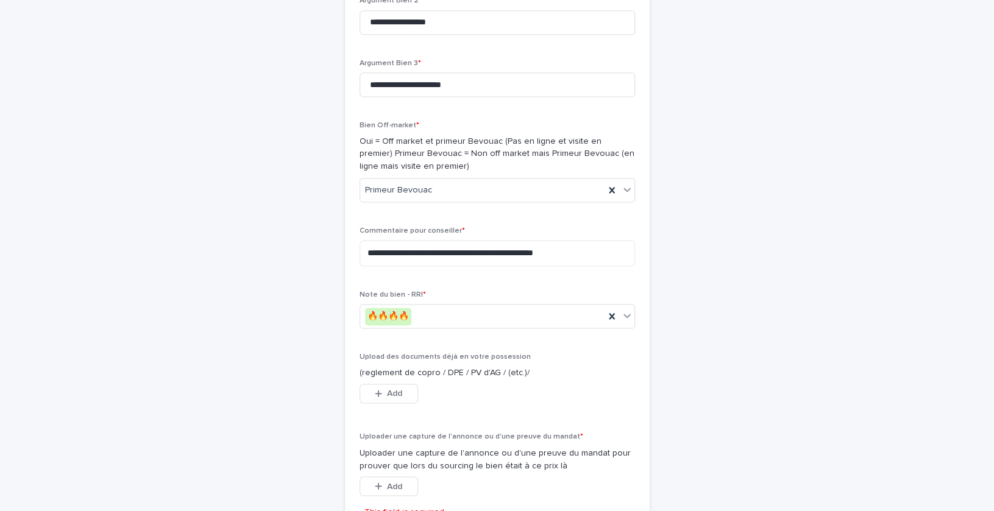
scroll to position [4225, 0]
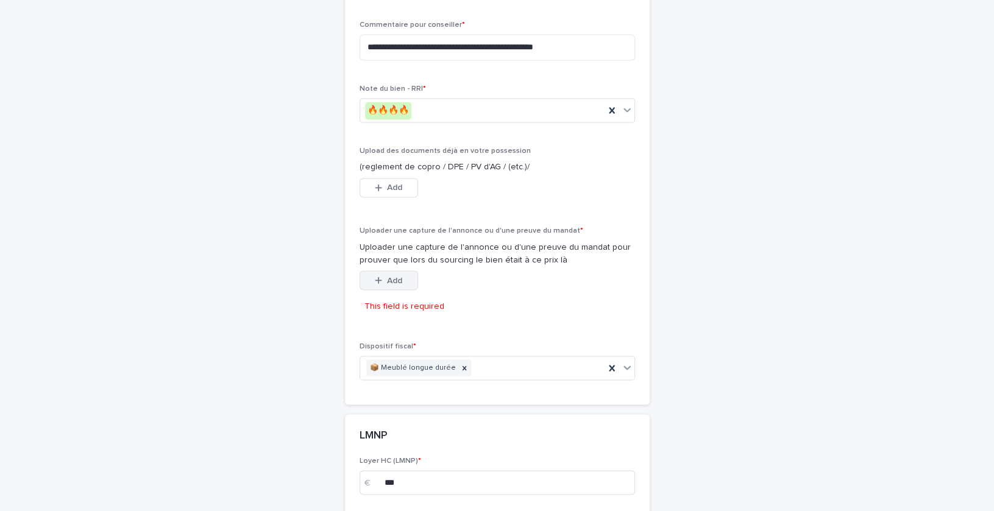
click at [390, 285] on span "Add" at bounding box center [394, 280] width 15 height 9
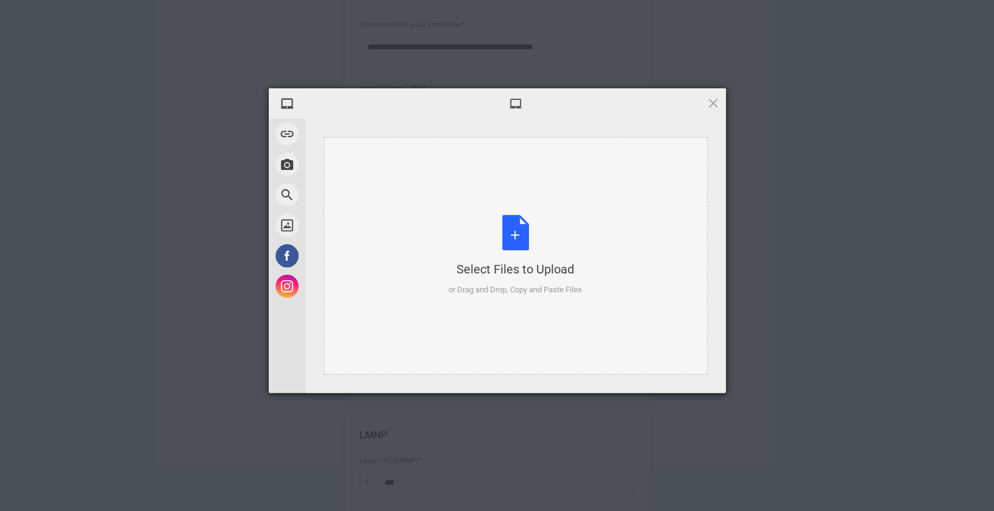
click at [519, 241] on div "Select Files to Upload or Drag and Drop, Copy and Paste Files" at bounding box center [515, 255] width 133 height 81
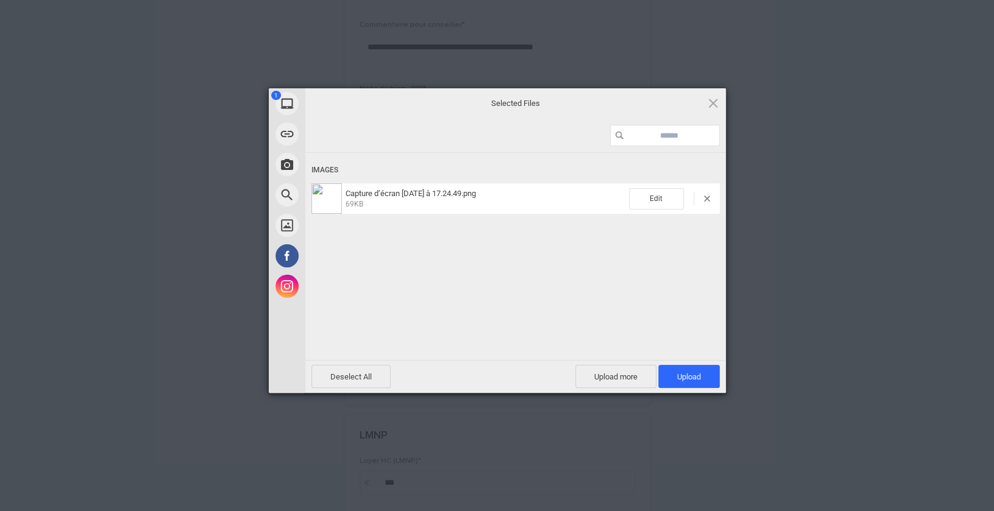
click at [687, 361] on div "Deselect All Upload more Upload 1" at bounding box center [515, 376] width 421 height 33
click at [687, 365] on span "Upload 1" at bounding box center [689, 376] width 62 height 23
click at [709, 197] on div at bounding box center [712, 199] width 16 height 6
click at [706, 194] on div "Capture d’écran 2025-08-18 à 17.24.49.png 0.00B / 69KB" at bounding box center [515, 198] width 408 height 30
click at [706, 199] on span at bounding box center [707, 199] width 6 height 6
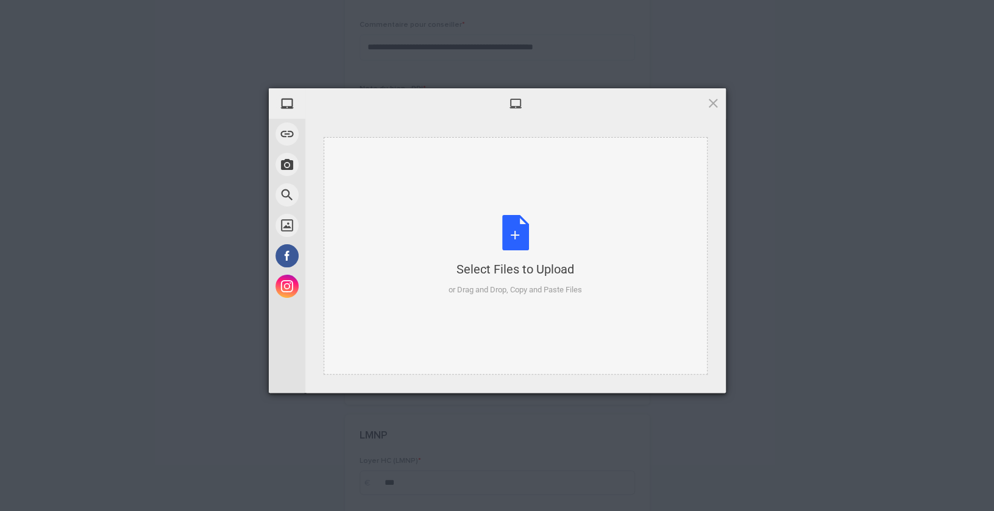
click at [496, 243] on div "Select Files to Upload or Drag and Drop, Copy and Paste Files" at bounding box center [515, 255] width 133 height 81
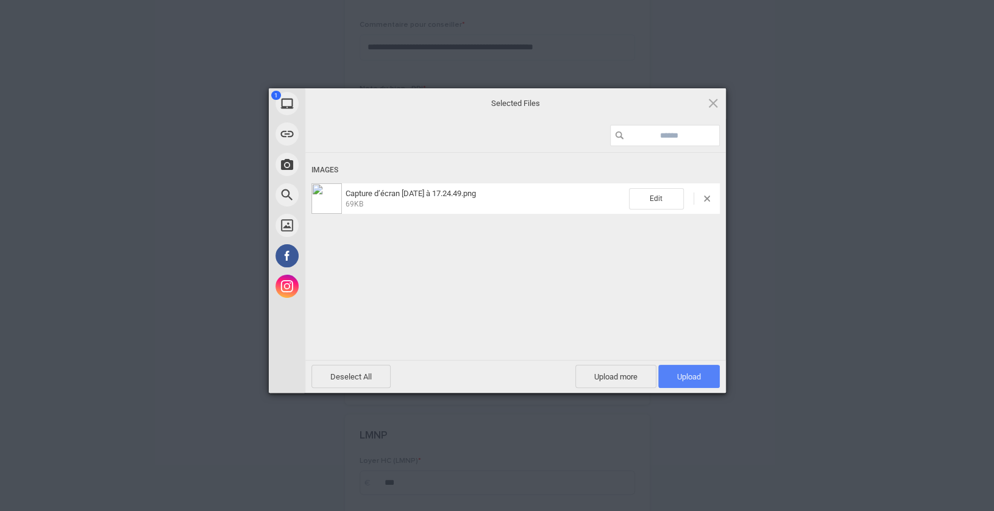
click at [683, 368] on span "Upload 1" at bounding box center [689, 376] width 62 height 23
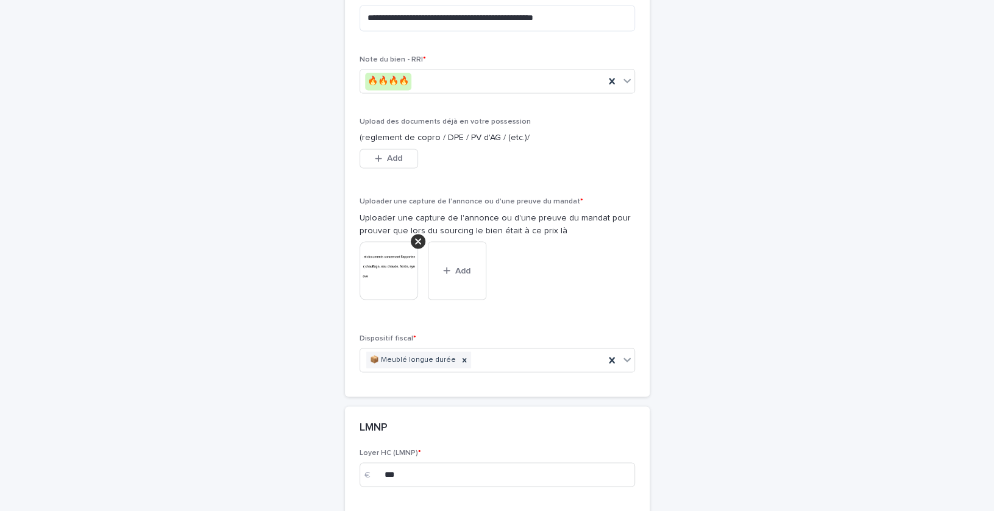
scroll to position [4624, 0]
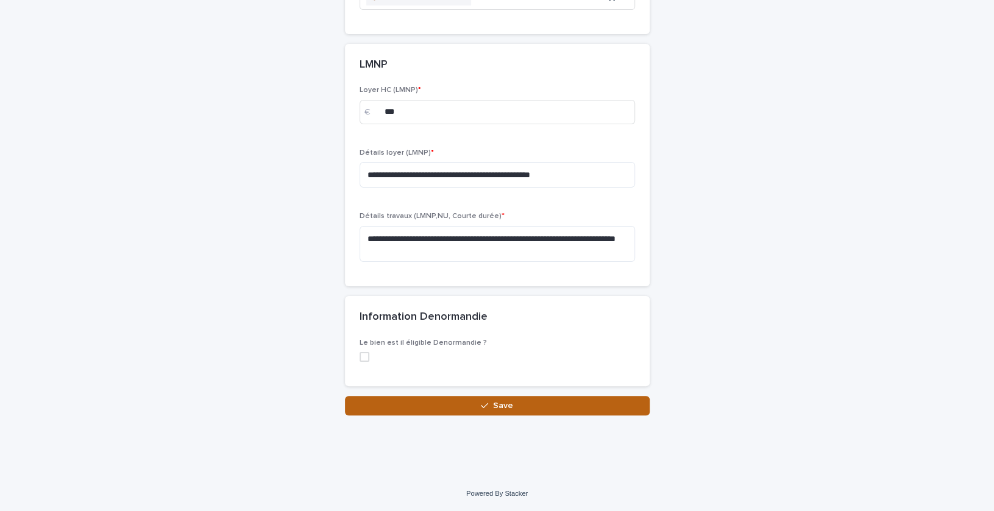
click at [606, 399] on button "Save" at bounding box center [497, 406] width 305 height 20
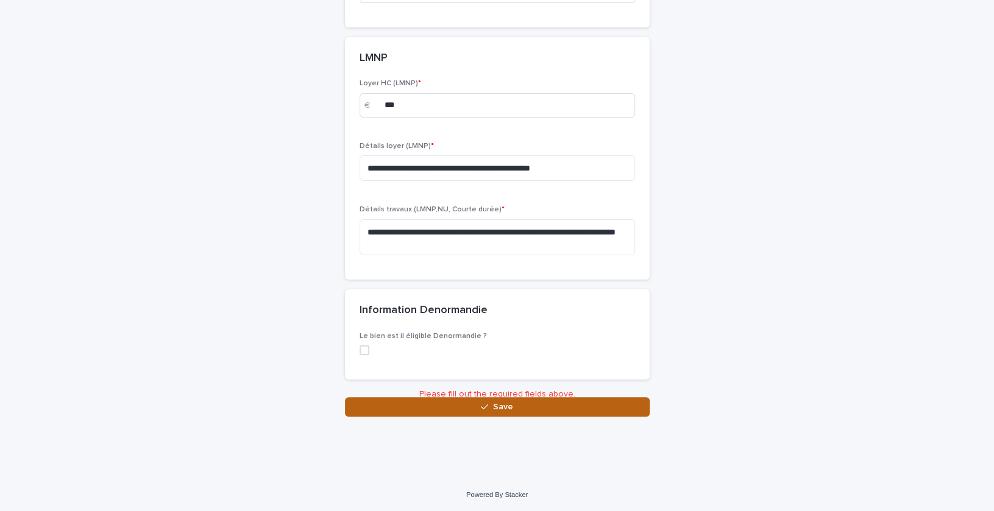
scroll to position [3473, 0]
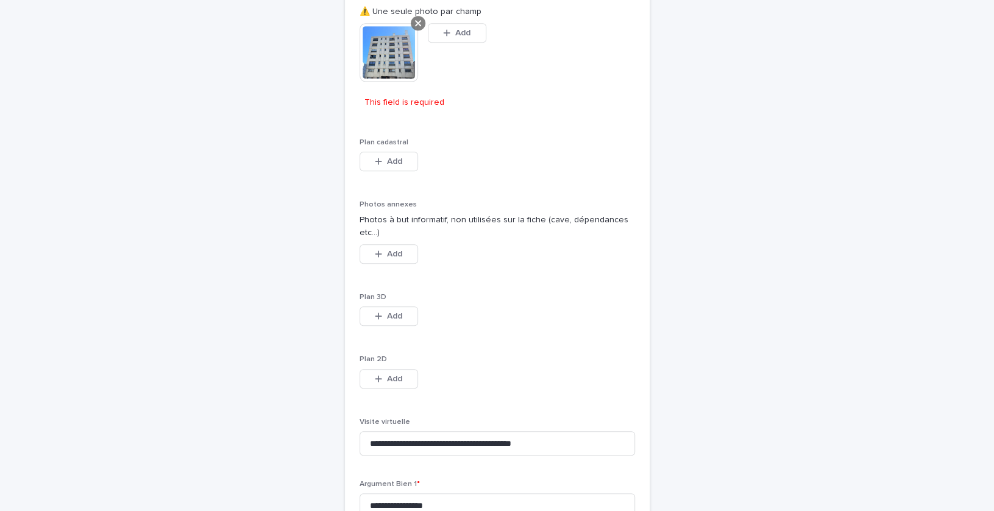
click at [413, 29] on div at bounding box center [418, 23] width 15 height 15
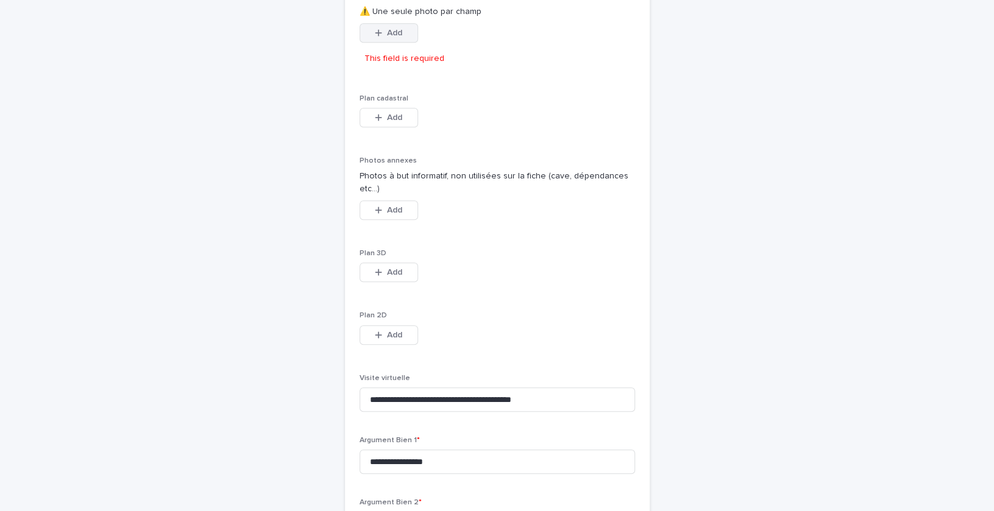
click at [391, 37] on span "Add" at bounding box center [394, 33] width 15 height 9
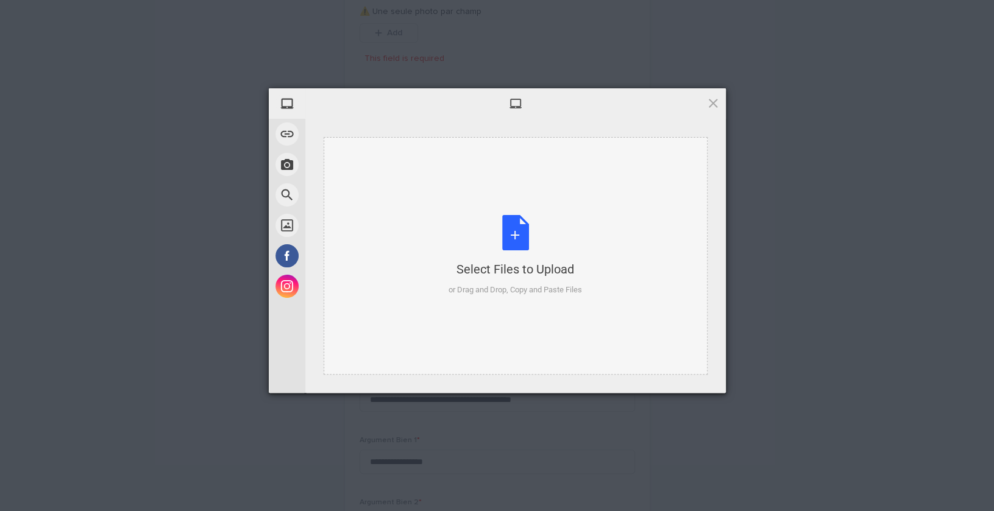
click at [527, 241] on div "Select Files to Upload or Drag and Drop, Copy and Paste Files" at bounding box center [515, 255] width 133 height 81
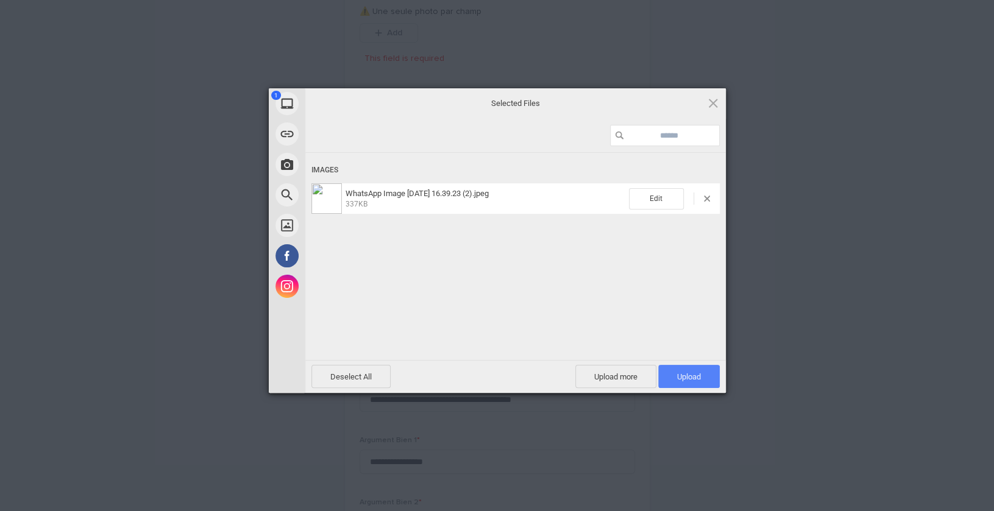
click at [678, 374] on span "Upload 1" at bounding box center [689, 376] width 24 height 9
click at [706, 194] on div "WhatsApp Image 2025-08-18 at 16.39.23 (2).jpeg 0.00B / 337KB" at bounding box center [515, 198] width 408 height 30
click at [706, 196] on span at bounding box center [707, 199] width 6 height 6
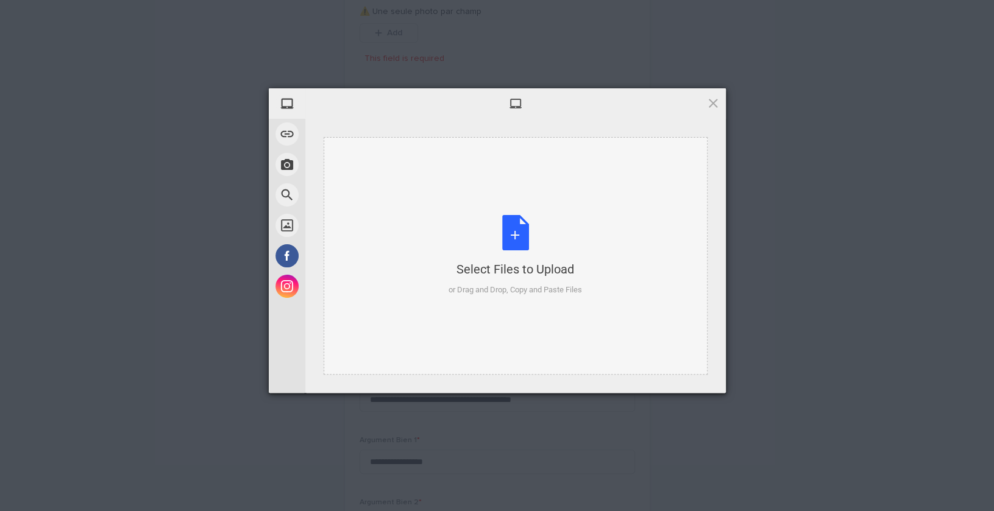
click at [481, 239] on div "Select Files to Upload or Drag and Drop, Copy and Paste Files" at bounding box center [515, 255] width 133 height 81
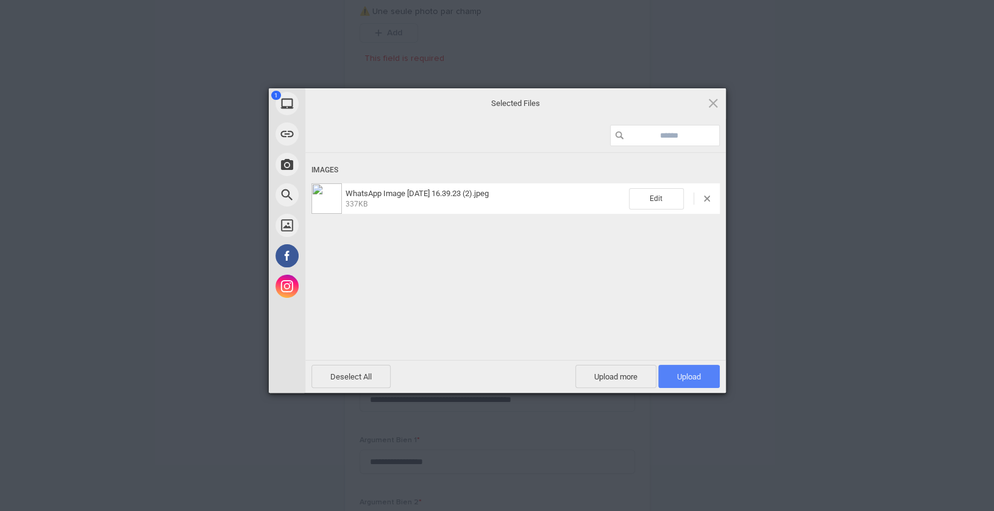
click at [681, 387] on span "Upload 1" at bounding box center [689, 376] width 62 height 23
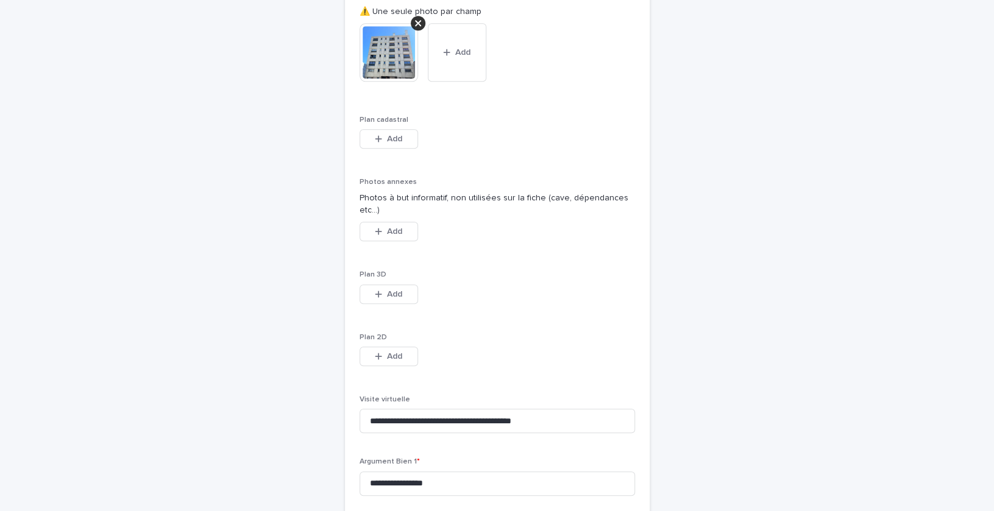
scroll to position [4602, 0]
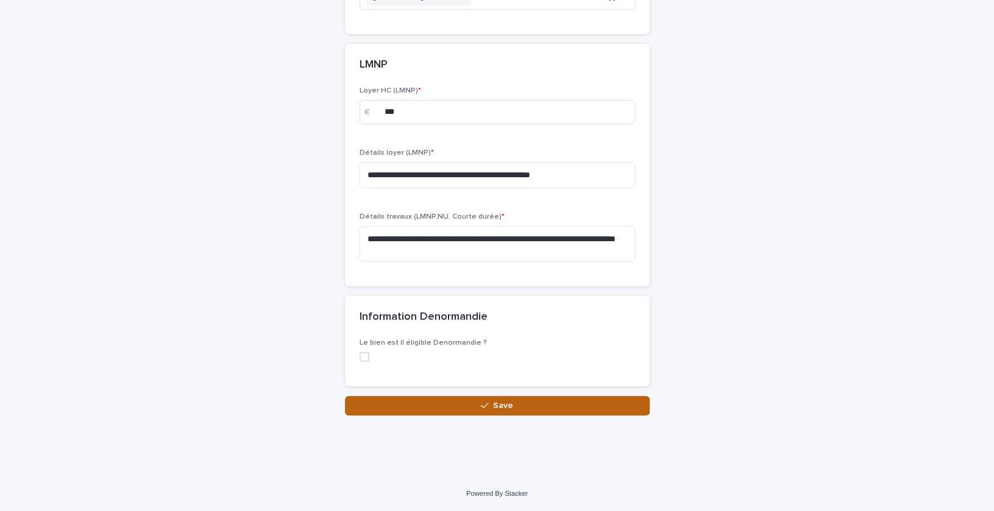
click at [600, 408] on button "Save" at bounding box center [497, 406] width 305 height 20
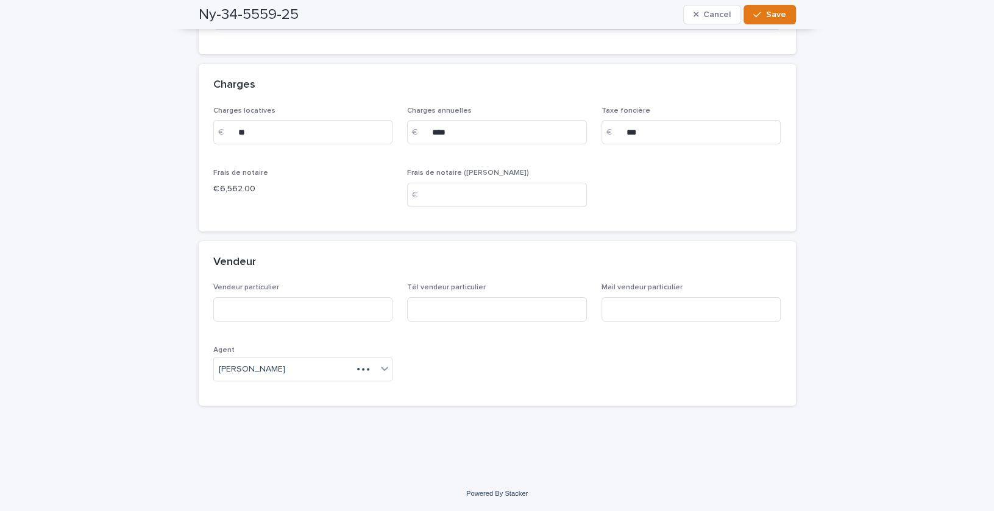
scroll to position [4031, 0]
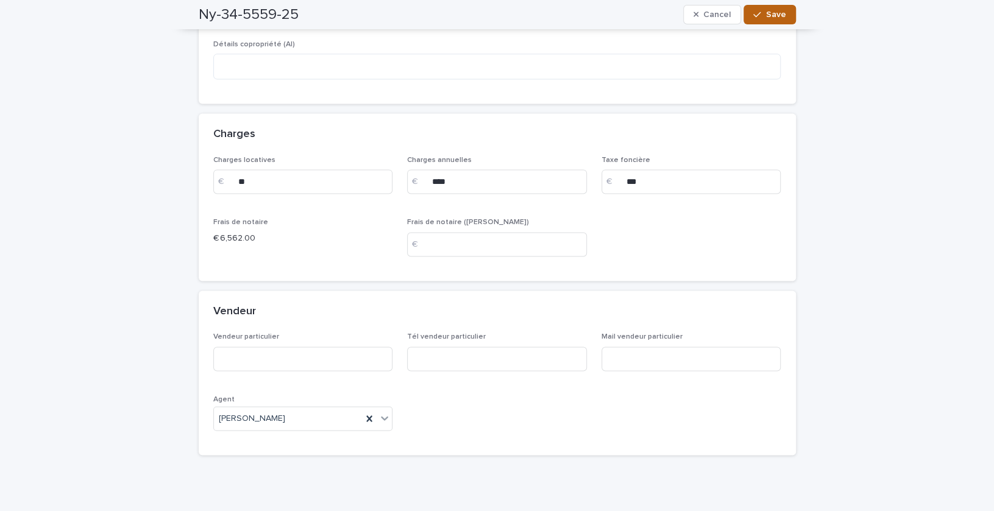
click at [768, 12] on span "Save" at bounding box center [776, 14] width 20 height 9
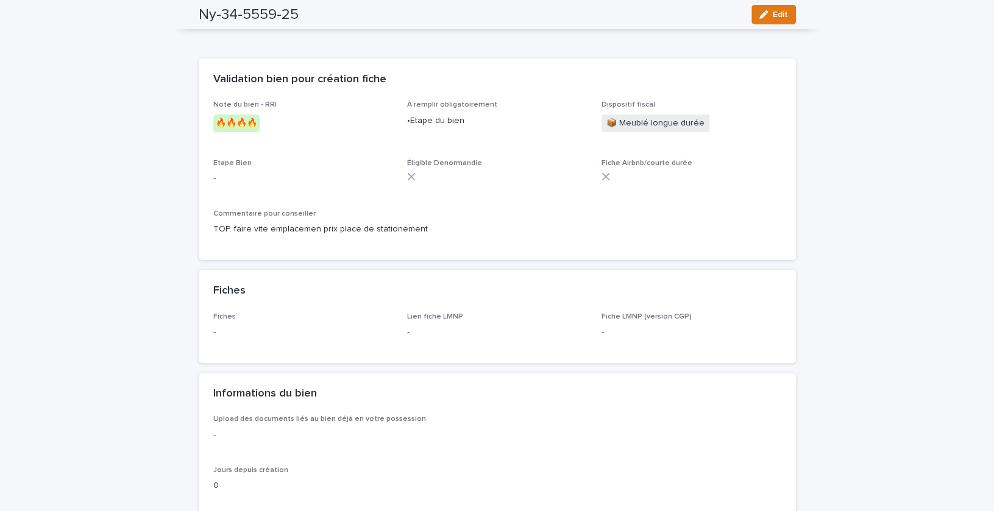
scroll to position [2, 0]
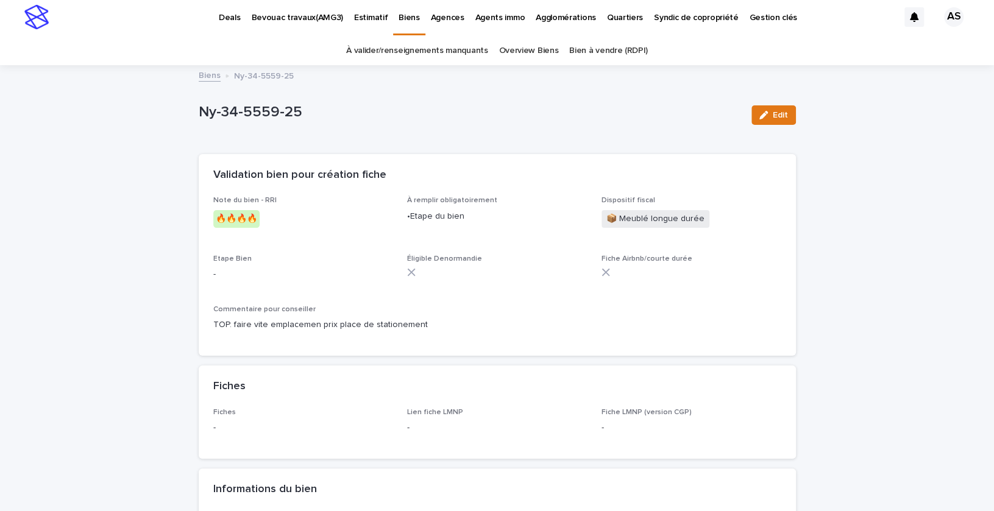
click at [766, 133] on div "Edit" at bounding box center [771, 115] width 49 height 49
click at [771, 118] on div "button" at bounding box center [765, 115] width 13 height 9
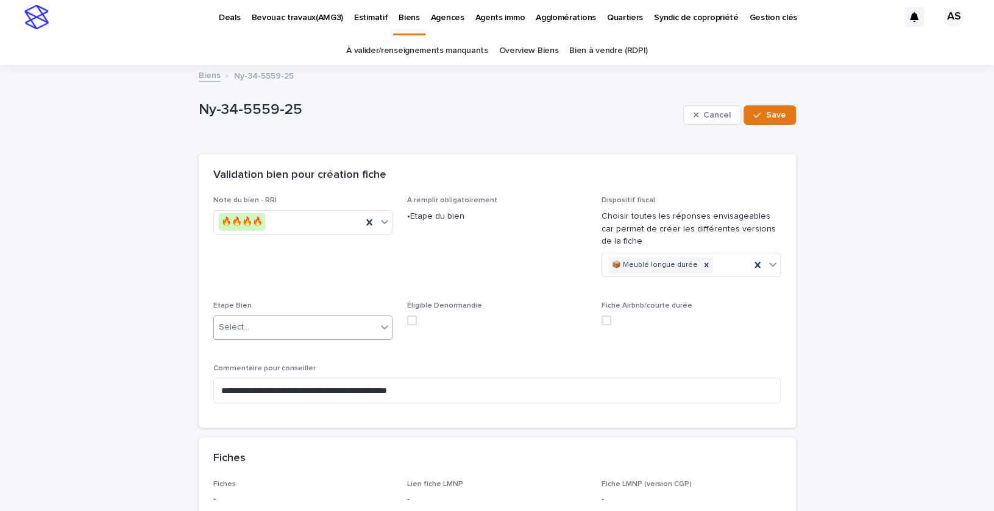
click at [265, 330] on div "Select..." at bounding box center [295, 328] width 163 height 20
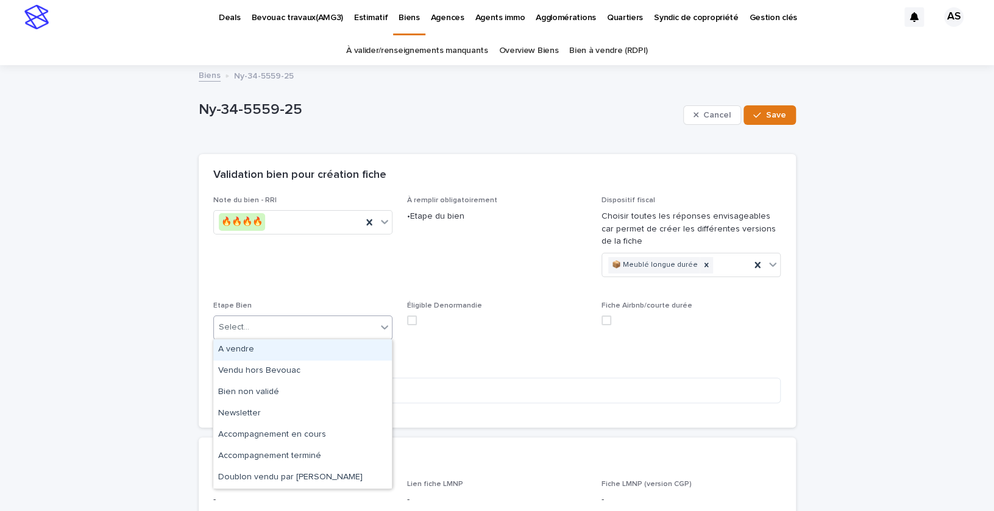
click at [257, 341] on div "A vendre" at bounding box center [302, 349] width 179 height 21
click at [256, 327] on input "text" at bounding box center [256, 327] width 1 height 10
click at [249, 345] on div "A vendre" at bounding box center [302, 349] width 179 height 21
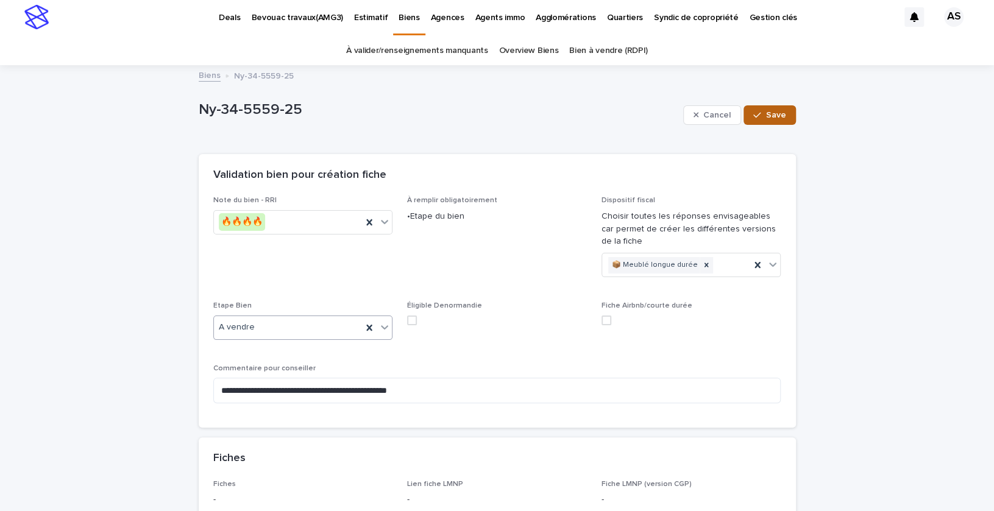
click at [772, 116] on span "Save" at bounding box center [776, 115] width 20 height 9
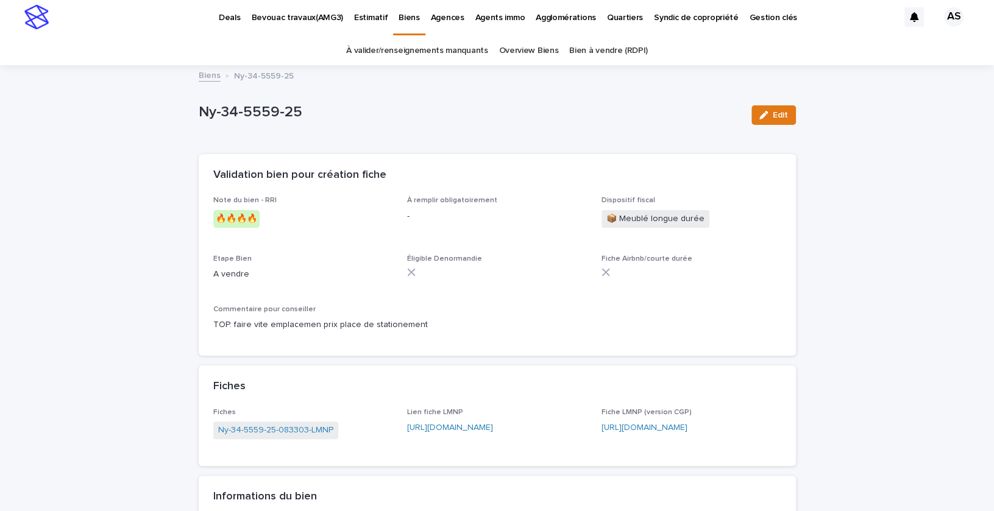
click at [621, 50] on link "Bien à vendre (RDPI)" at bounding box center [608, 51] width 79 height 29
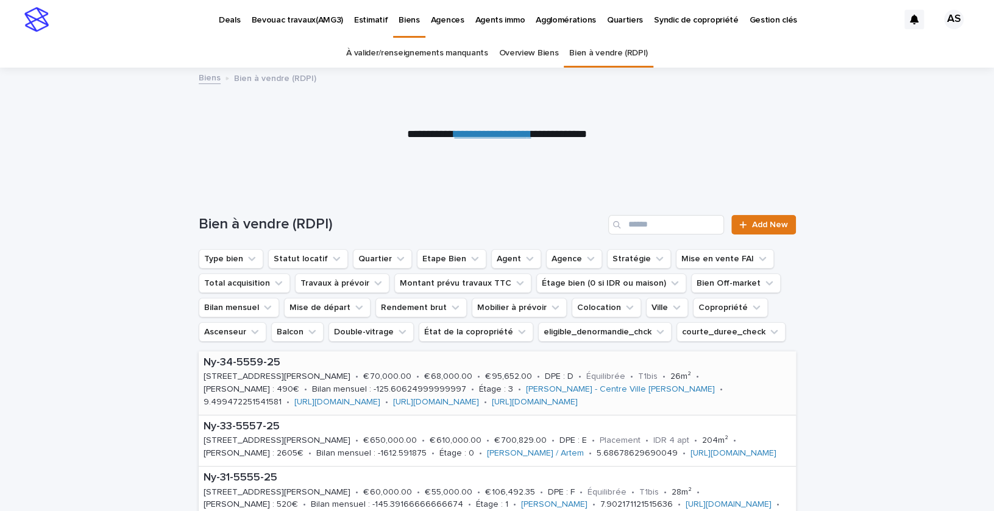
click at [479, 403] on link "https://app.bevouac.com/fiche/recvFMbNrbfwc1SpD#cgp" at bounding box center [436, 402] width 86 height 9
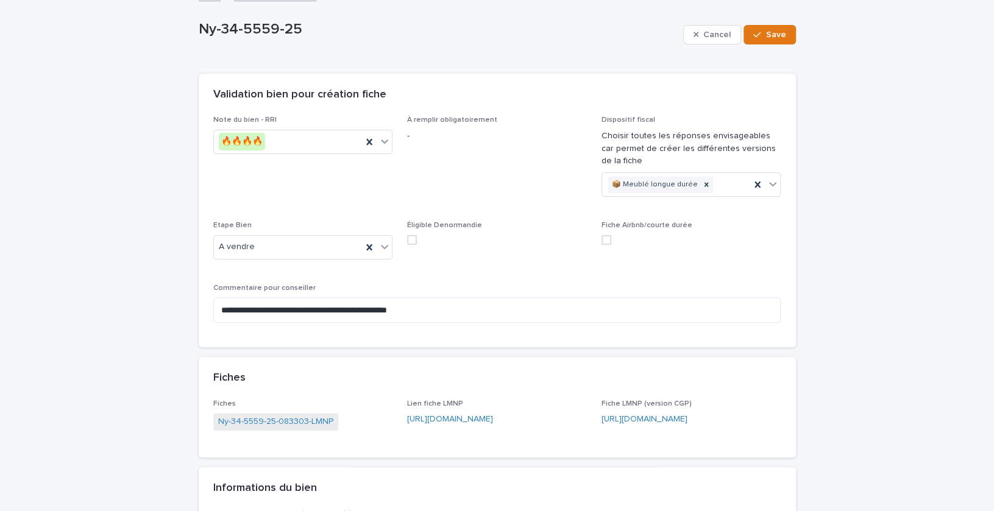
scroll to position [84, 0]
click at [480, 418] on link "https://app.bevouac.com/fiche/recxryqx83vgCmmtQ" at bounding box center [450, 418] width 86 height 9
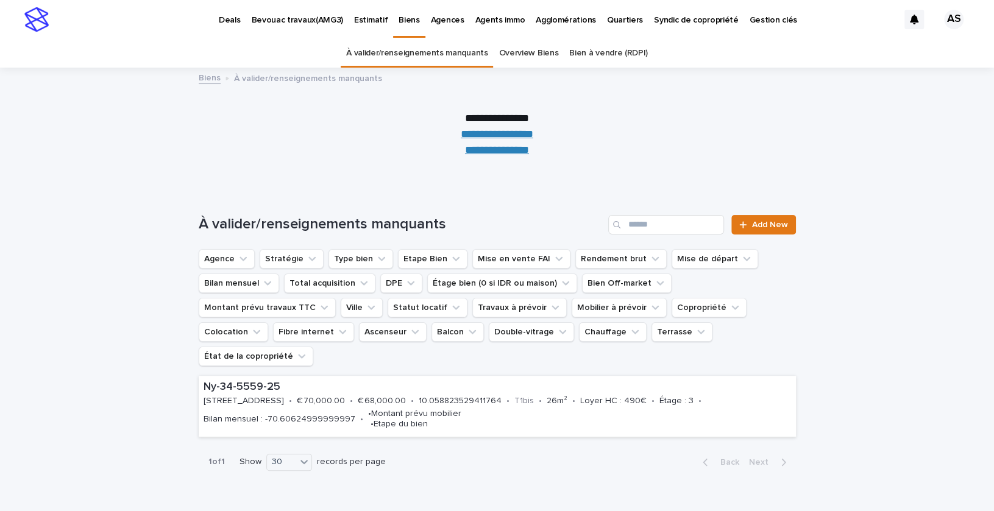
scroll to position [28, 0]
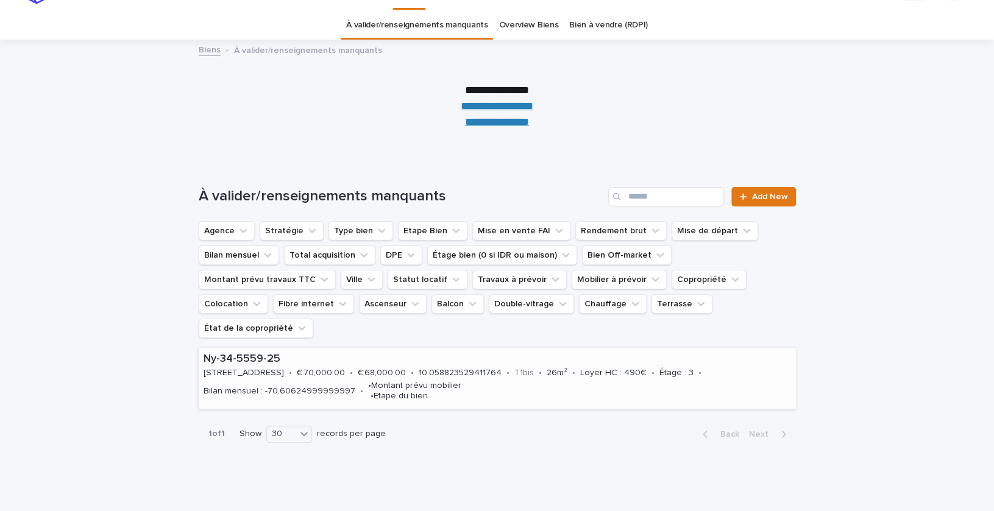
click at [480, 363] on div "Ny-34-5559-25 [STREET_ADDRESS][PERSON_NAME] • € 70,000.00 • € 68,000.00 • 10.05…" at bounding box center [497, 378] width 597 height 61
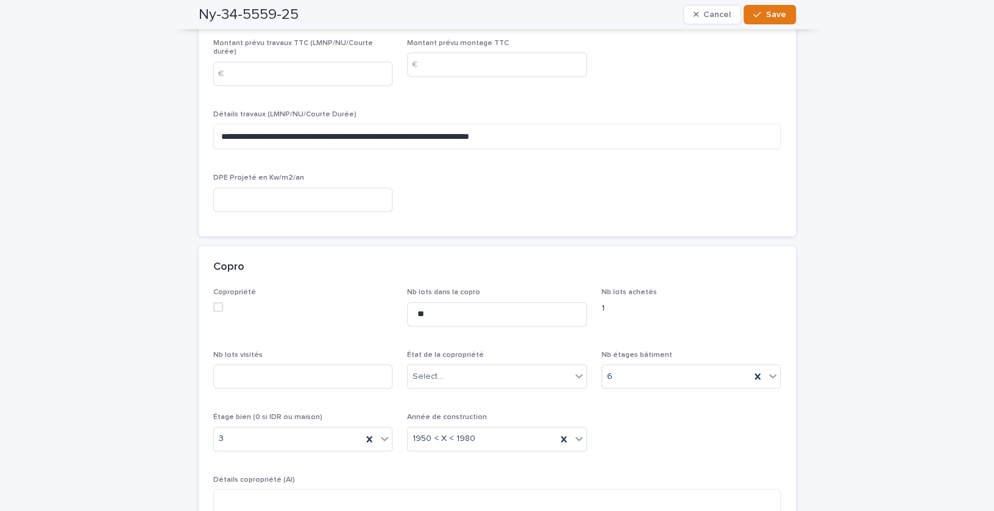
scroll to position [3325, 0]
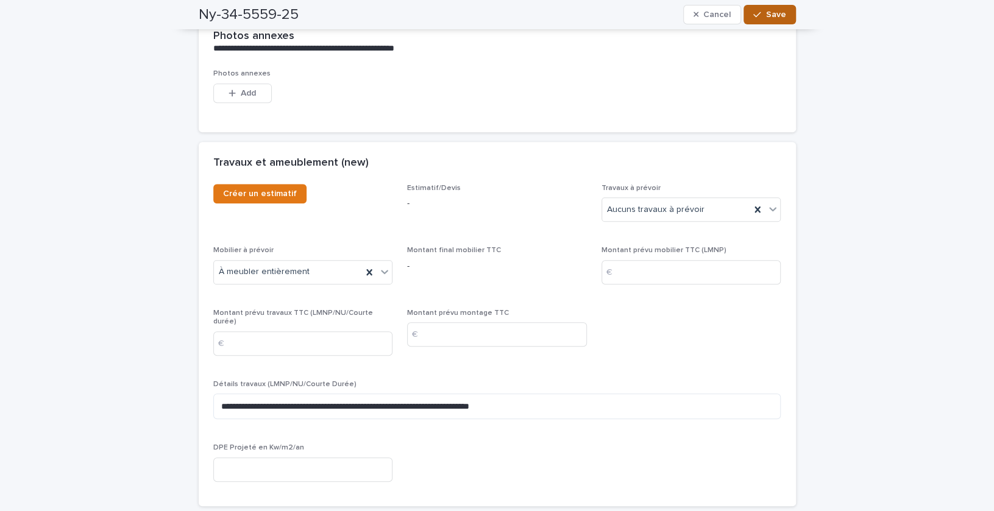
click at [762, 9] on button "Save" at bounding box center [770, 15] width 52 height 20
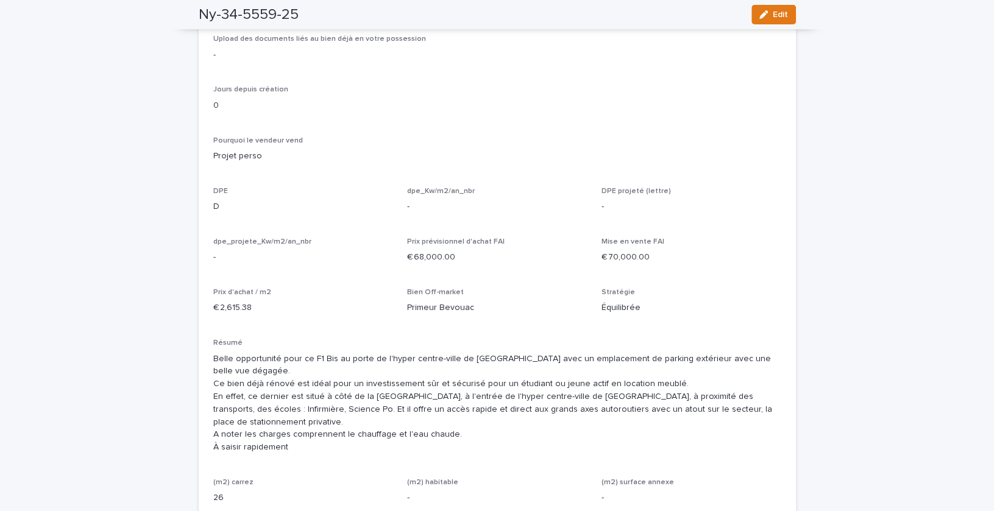
scroll to position [0, 0]
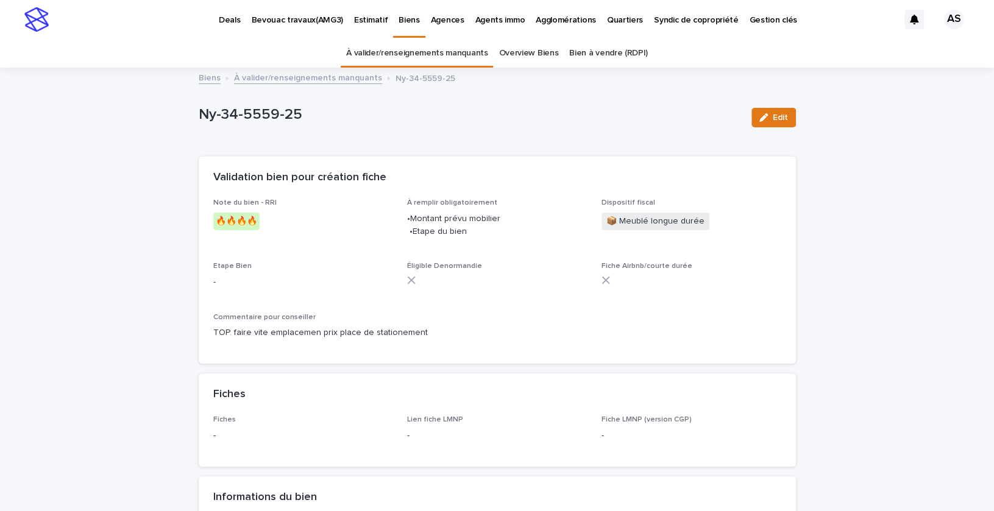
click at [284, 72] on link "À valider/renseignements manquants" at bounding box center [308, 77] width 148 height 14
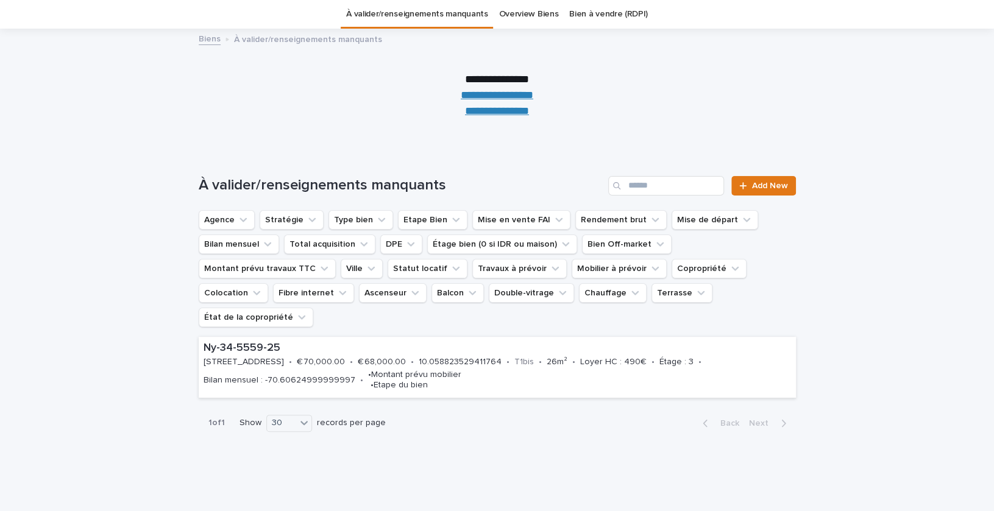
scroll to position [49, 0]
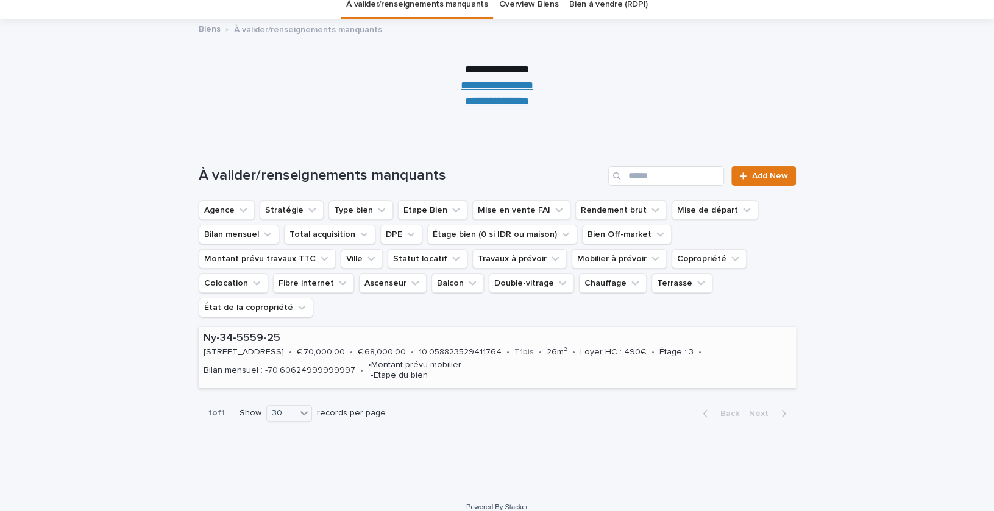
click at [247, 347] on p "[STREET_ADDRESS]" at bounding box center [244, 352] width 80 height 10
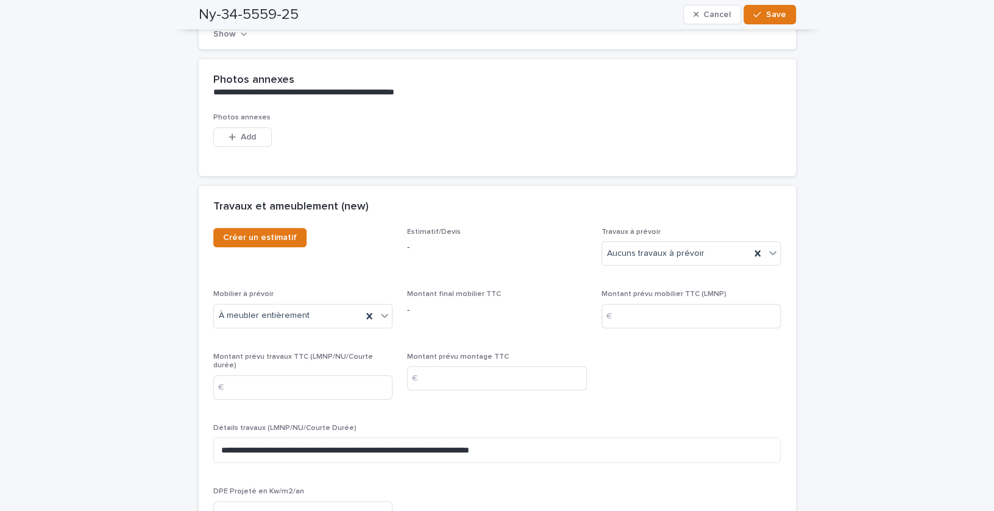
scroll to position [3261, 0]
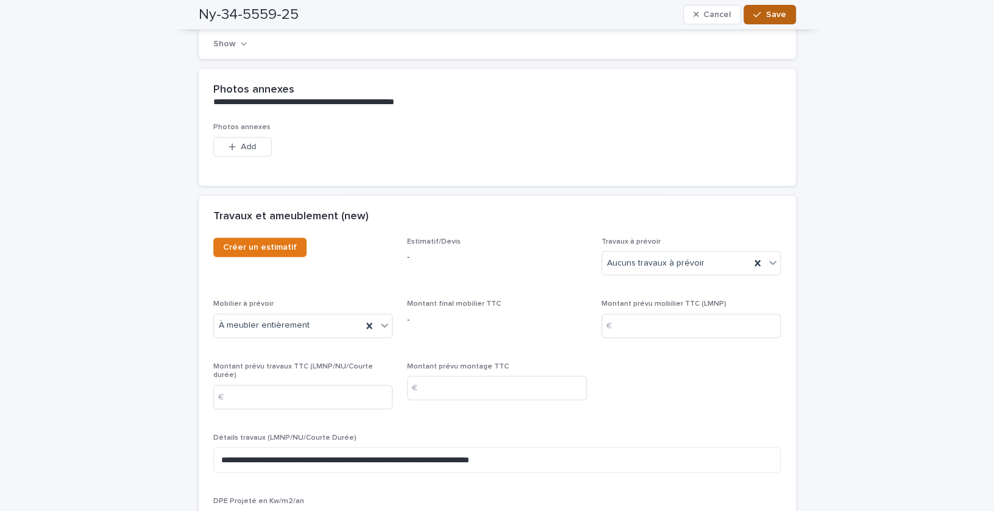
click at [767, 21] on button "Save" at bounding box center [770, 15] width 52 height 20
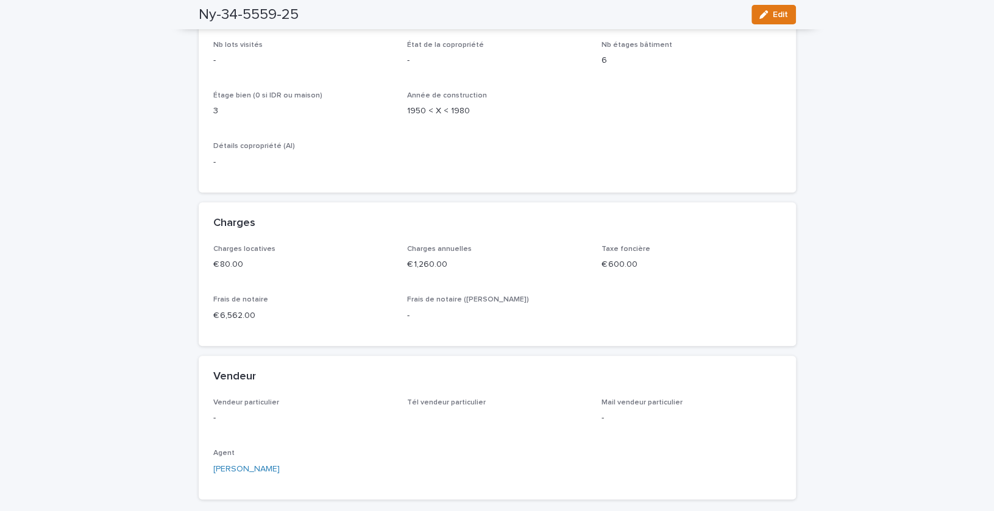
scroll to position [3148, 0]
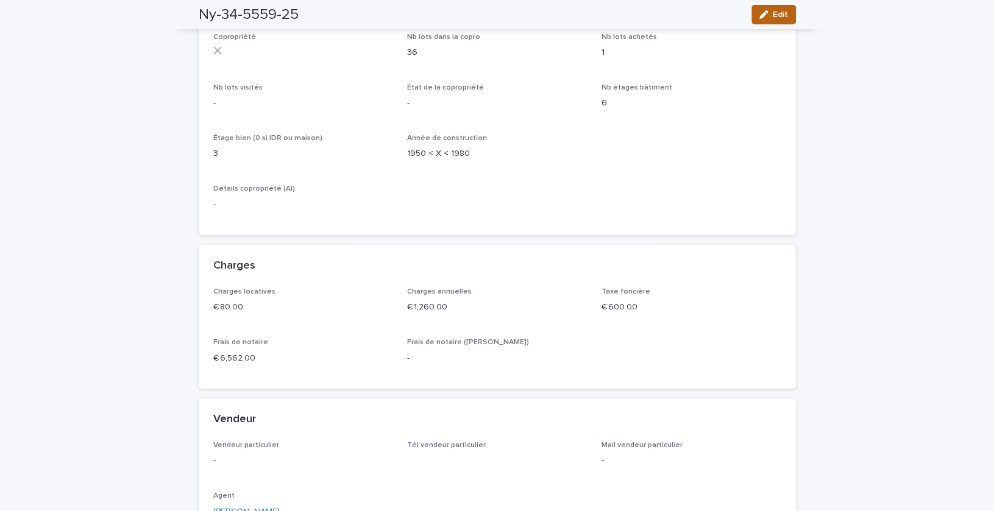
click at [753, 16] on button "Edit" at bounding box center [774, 15] width 44 height 20
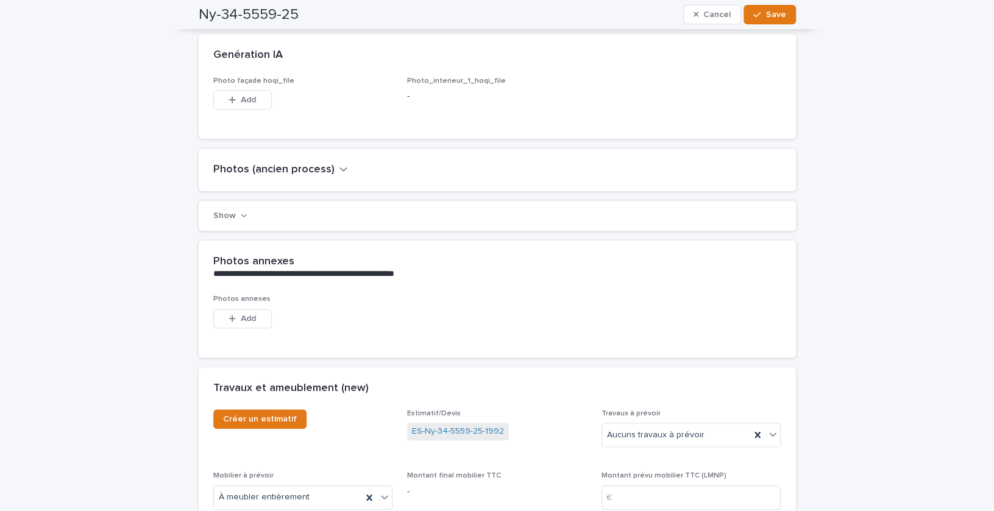
scroll to position [3169, 0]
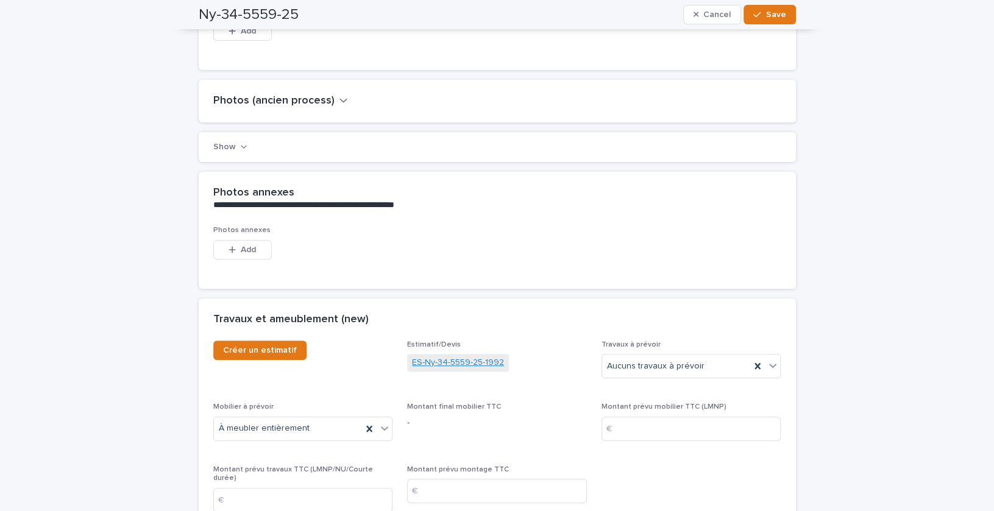
click at [454, 357] on link "ES-Ny-34-5559-25-1992" at bounding box center [458, 363] width 92 height 13
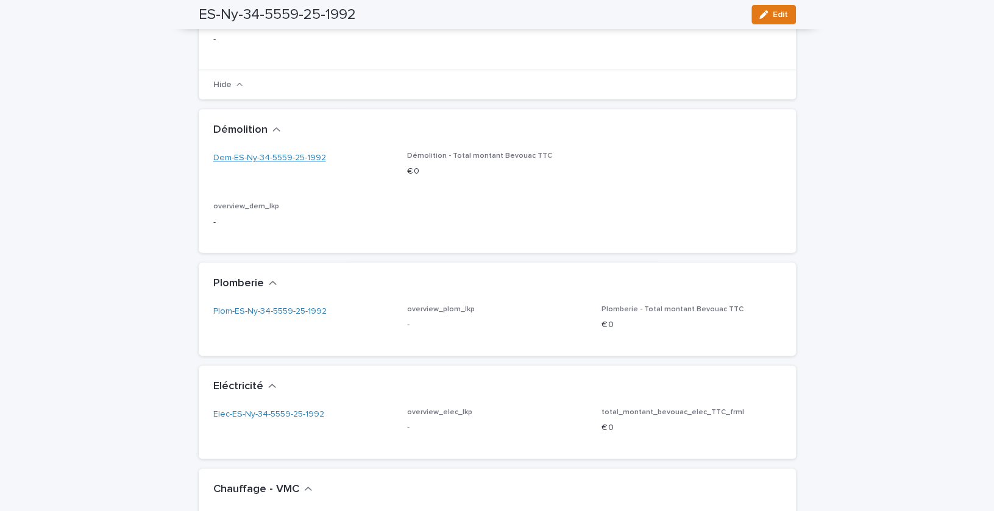
scroll to position [777, 0]
click at [274, 159] on link "Dem-ES-Ny-34-5559-25-1992" at bounding box center [269, 157] width 113 height 13
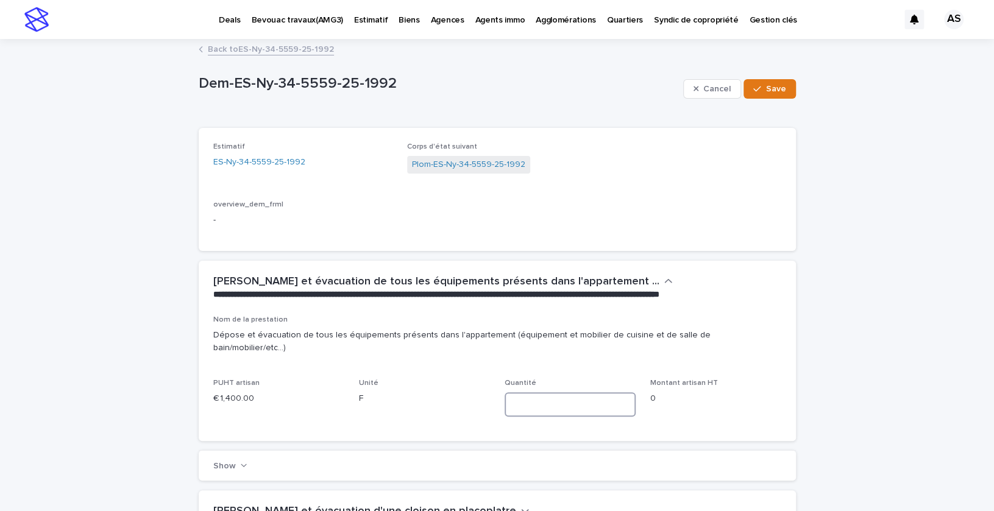
click at [531, 399] on input at bounding box center [570, 405] width 131 height 24
type input "*"
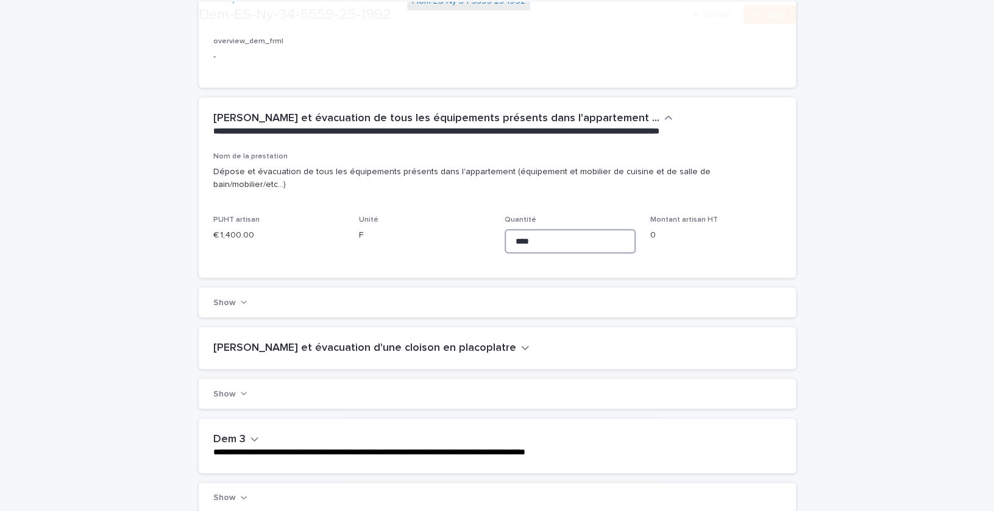
scroll to position [162, 0]
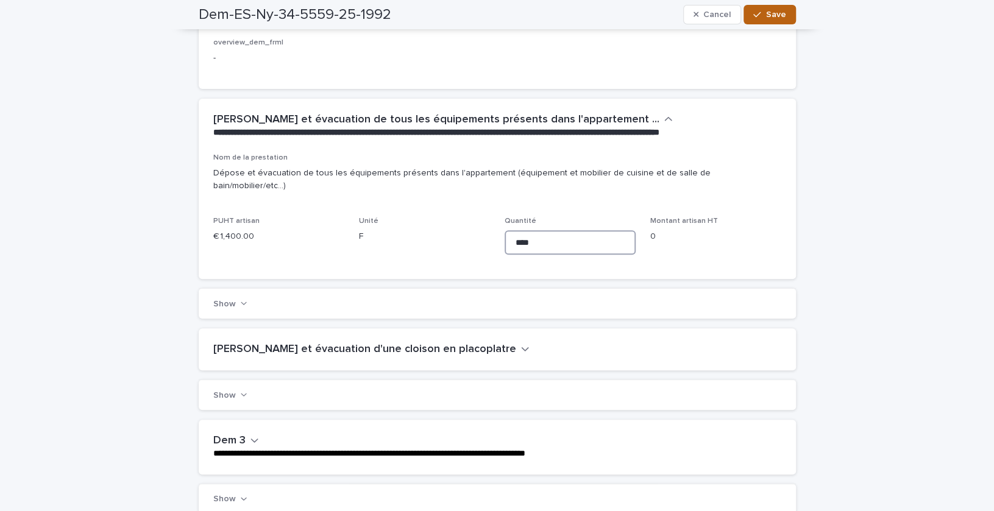
type input "****"
drag, startPoint x: 759, startPoint y: 22, endPoint x: 759, endPoint y: 51, distance: 28.7
click at [759, 51] on div "**********" at bounding box center [497, 461] width 597 height 1166
click at [759, 31] on div "Estimatif ES-Ny-34-5559-25-1992 Corps d'état suivant Plom-ES-Ny-34-5559-25-1992…" at bounding box center [497, 27] width 568 height 94
click at [758, 15] on icon "button" at bounding box center [756, 14] width 7 height 9
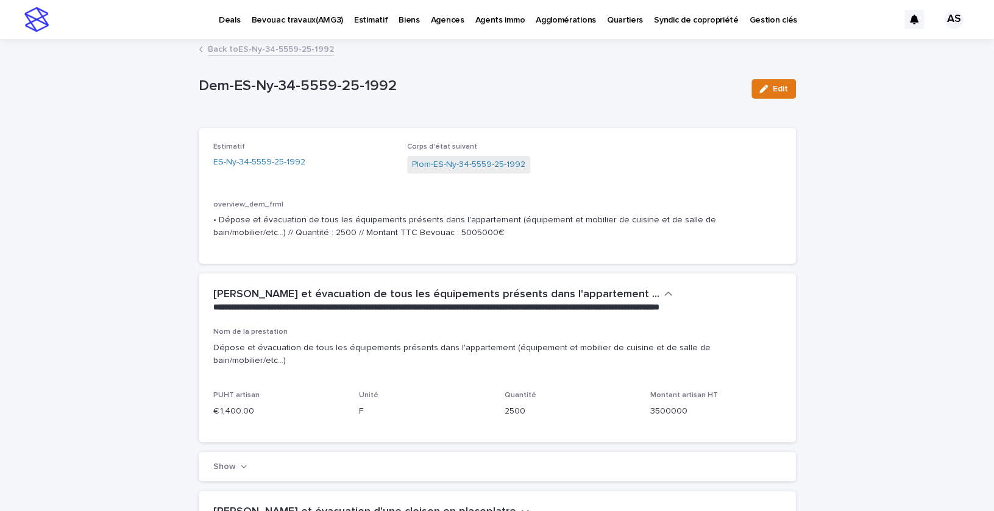
scroll to position [0, 0]
click at [773, 91] on span "Edit" at bounding box center [780, 89] width 15 height 9
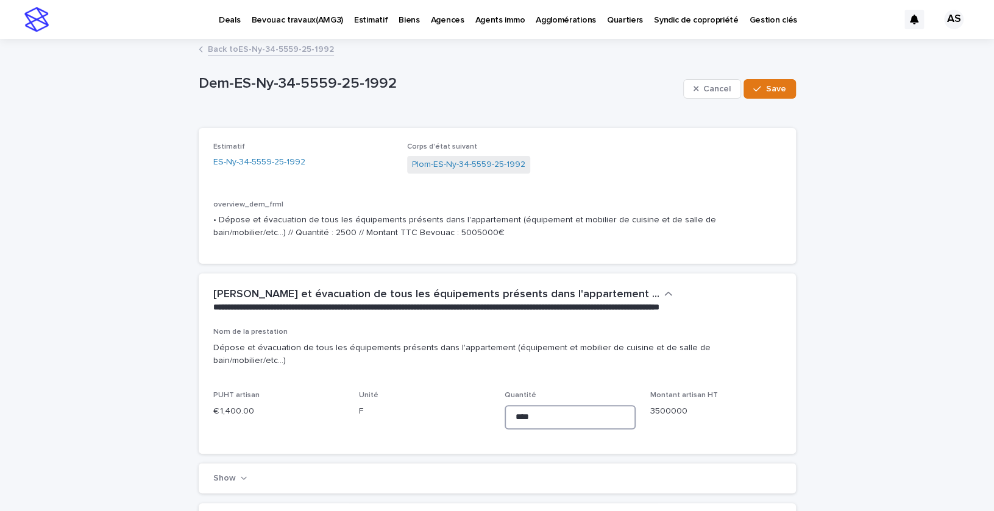
click at [550, 422] on input "****" at bounding box center [570, 417] width 131 height 24
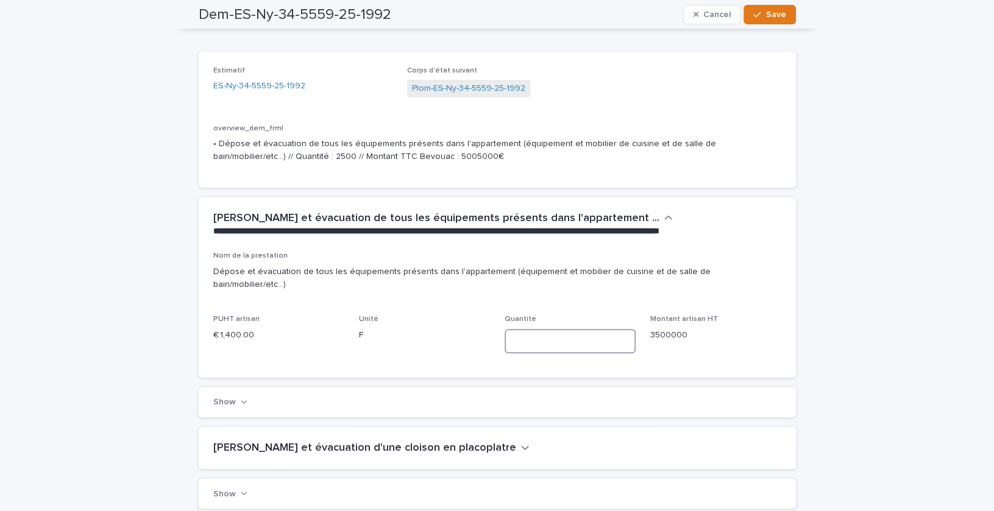
scroll to position [77, 0]
click at [599, 335] on input at bounding box center [570, 341] width 131 height 24
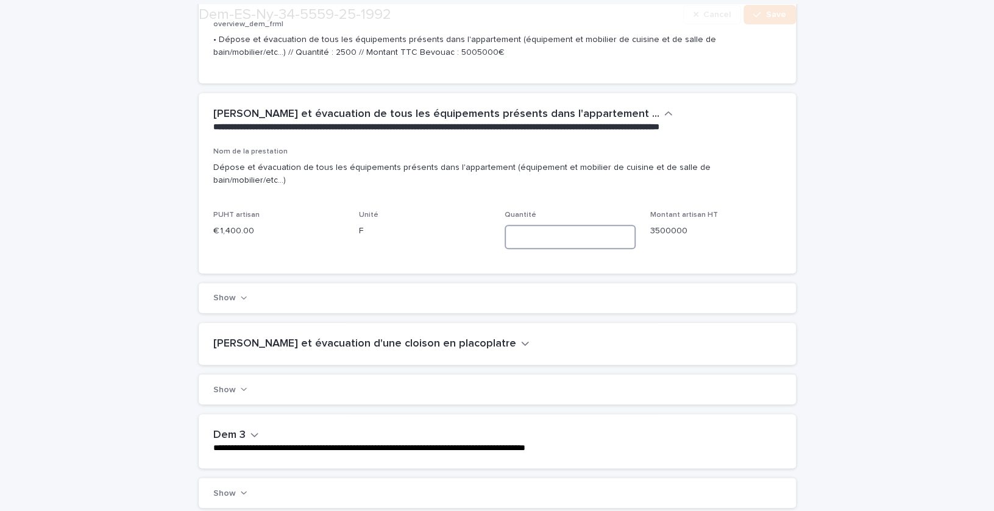
scroll to position [179, 0]
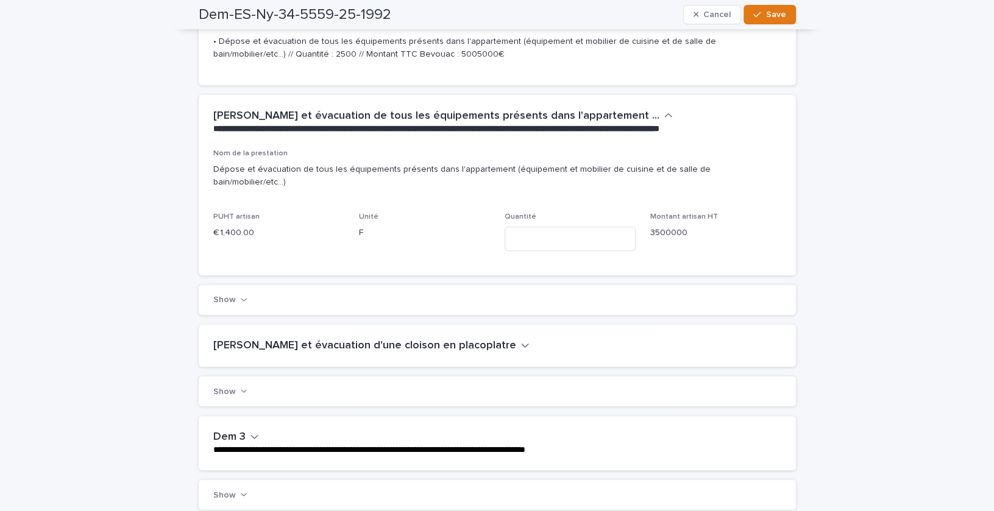
click at [235, 305] on div "Show" at bounding box center [497, 300] width 597 height 30
click at [236, 302] on button "Show" at bounding box center [230, 300] width 34 height 9
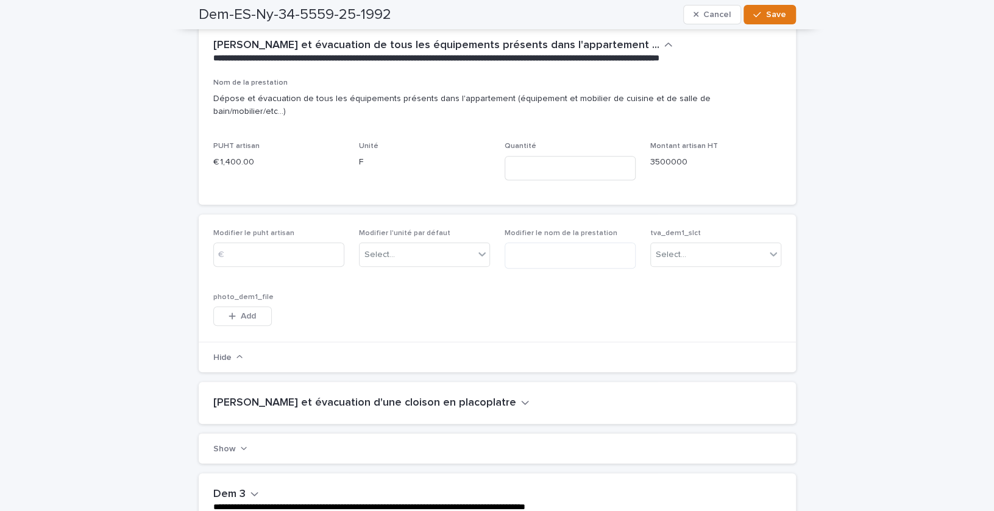
scroll to position [249, 0]
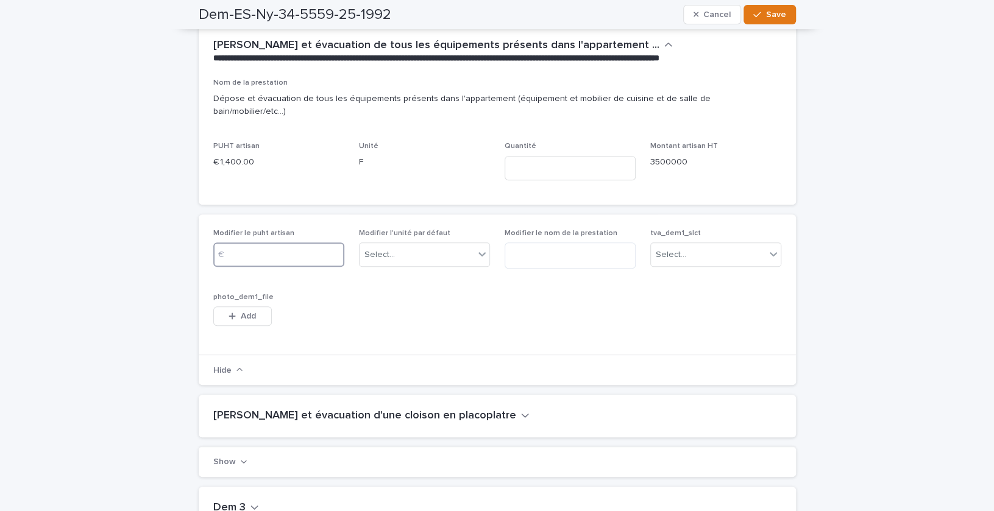
click at [263, 246] on input at bounding box center [278, 255] width 131 height 24
type input "****"
click at [510, 290] on div "Modifier le puht artisan € **** Modifier l'unité par défaut Select... Modifier …" at bounding box center [497, 285] width 568 height 112
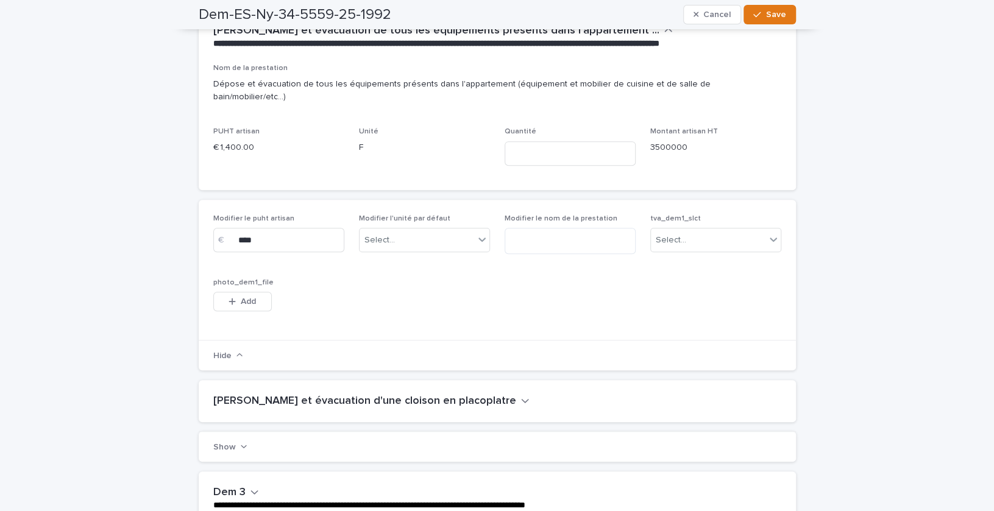
scroll to position [265, 0]
click at [540, 146] on input at bounding box center [570, 153] width 131 height 24
type input "*"
click at [769, 7] on button "Save" at bounding box center [770, 15] width 52 height 20
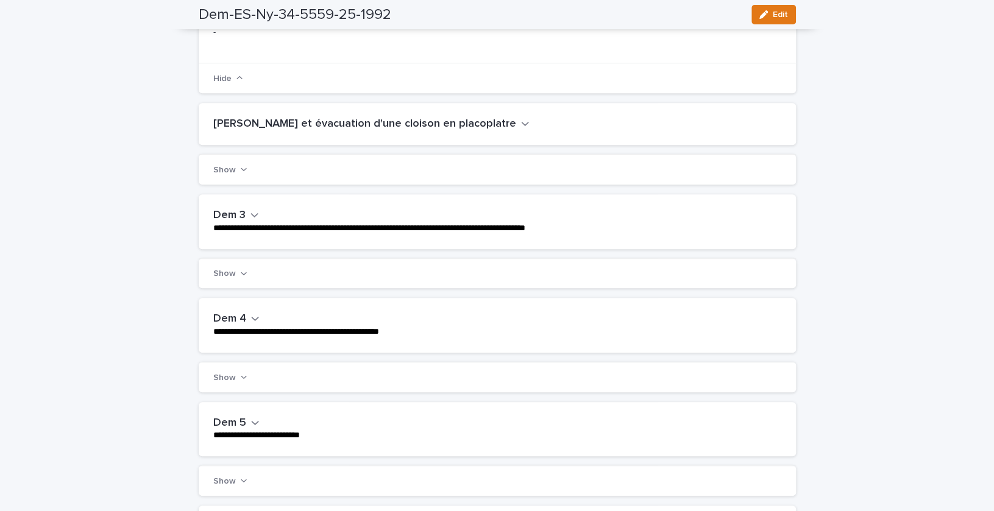
scroll to position [0, 0]
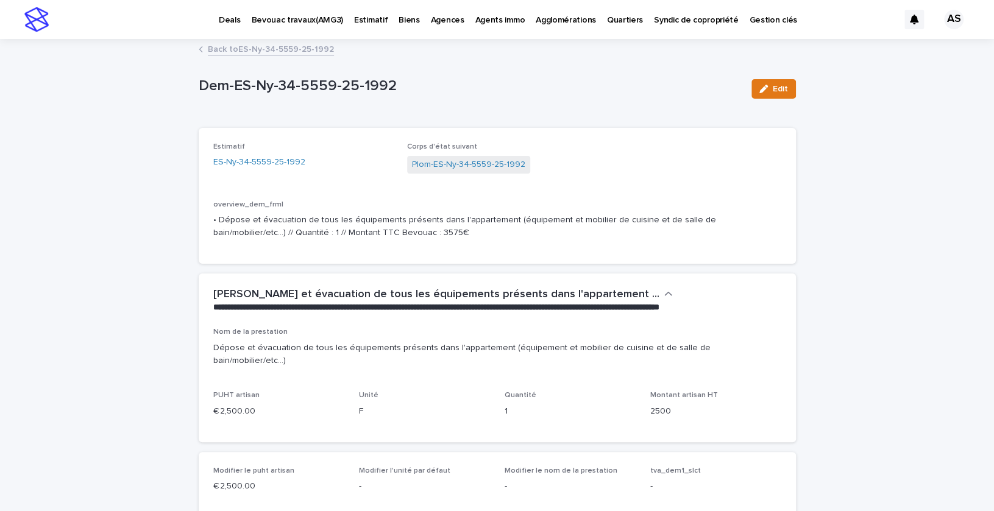
click at [223, 48] on link "Back to ES-Ny-34-5559-25-1992" at bounding box center [271, 48] width 126 height 14
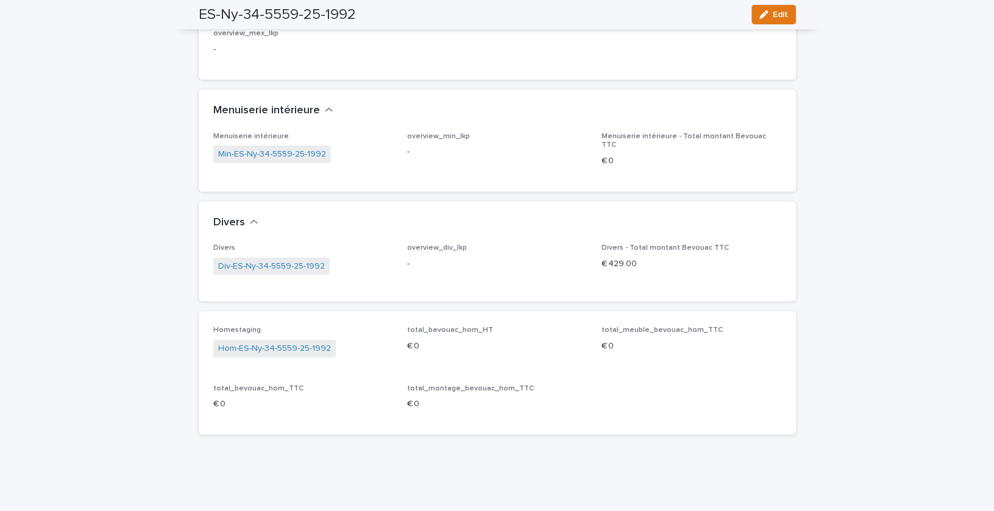
scroll to position [2113, 0]
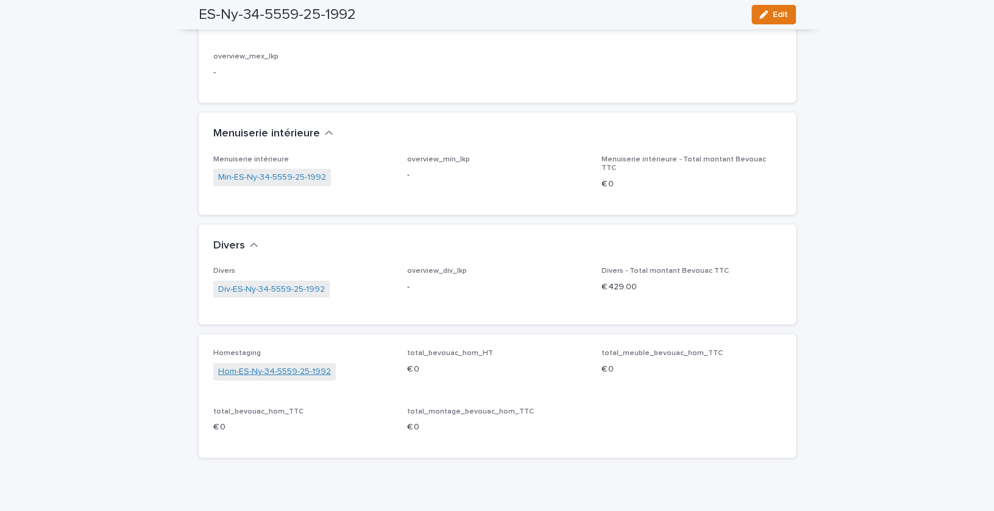
click at [289, 375] on link "Hom-ES-Ny-34-5559-25-1992" at bounding box center [274, 372] width 113 height 13
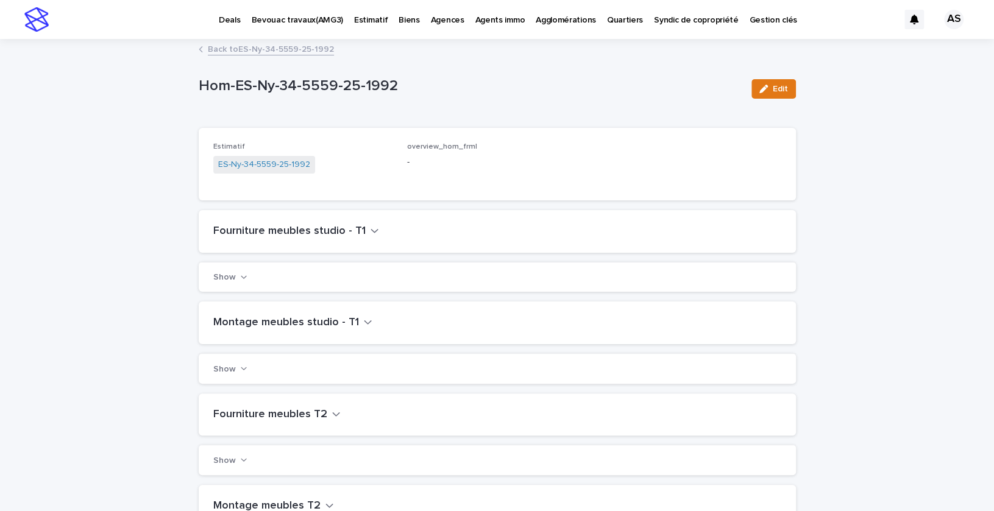
scroll to position [86, 0]
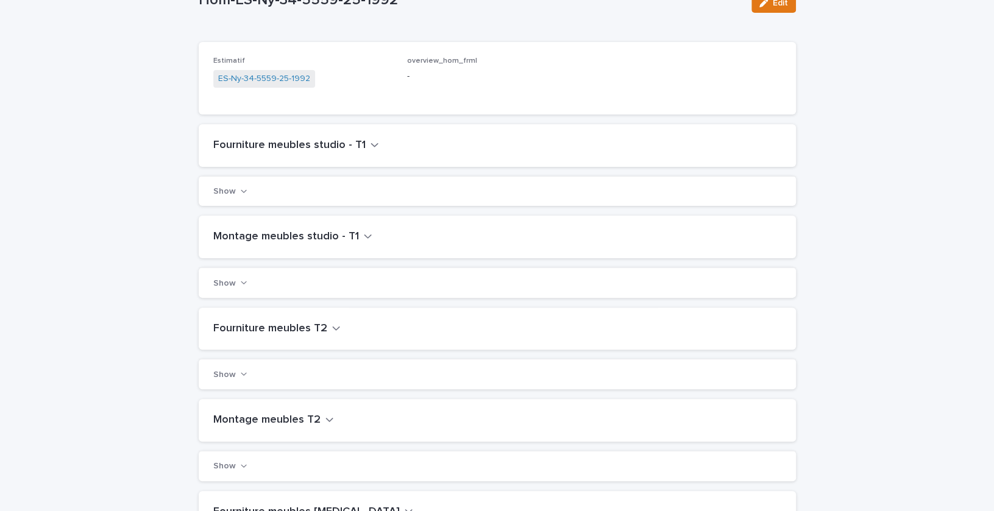
click at [291, 141] on h2 "Fourniture meubles studio - T1" at bounding box center [289, 145] width 152 height 13
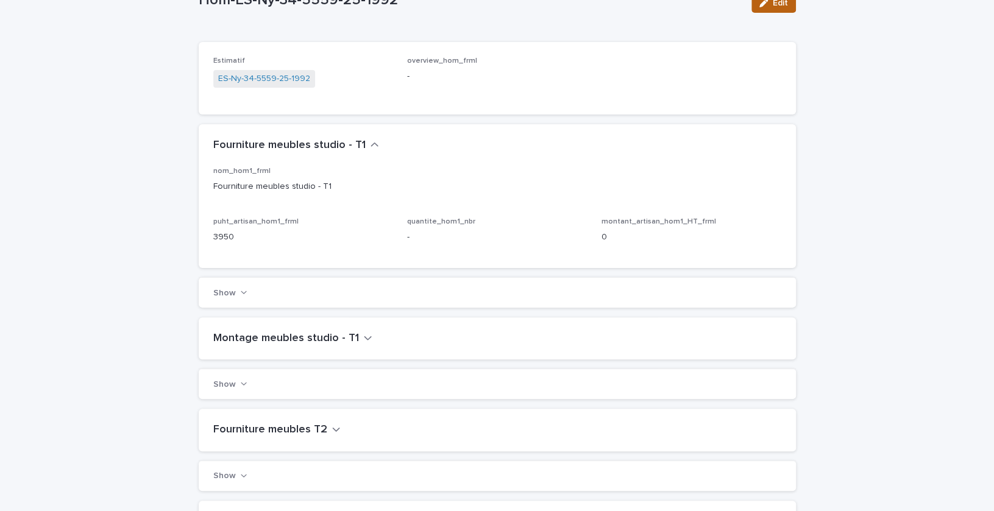
click at [761, 10] on button "Edit" at bounding box center [774, 3] width 44 height 20
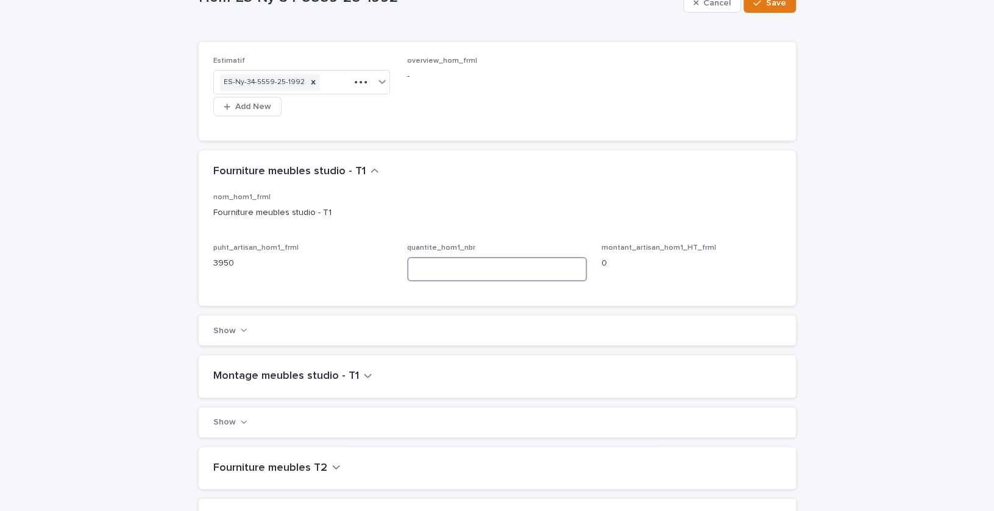
click at [440, 263] on input at bounding box center [497, 269] width 180 height 24
type input "*"
click at [263, 355] on div "Montage meubles studio - T1" at bounding box center [497, 376] width 597 height 43
click at [267, 370] on h2 "Montage meubles studio - T1" at bounding box center [286, 376] width 146 height 13
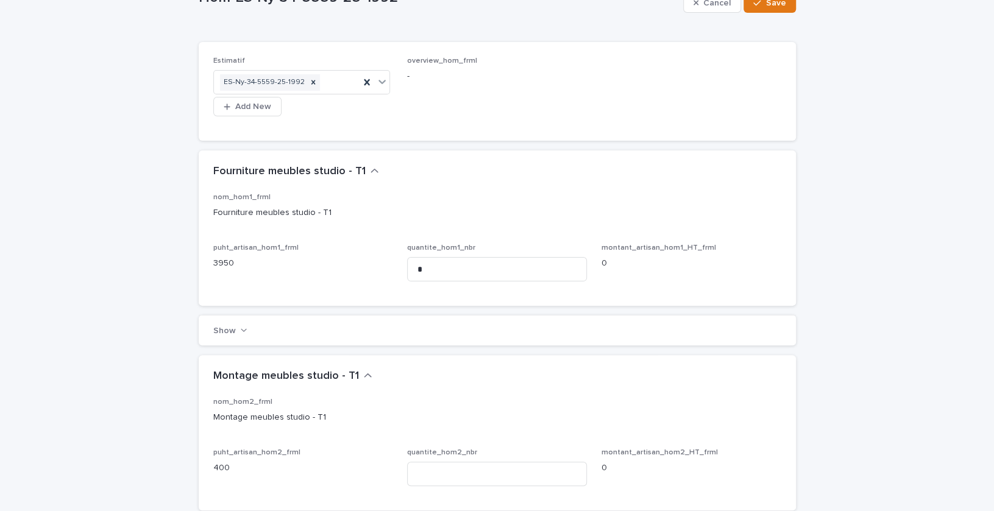
scroll to position [158, 0]
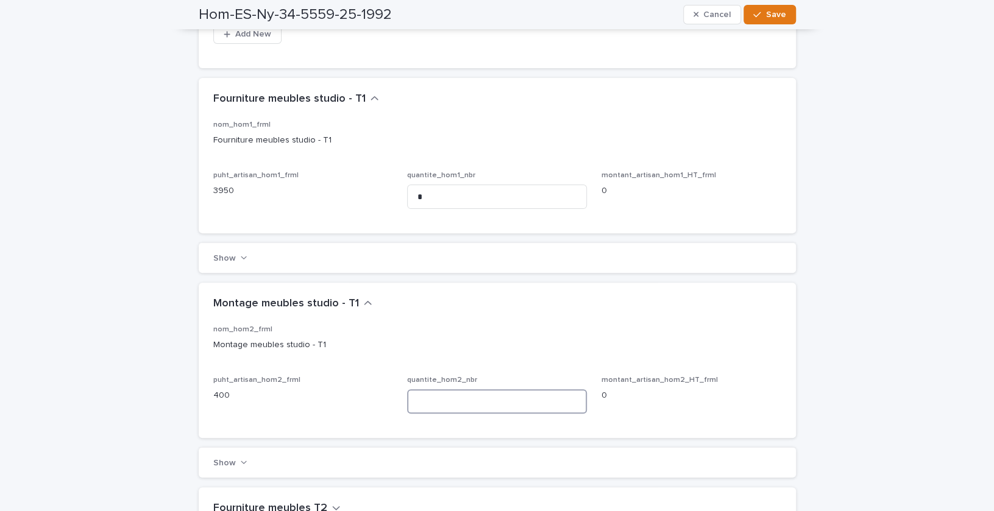
click at [426, 399] on input at bounding box center [497, 401] width 180 height 24
type input "*"
click at [759, 13] on icon "button" at bounding box center [756, 14] width 7 height 9
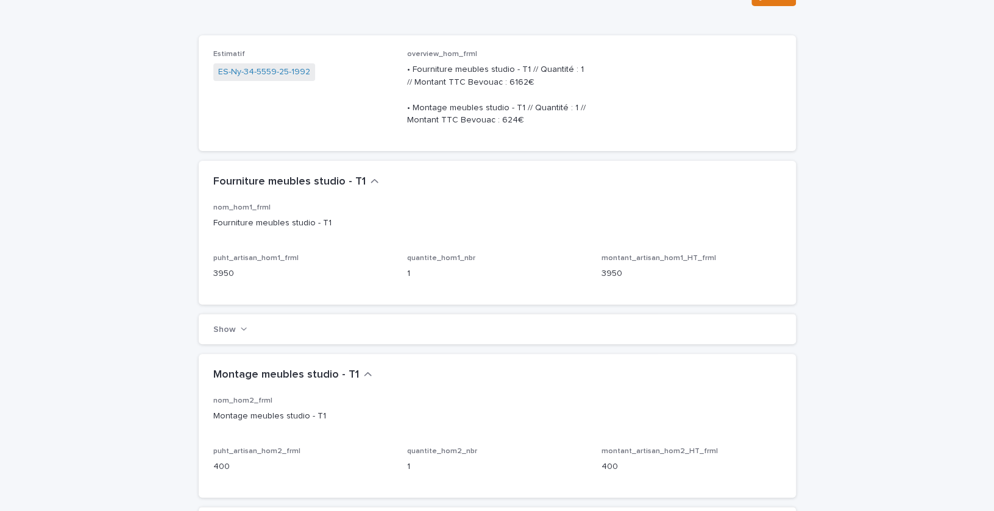
scroll to position [0, 0]
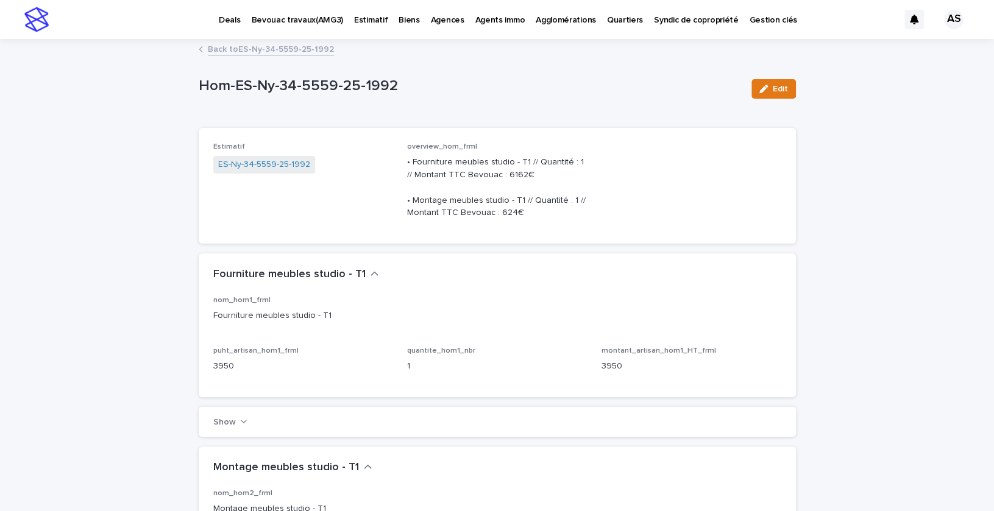
click at [244, 53] on link "Back to ES-Ny-34-5559-25-1992" at bounding box center [271, 48] width 126 height 14
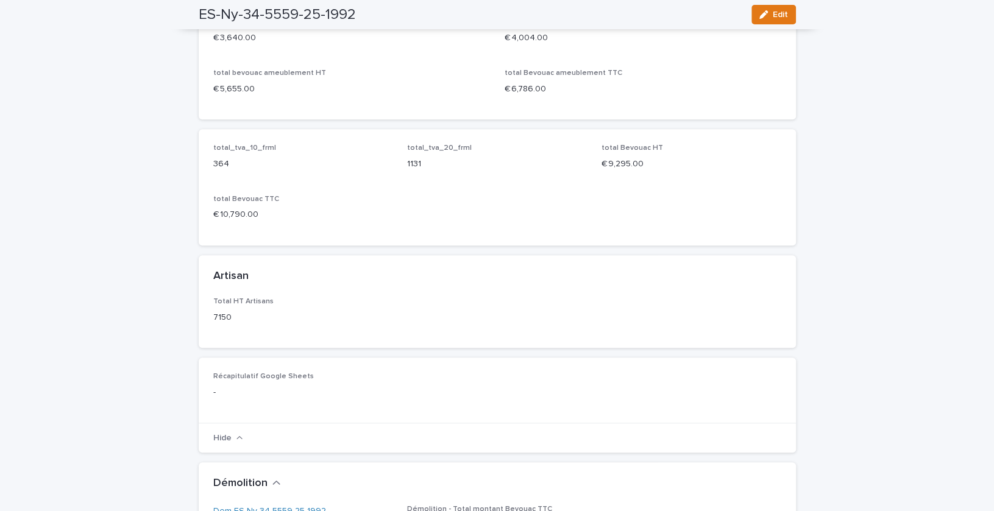
scroll to position [711, 0]
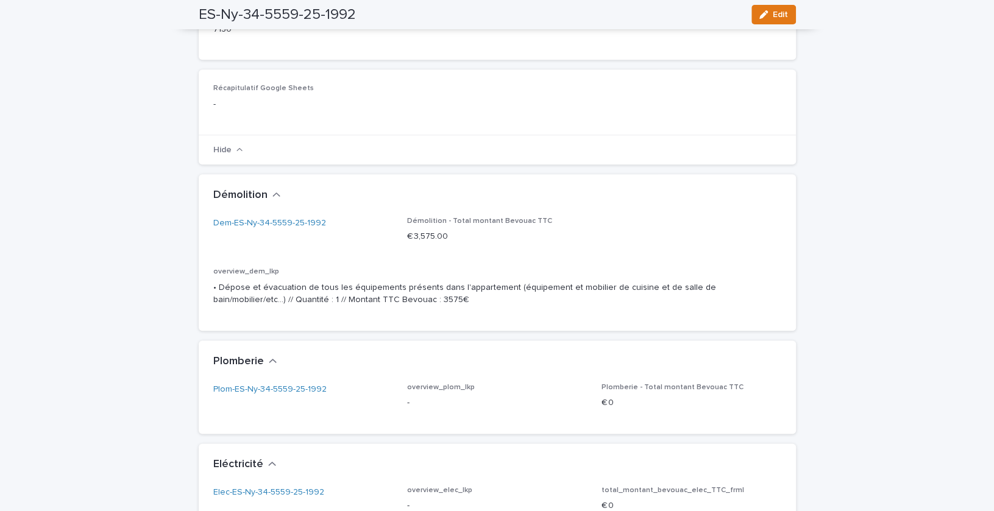
click at [430, 223] on span "Démolition - Total montant Bevouac TTC" at bounding box center [479, 221] width 145 height 7
click at [298, 224] on link "Dem-ES-Ny-34-5559-25-1992" at bounding box center [269, 223] width 113 height 13
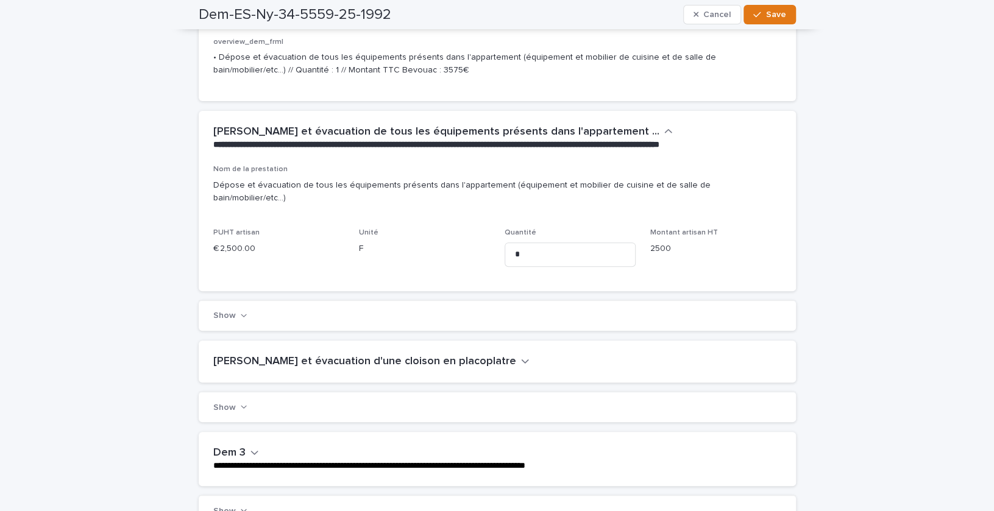
scroll to position [162, 0]
click at [222, 310] on div "Show" at bounding box center [497, 316] width 597 height 30
click at [226, 315] on button "Show" at bounding box center [230, 316] width 34 height 9
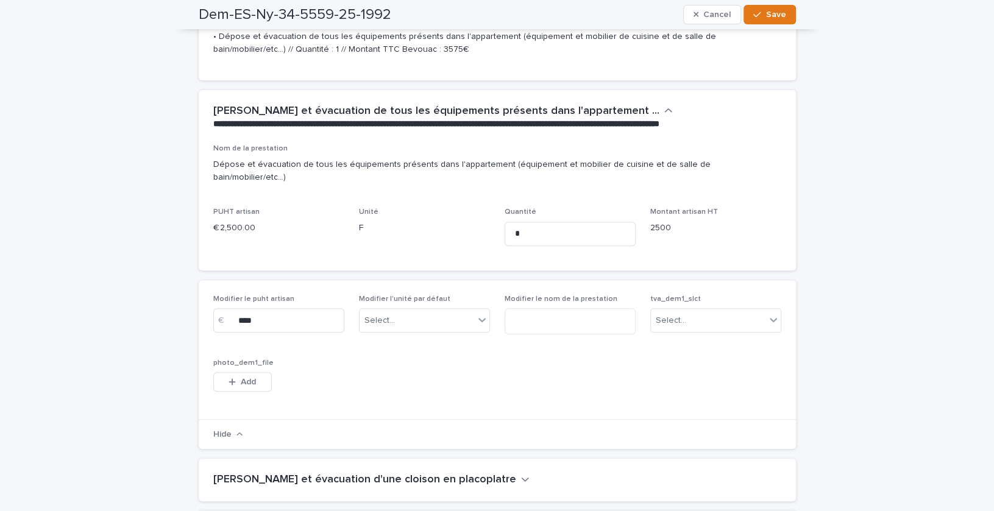
scroll to position [233, 0]
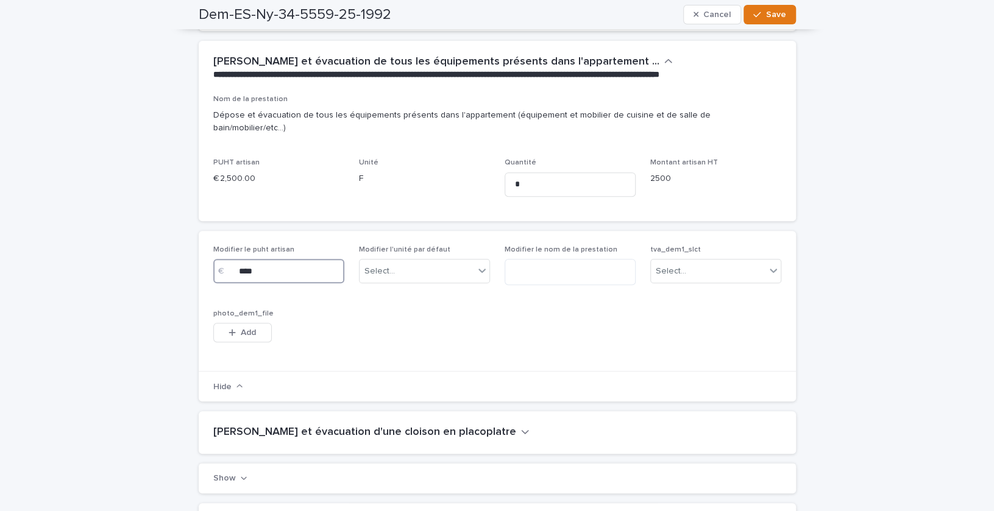
click at [251, 270] on input "****" at bounding box center [278, 271] width 131 height 24
type input "****"
click at [771, 12] on span "Save" at bounding box center [776, 14] width 20 height 9
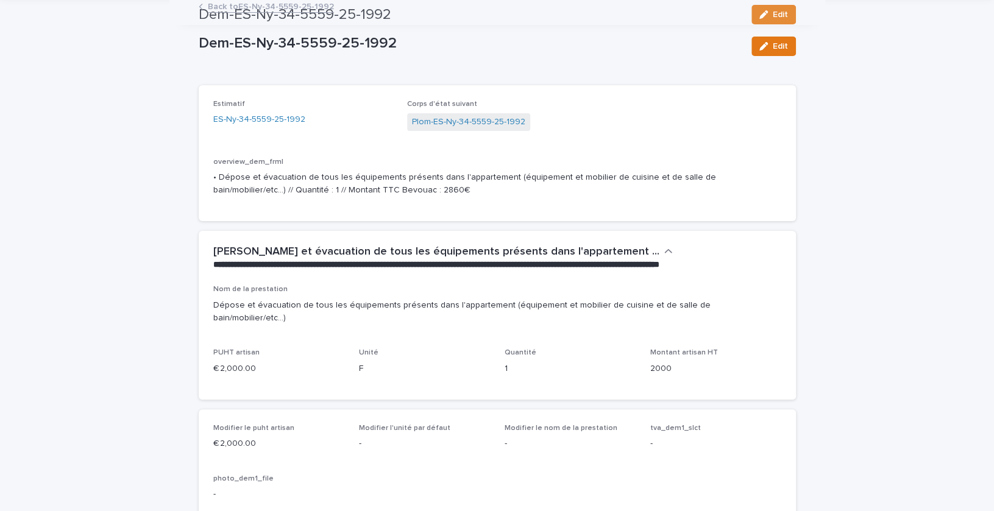
scroll to position [0, 0]
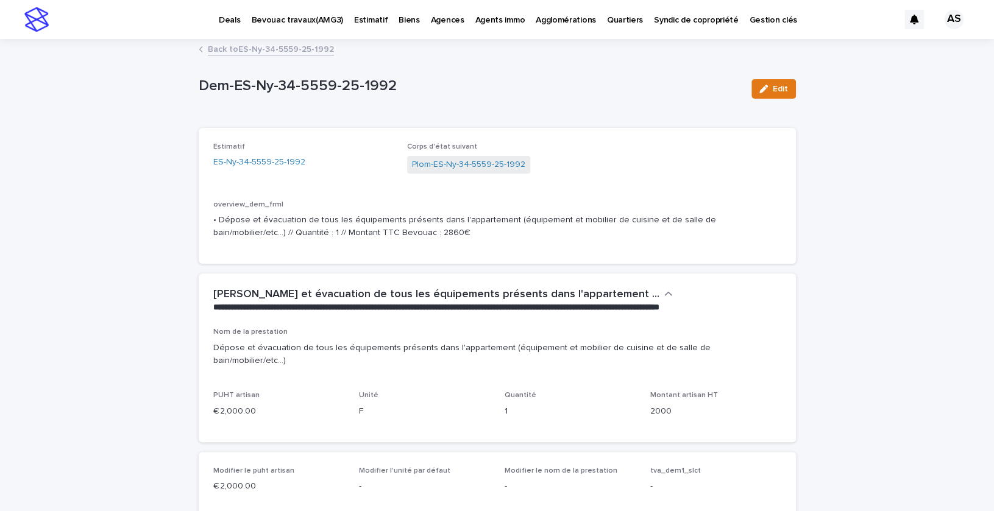
click at [222, 52] on link "Back to ES-Ny-34-5559-25-1992" at bounding box center [271, 48] width 126 height 14
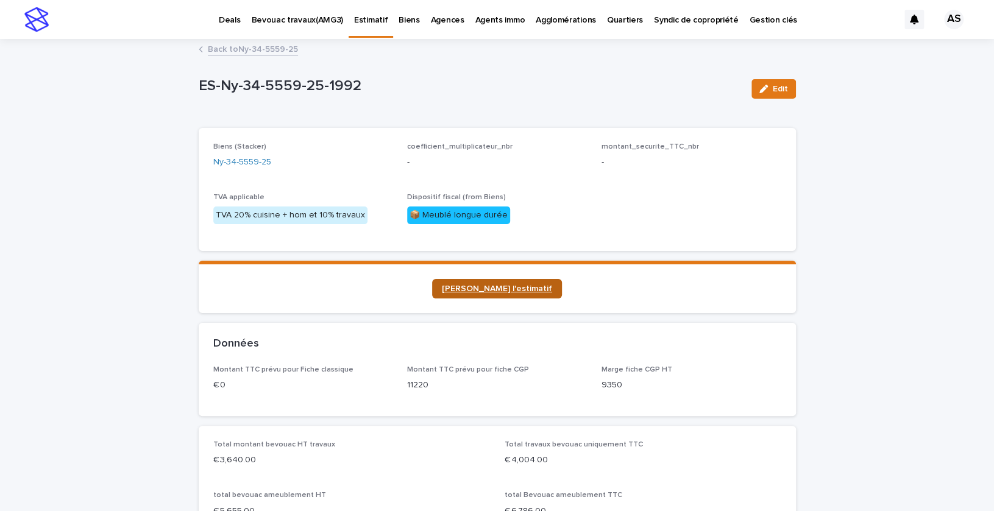
click at [499, 289] on span "[PERSON_NAME] l'estimatif" at bounding box center [497, 289] width 110 height 9
